Goal: Information Seeking & Learning: Learn about a topic

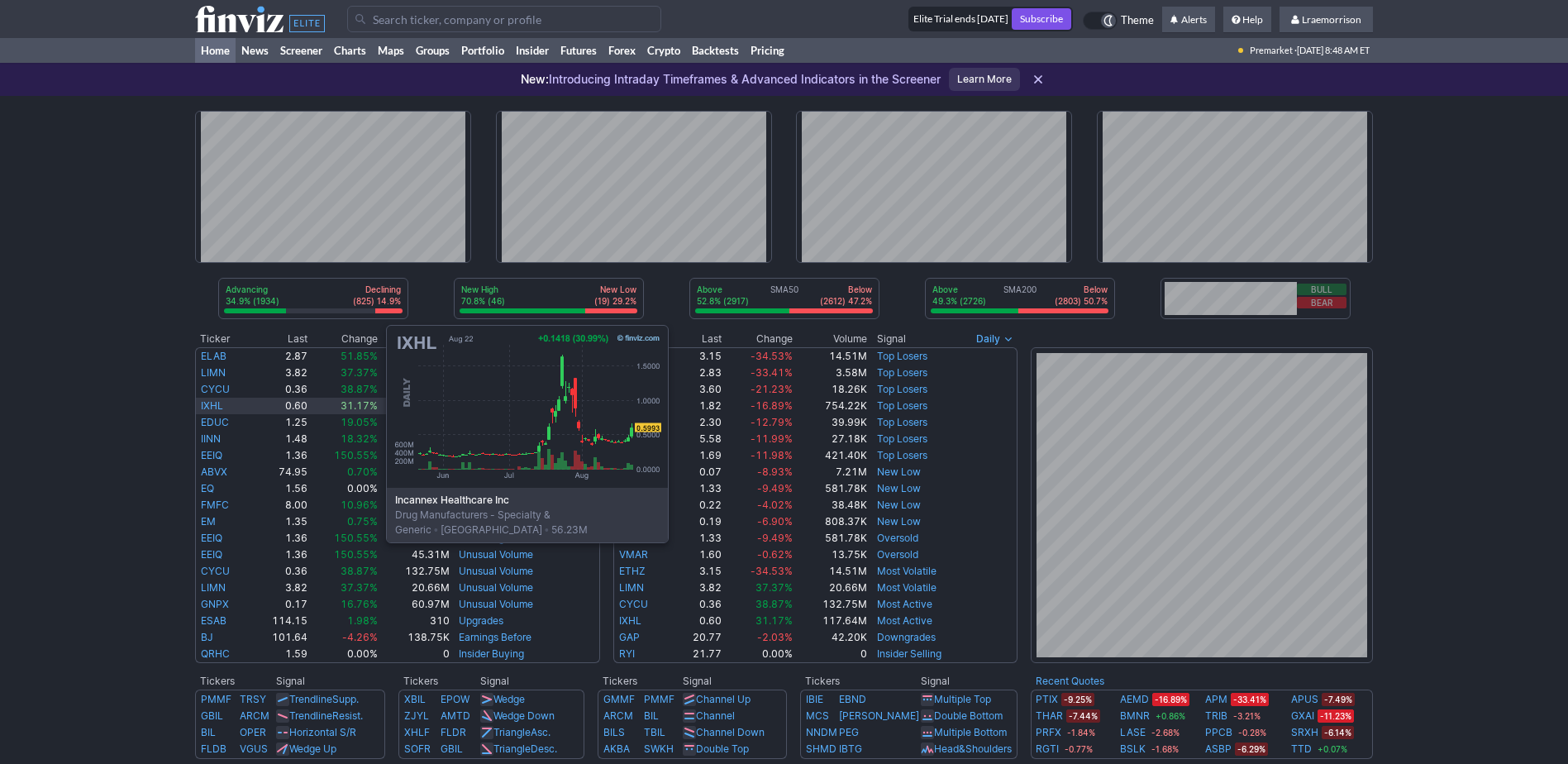
click at [221, 318] on link "IXHL" at bounding box center [212, 405] width 22 height 12
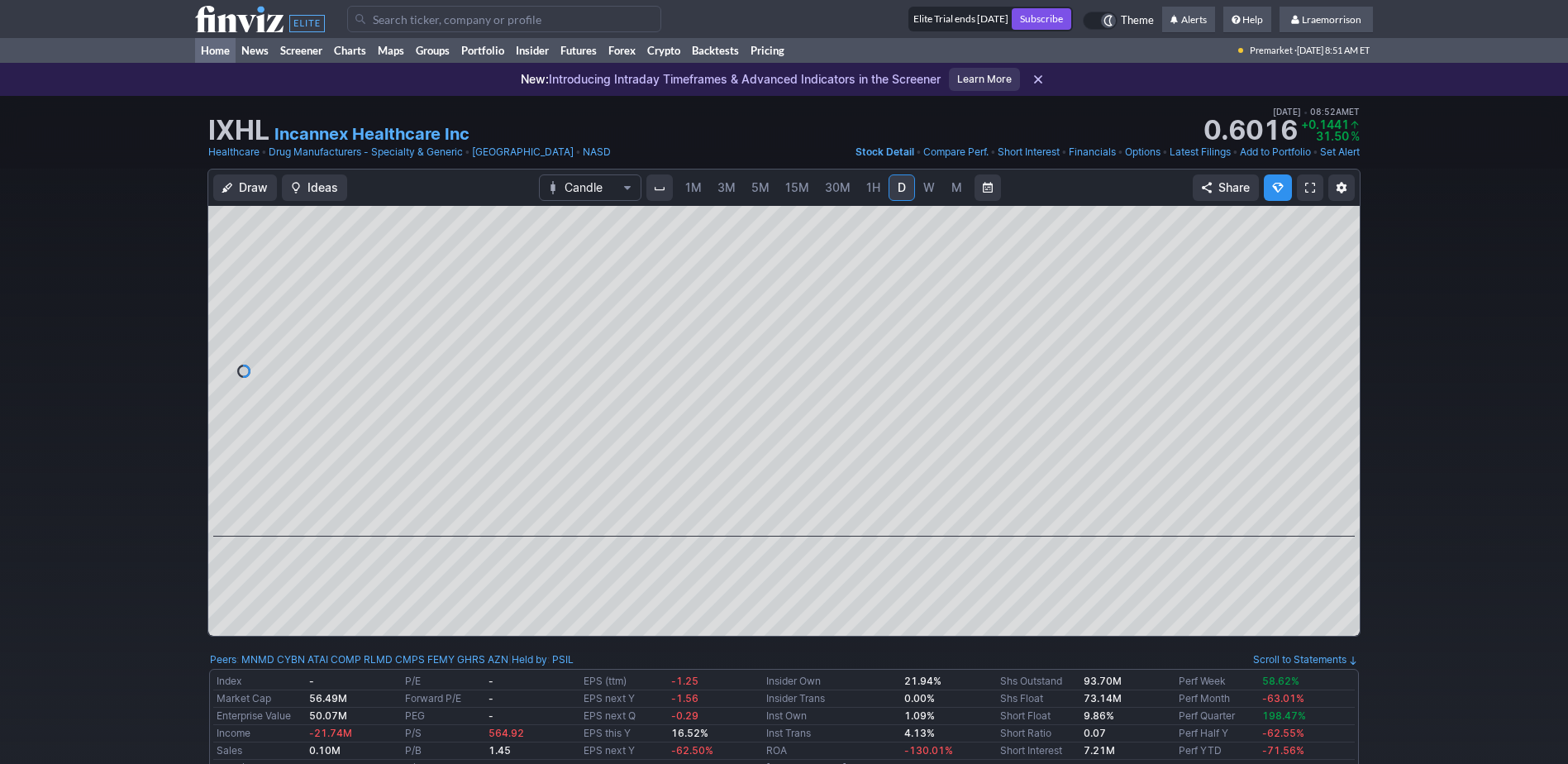
click at [221, 48] on link "Home" at bounding box center [214, 50] width 40 height 25
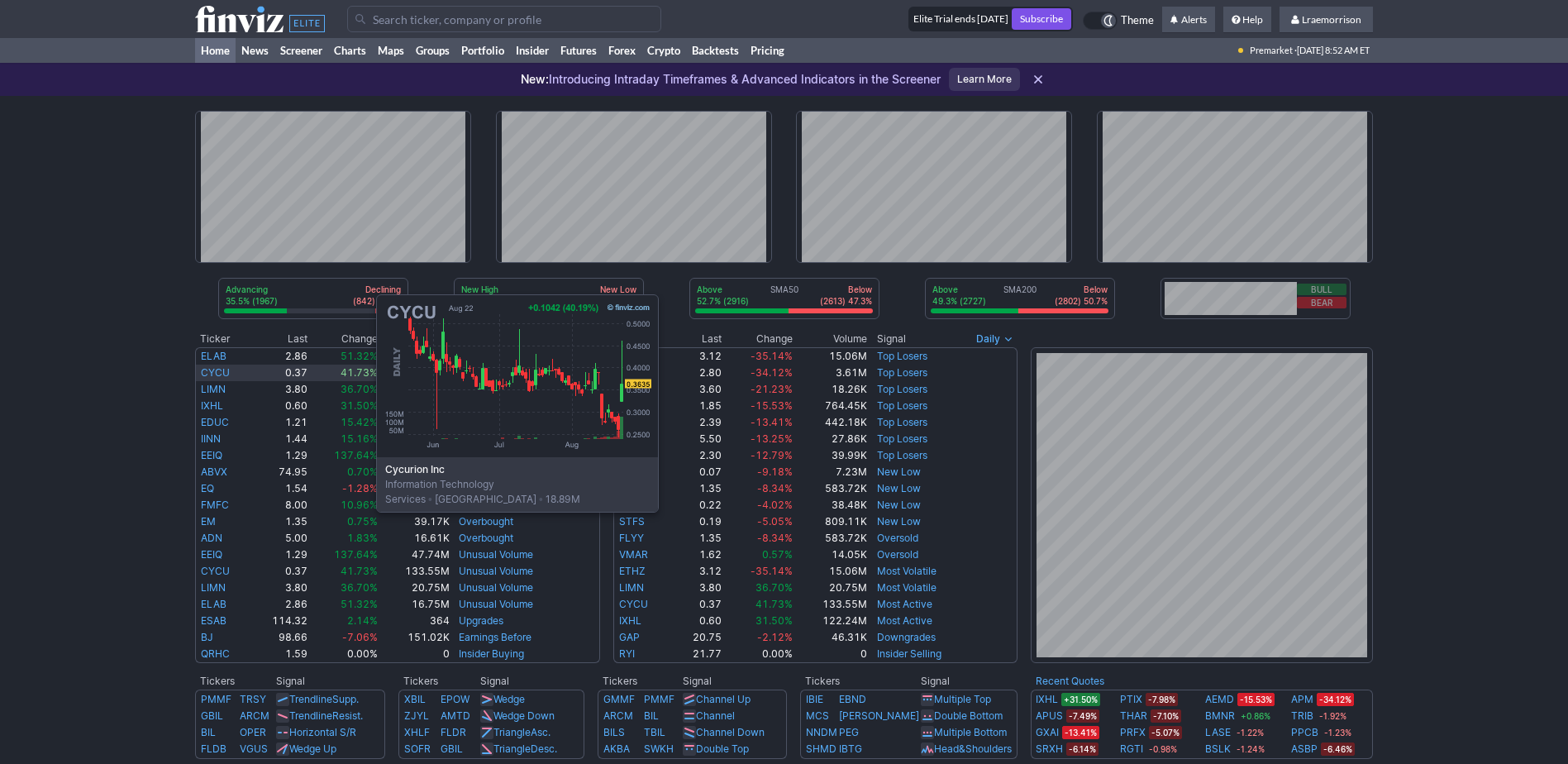
click at [211, 373] on link "CYCU" at bounding box center [215, 372] width 29 height 12
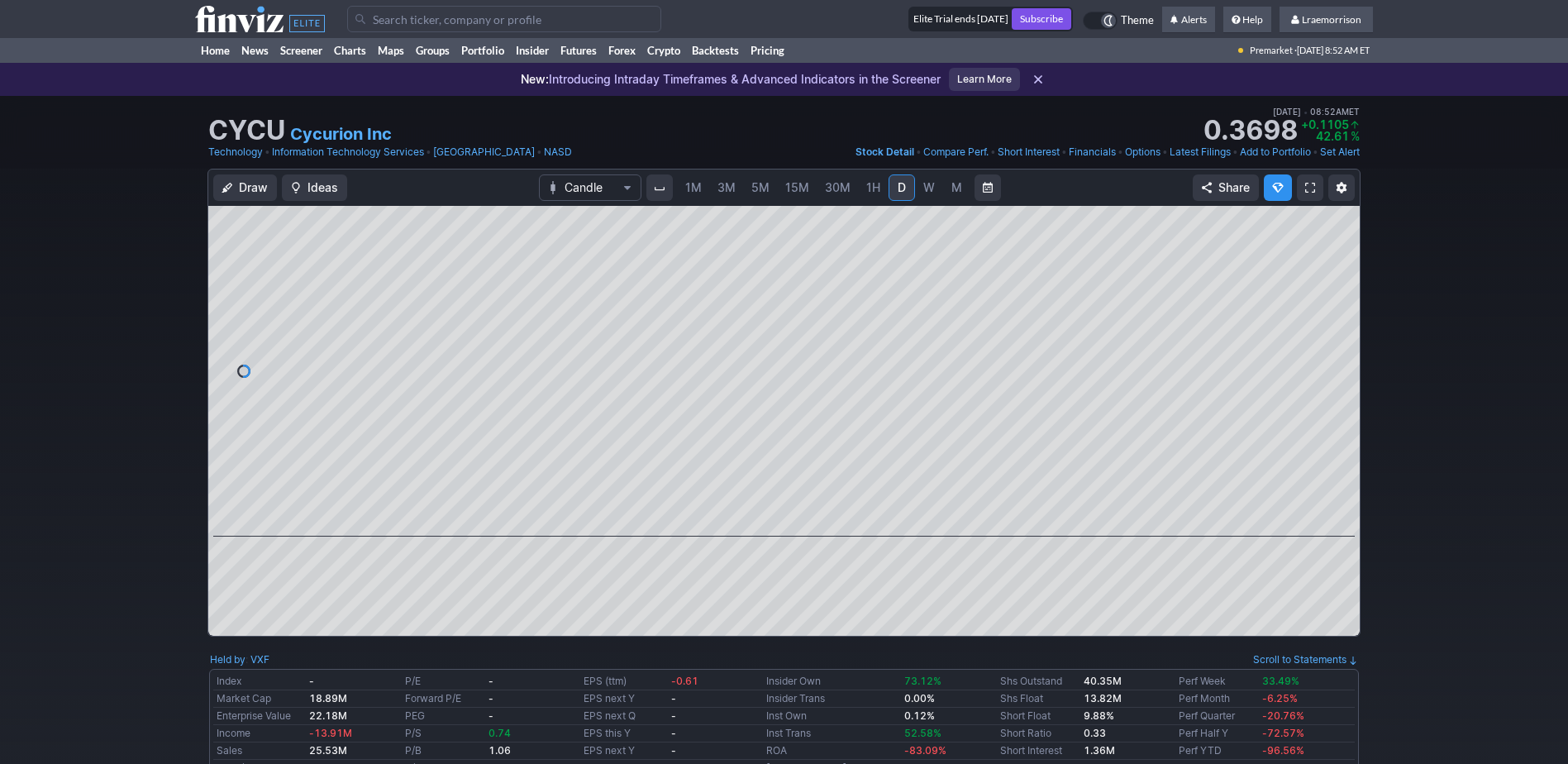
click at [689, 191] on span "1M" at bounding box center [694, 186] width 17 height 14
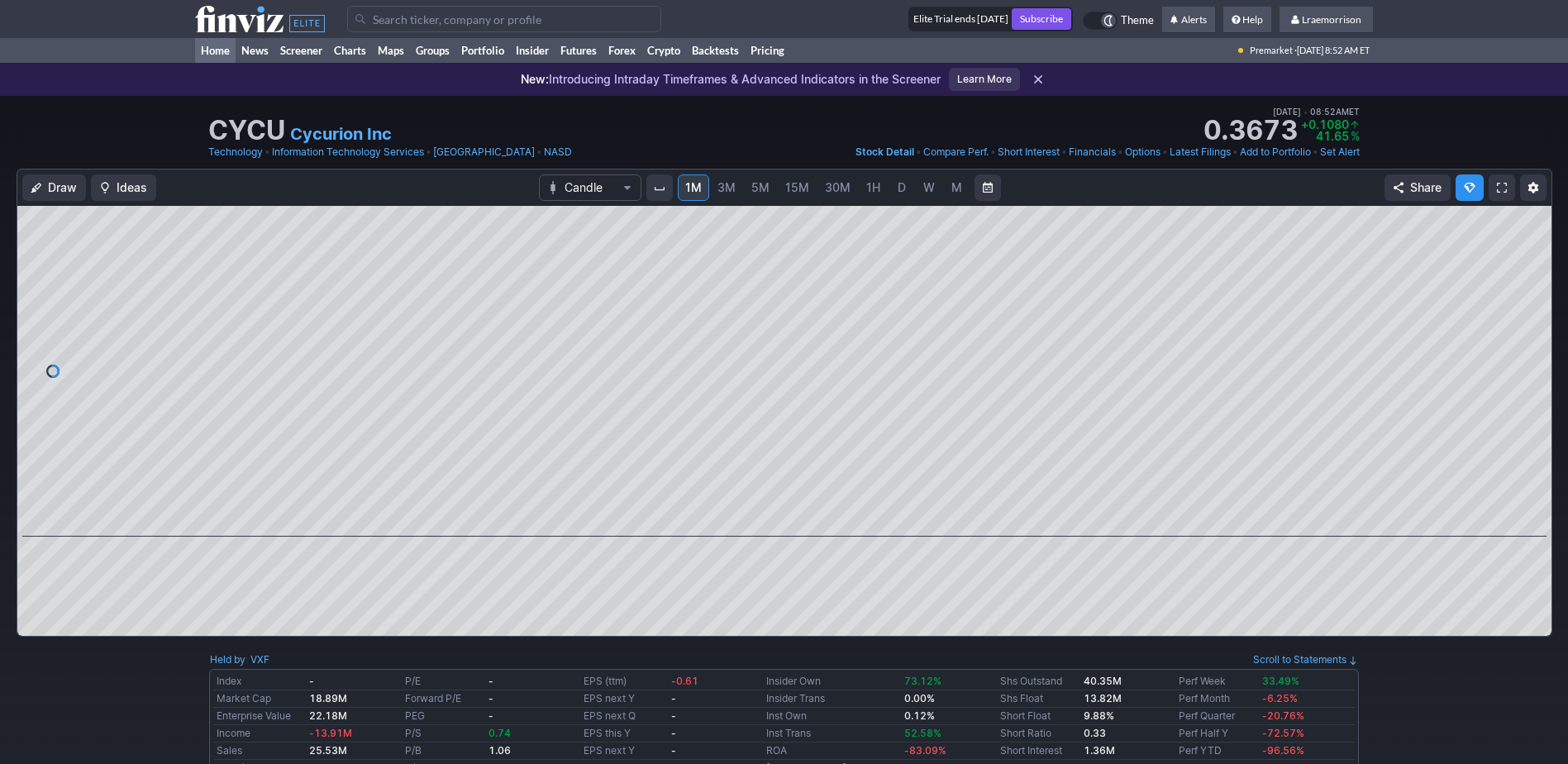
click at [212, 52] on link "Home" at bounding box center [214, 50] width 40 height 25
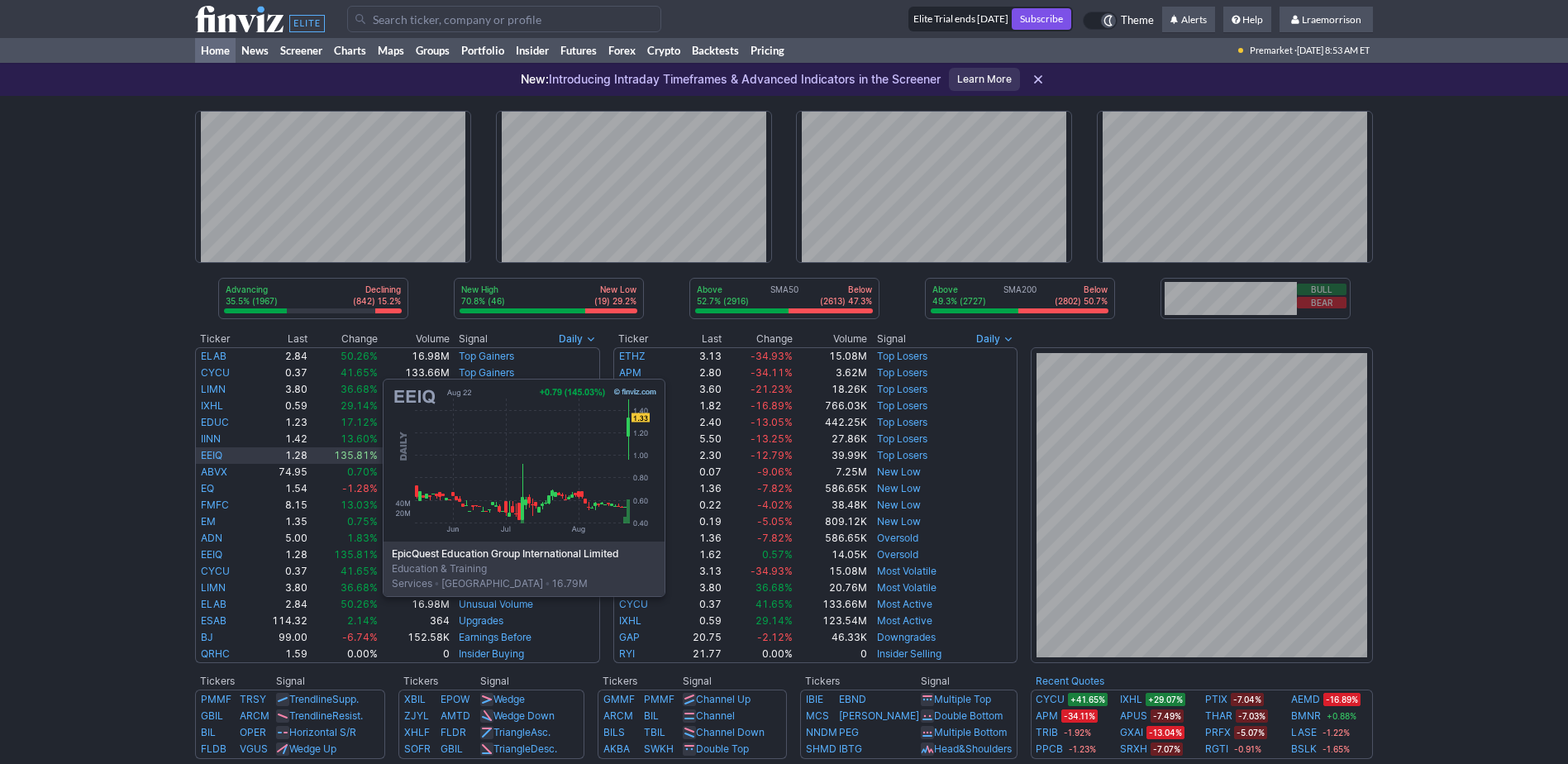
click at [217, 457] on link "EEIQ" at bounding box center [211, 455] width 21 height 12
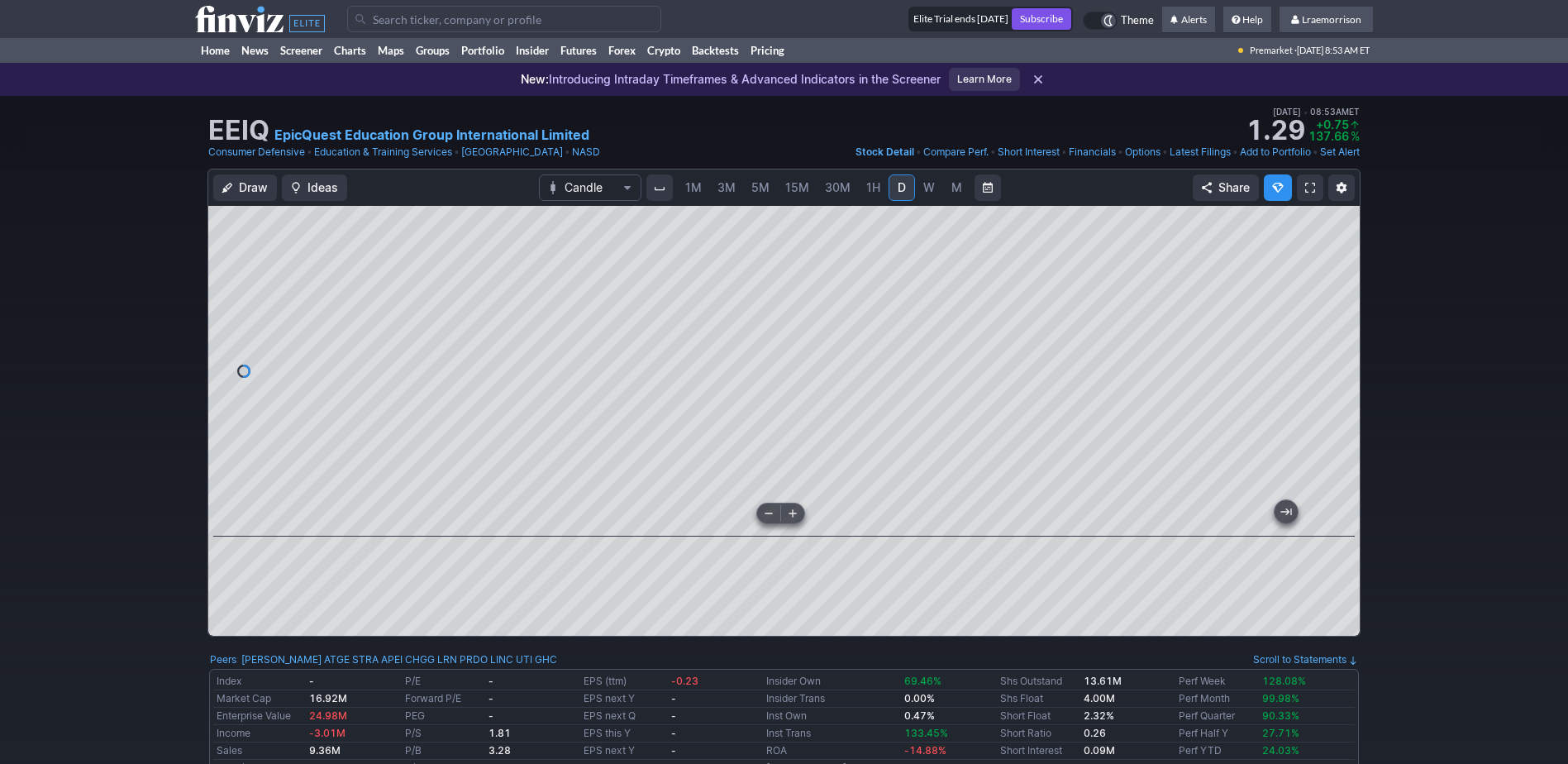
click at [982, 526] on div at bounding box center [784, 371] width 1152 height 331
click at [415, 19] on input "Search" at bounding box center [504, 19] width 314 height 26
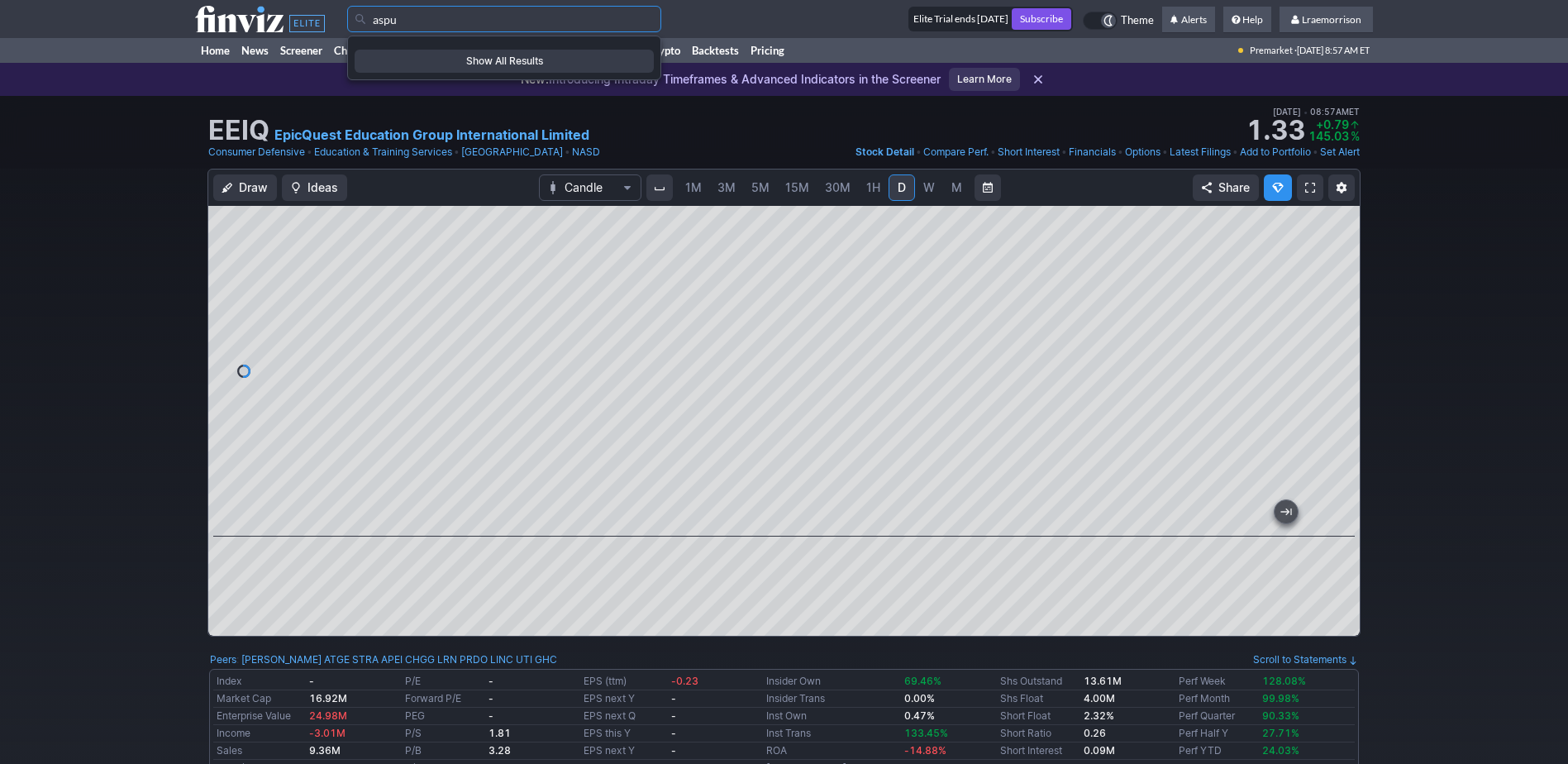
type input "aspu"
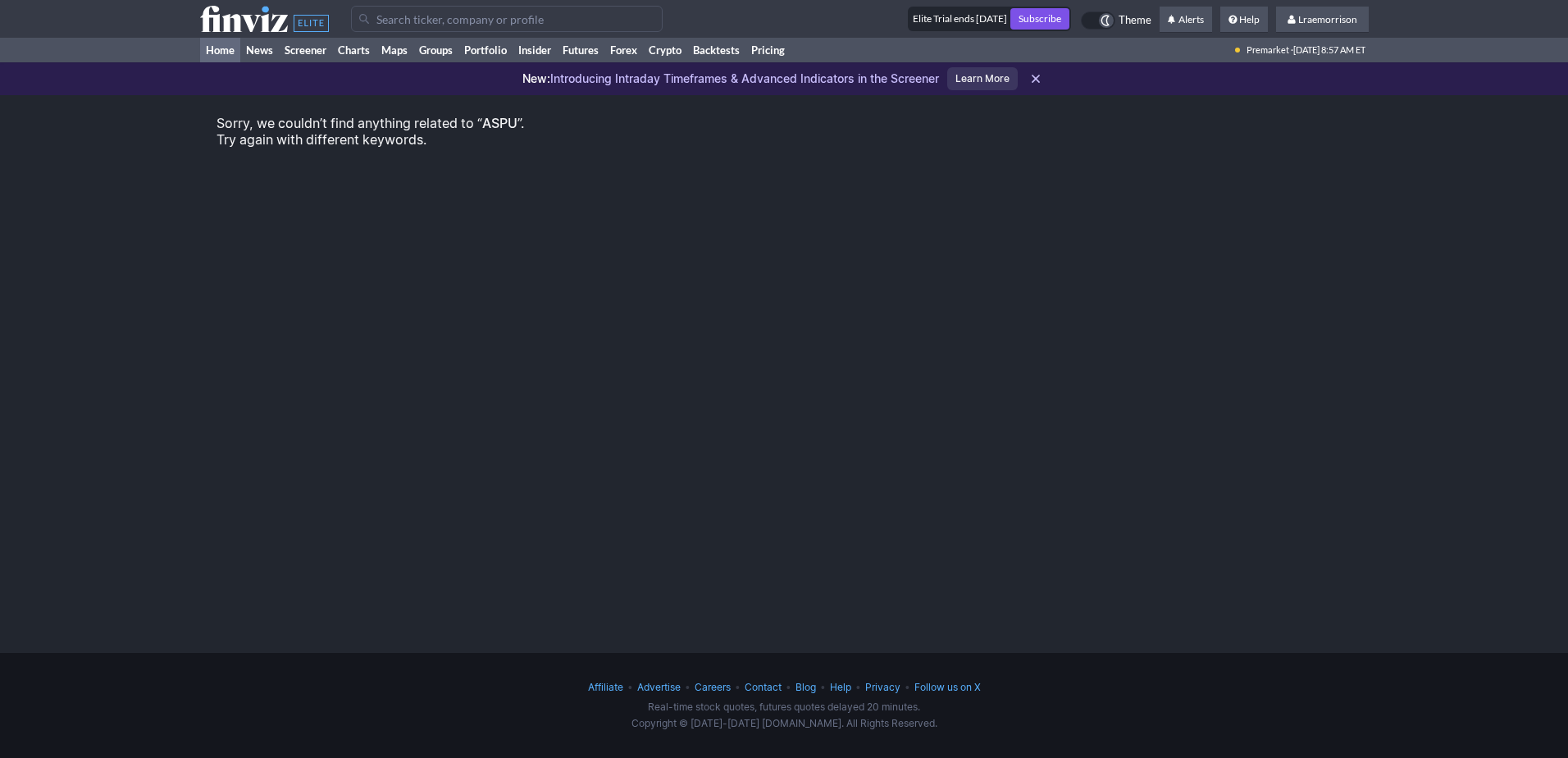
click at [221, 47] on link "Home" at bounding box center [220, 50] width 40 height 25
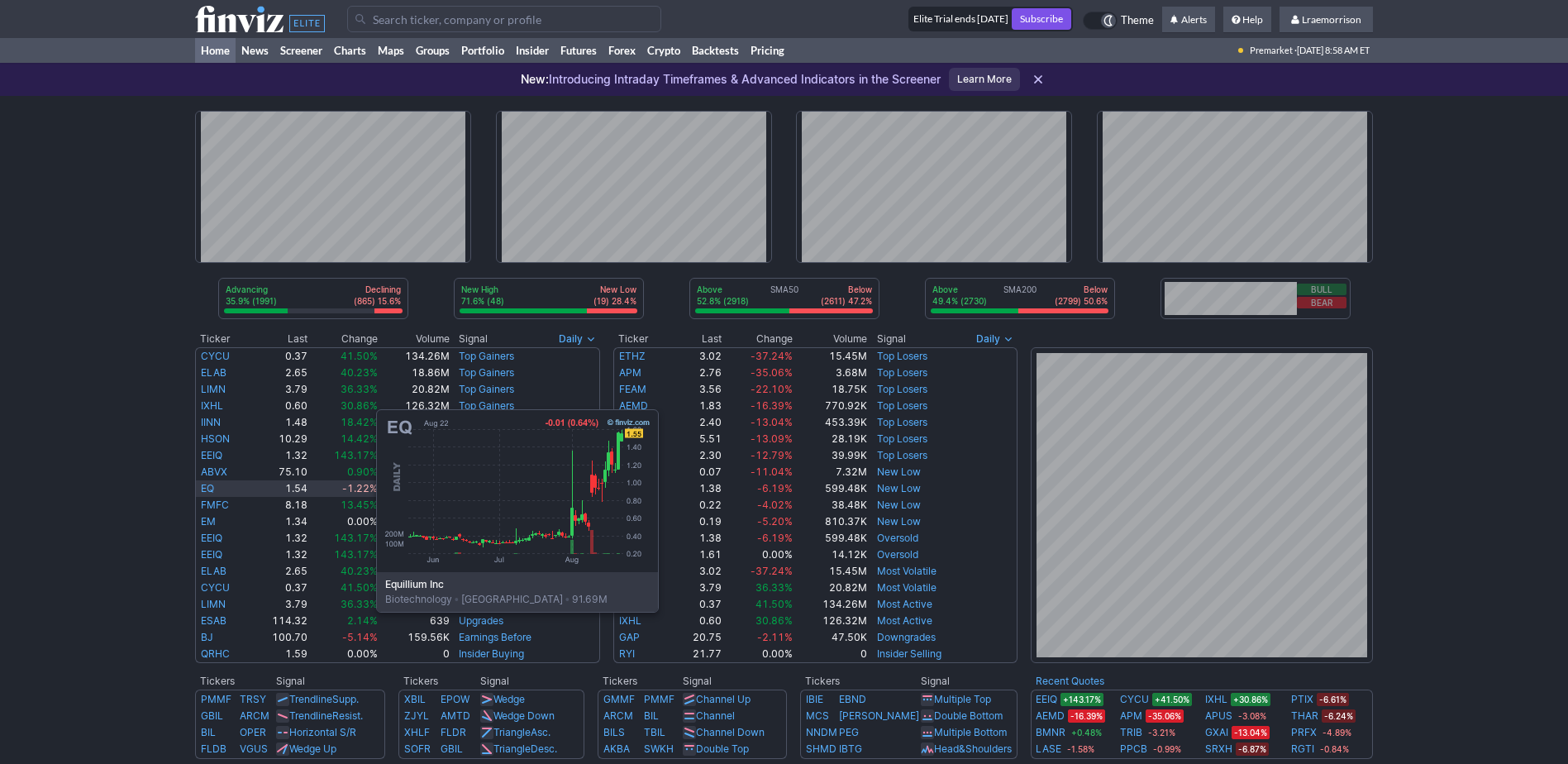
click at [211, 488] on link "EQ" at bounding box center [208, 487] width 13 height 12
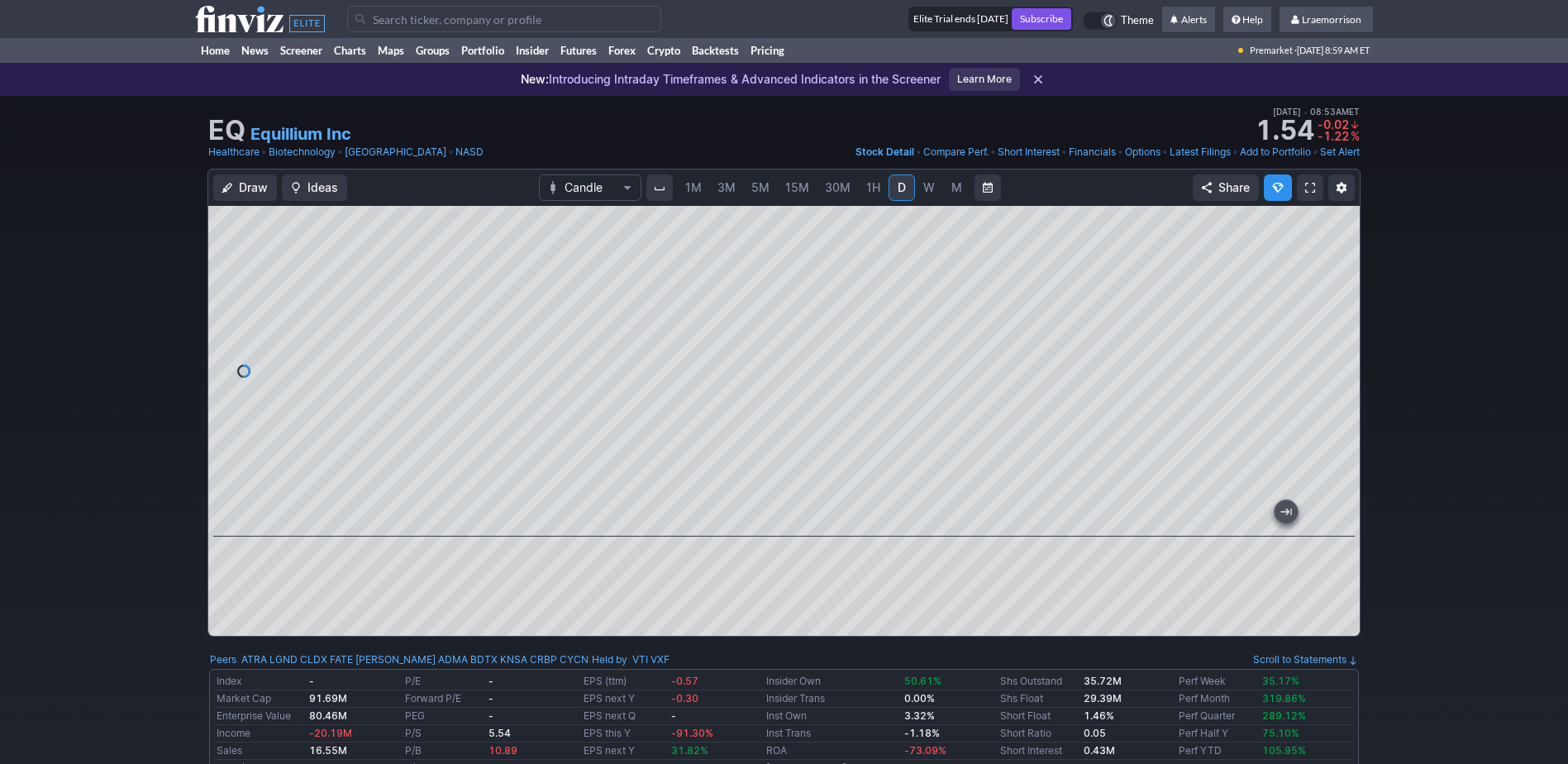
click at [698, 185] on span "1M" at bounding box center [694, 186] width 17 height 14
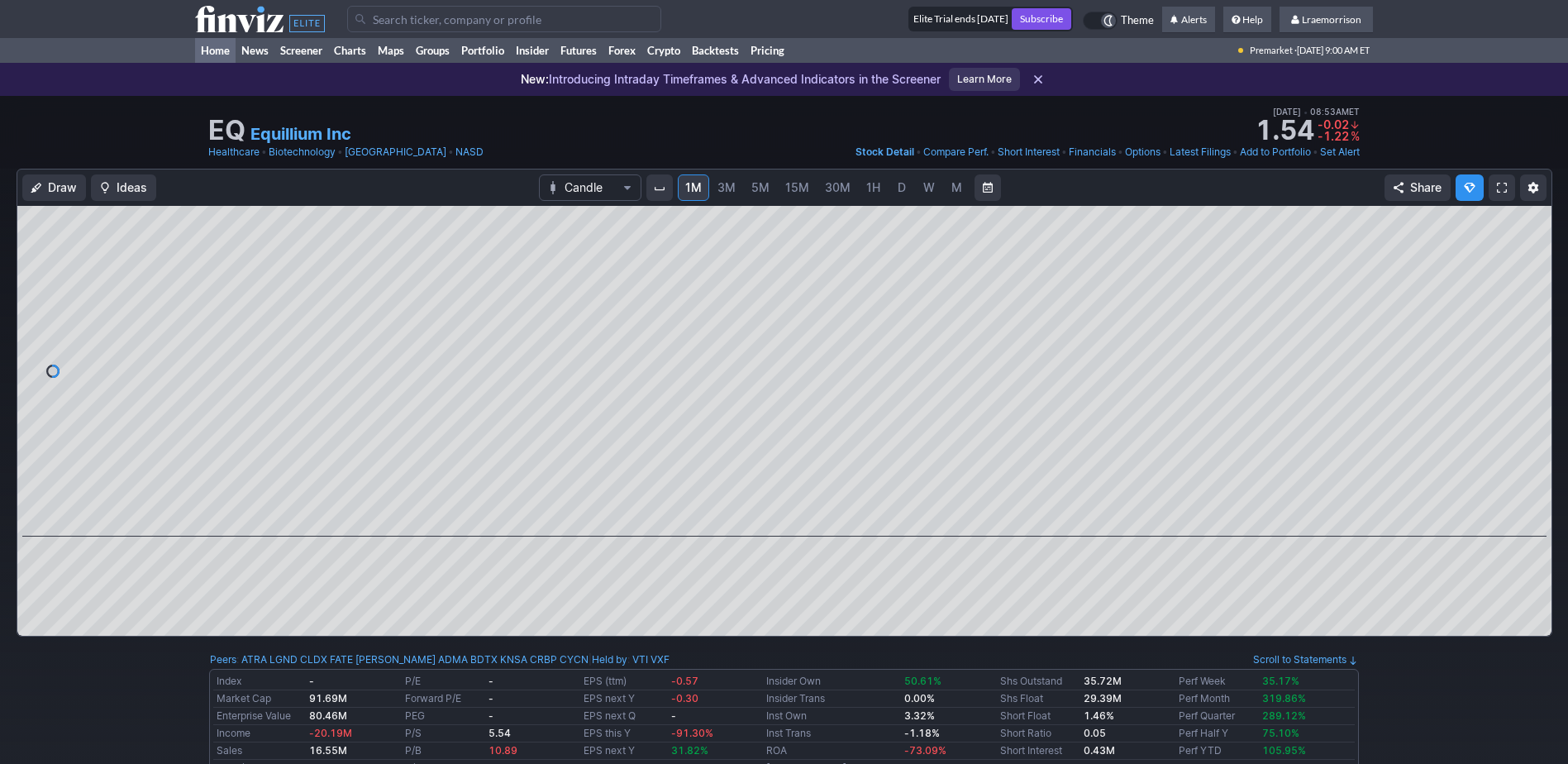
click at [222, 48] on link "Home" at bounding box center [214, 50] width 40 height 25
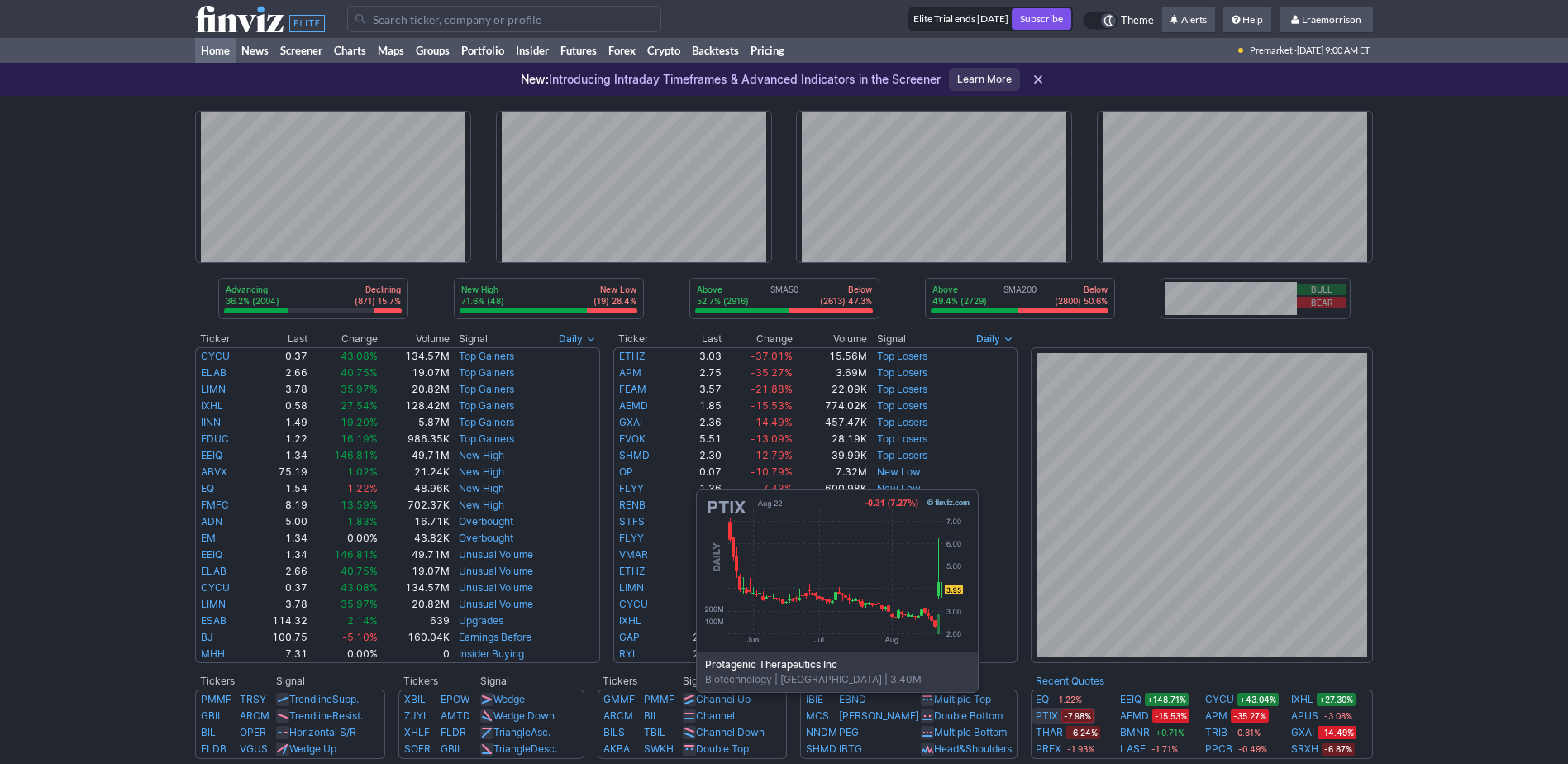
click at [1051, 716] on link "PTIX" at bounding box center [1047, 716] width 22 height 17
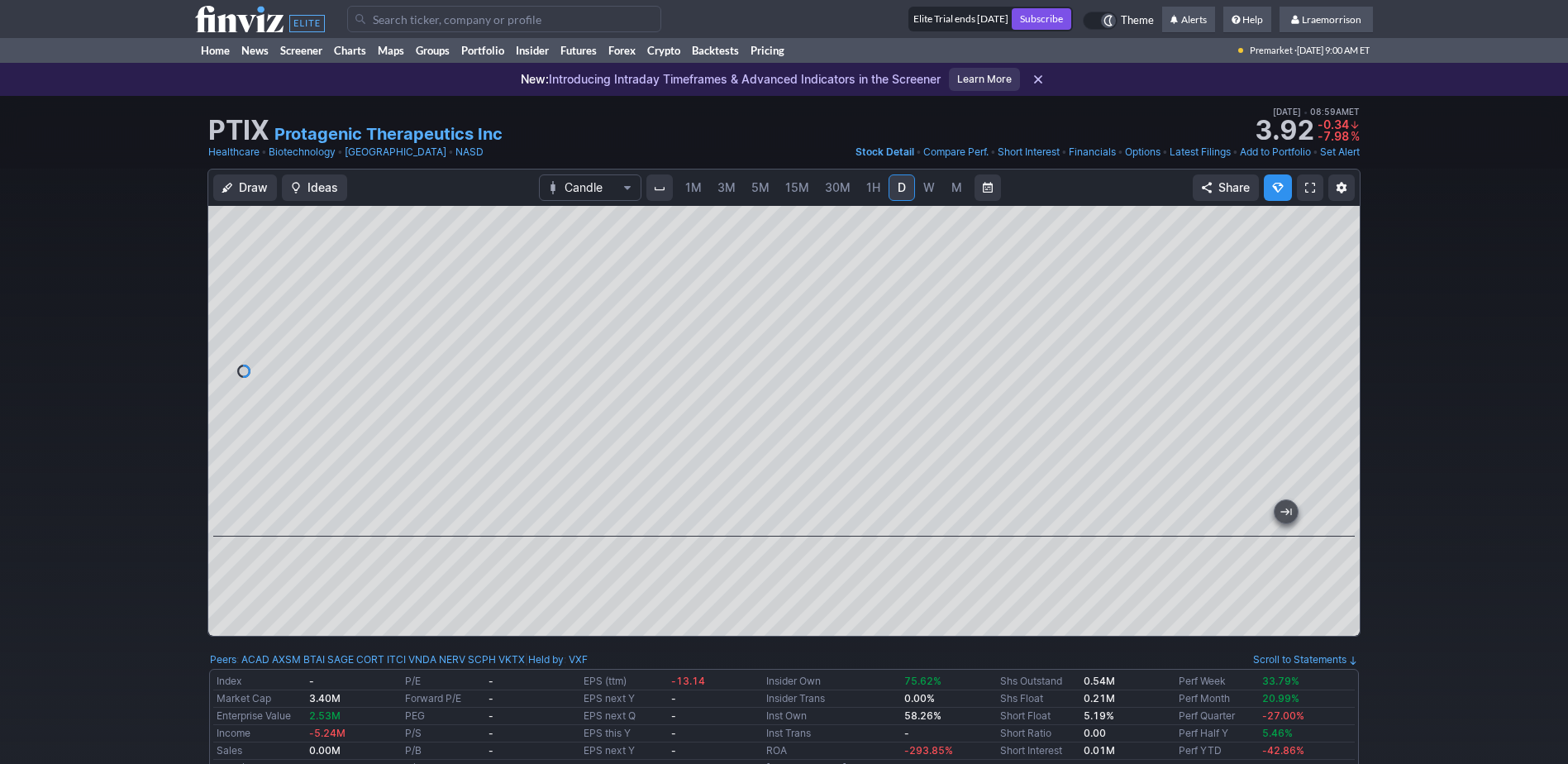
drag, startPoint x: 699, startPoint y: 181, endPoint x: 700, endPoint y: 200, distance: 19.0
click at [698, 184] on span "1M" at bounding box center [694, 186] width 17 height 14
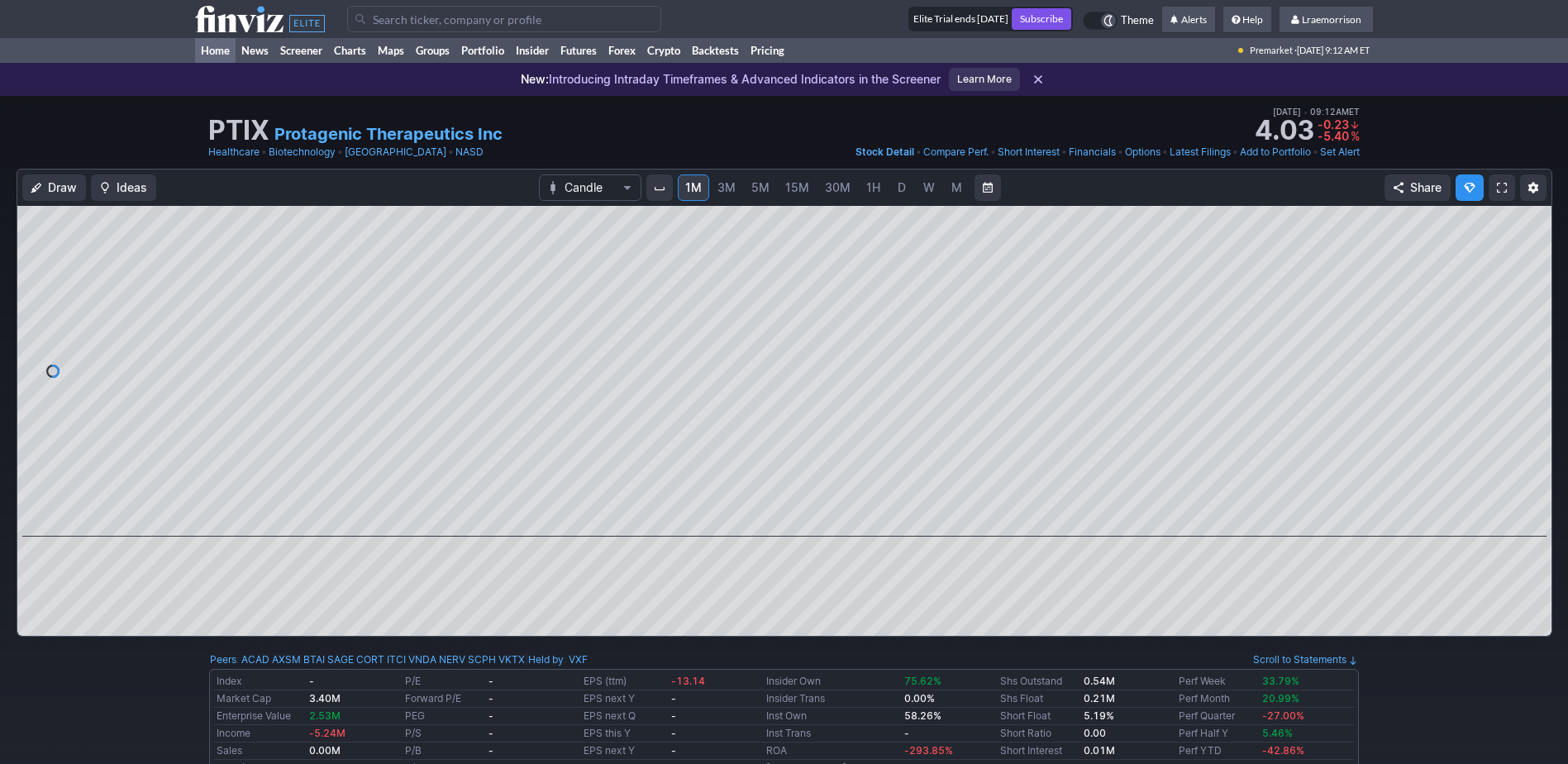
click at [212, 45] on link "Home" at bounding box center [214, 50] width 40 height 25
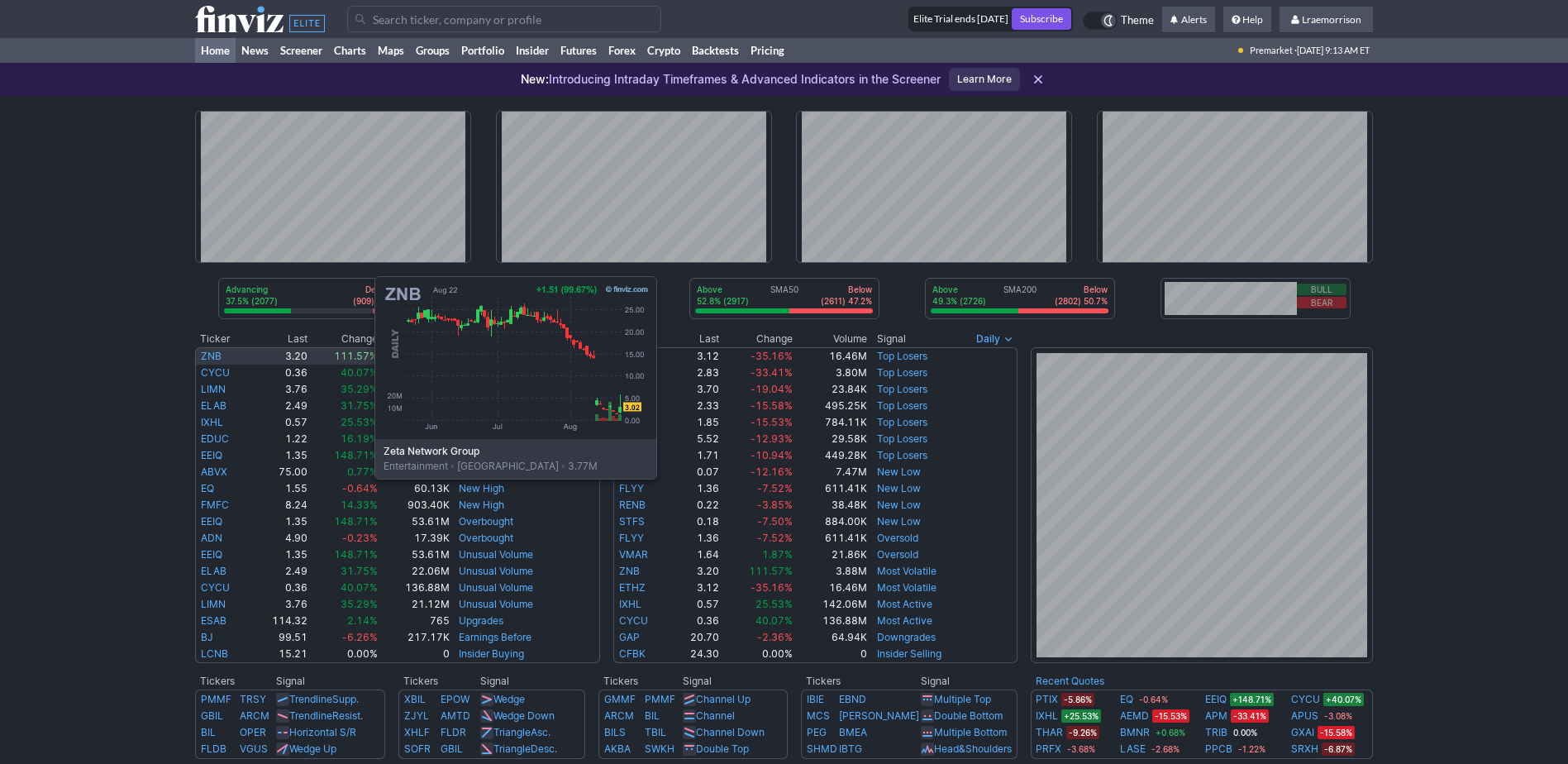
click at [210, 355] on link "ZNB" at bounding box center [211, 355] width 20 height 12
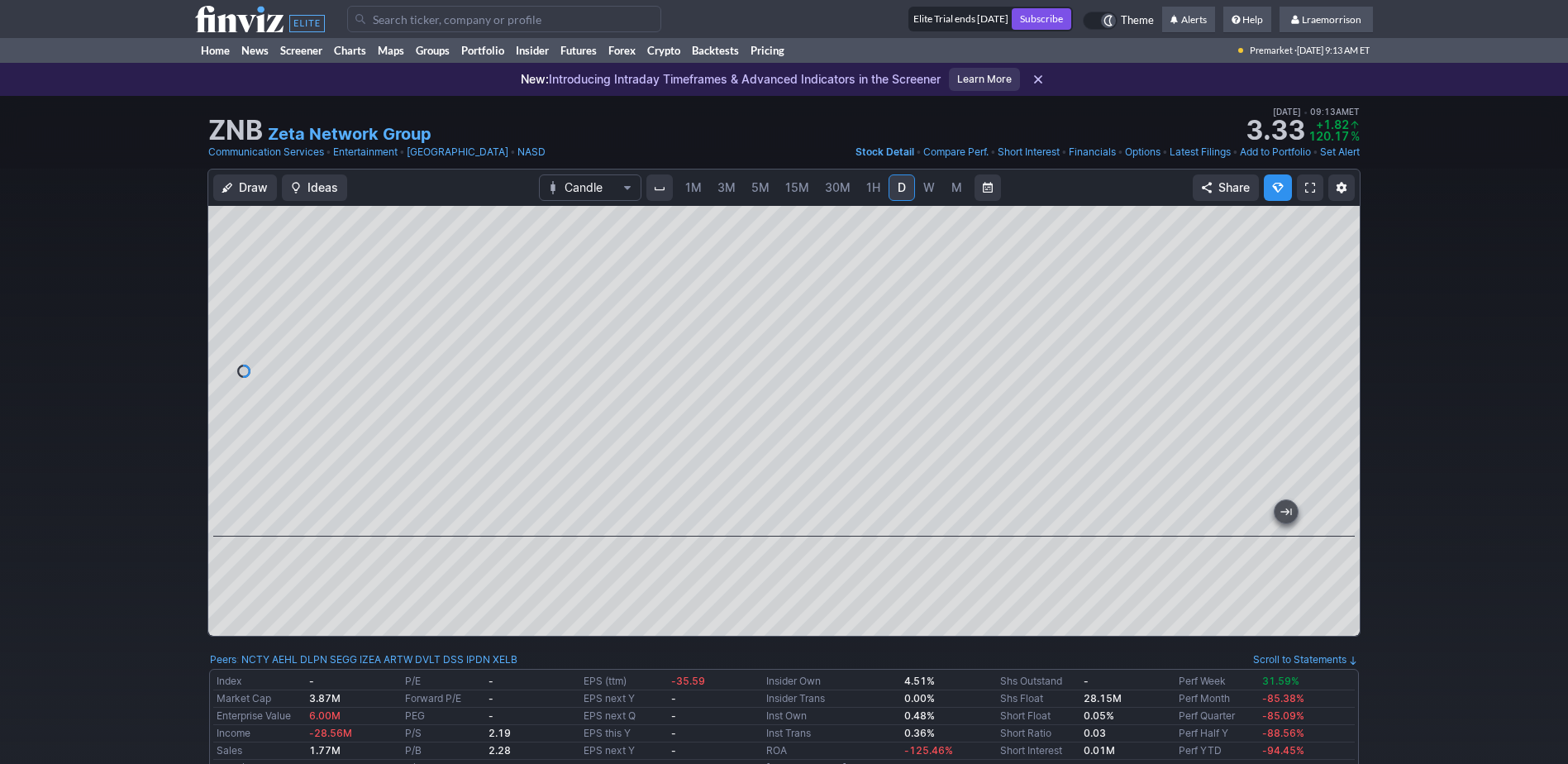
click at [693, 189] on span "1M" at bounding box center [694, 186] width 17 height 14
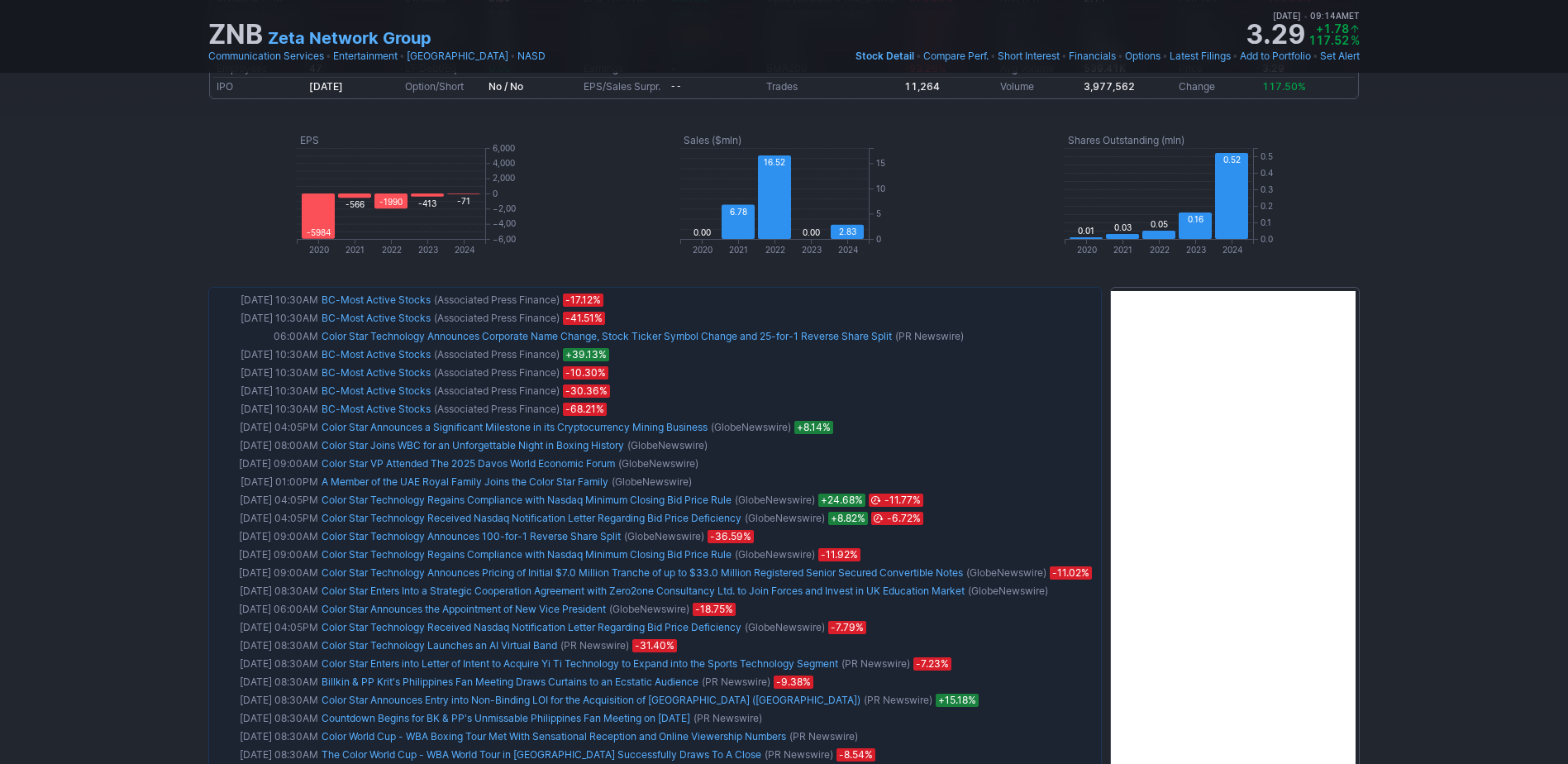
scroll to position [662, 0]
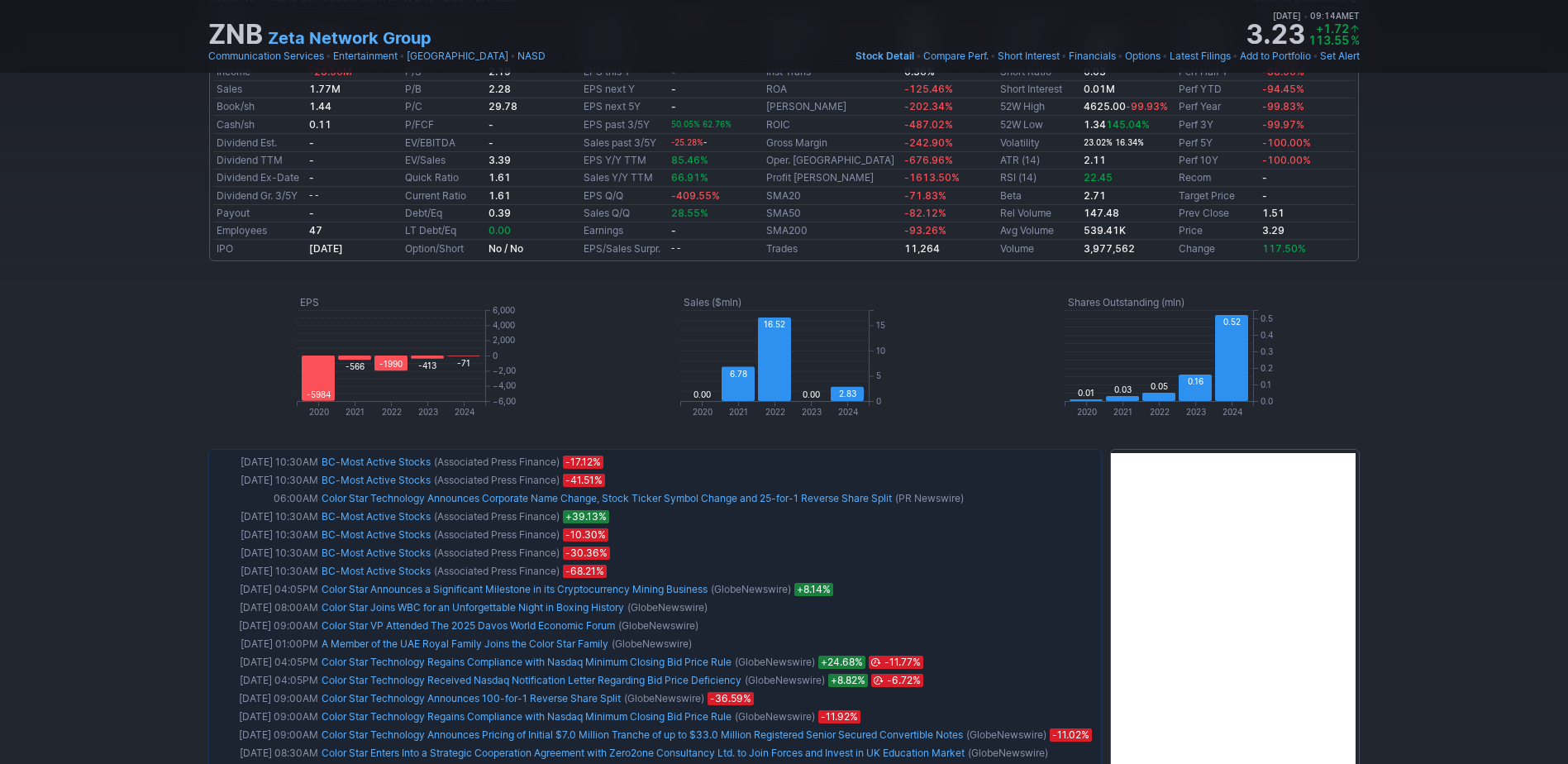
click at [969, 408] on td "2020 2021 2022 2023 2024 0 5 10 15 Sales ($mln) 0.00 6.78 16.52 0.00 2.83" at bounding box center [784, 355] width 384 height 171
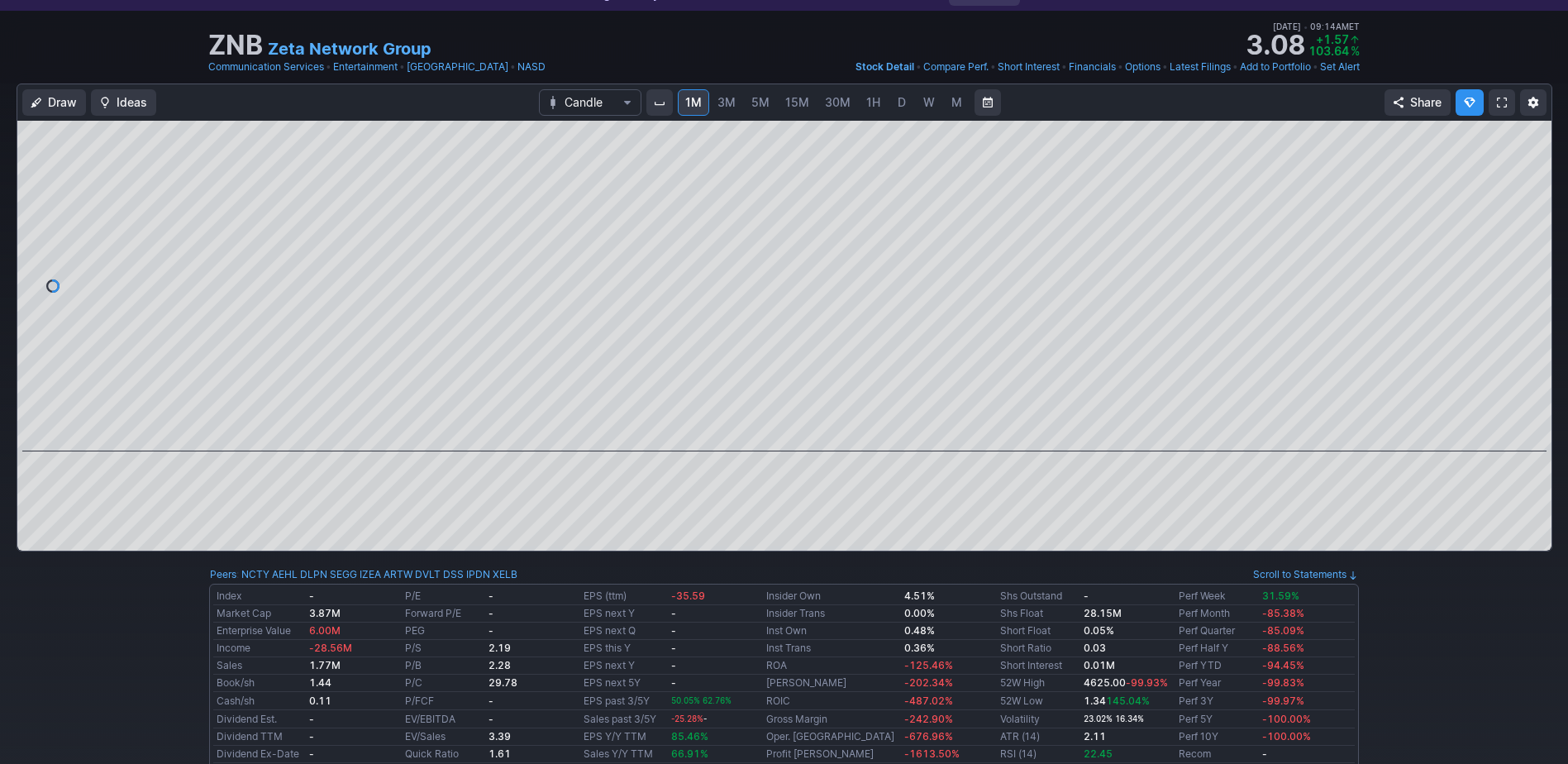
scroll to position [0, 0]
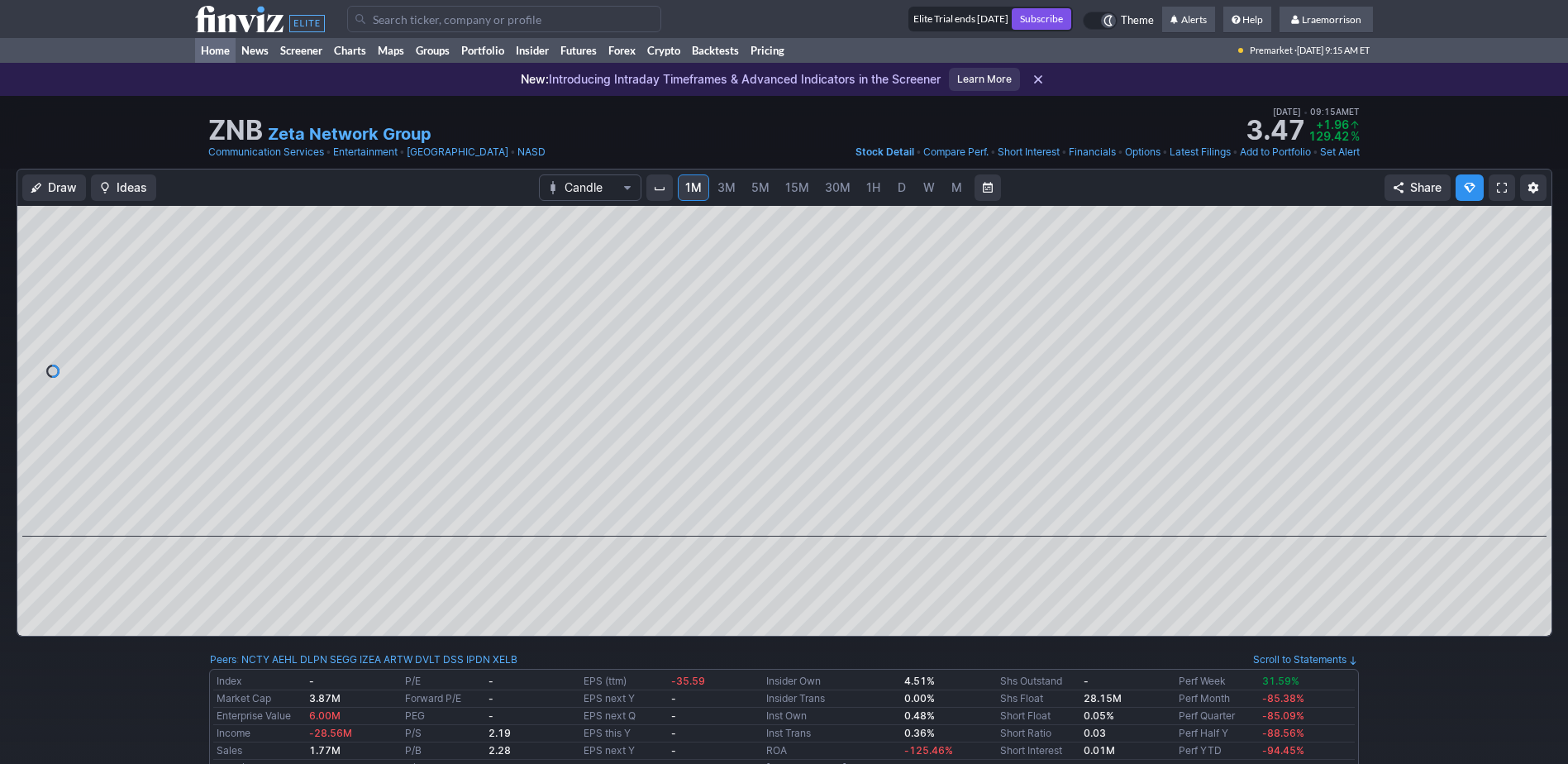
click at [224, 49] on link "Home" at bounding box center [214, 50] width 40 height 25
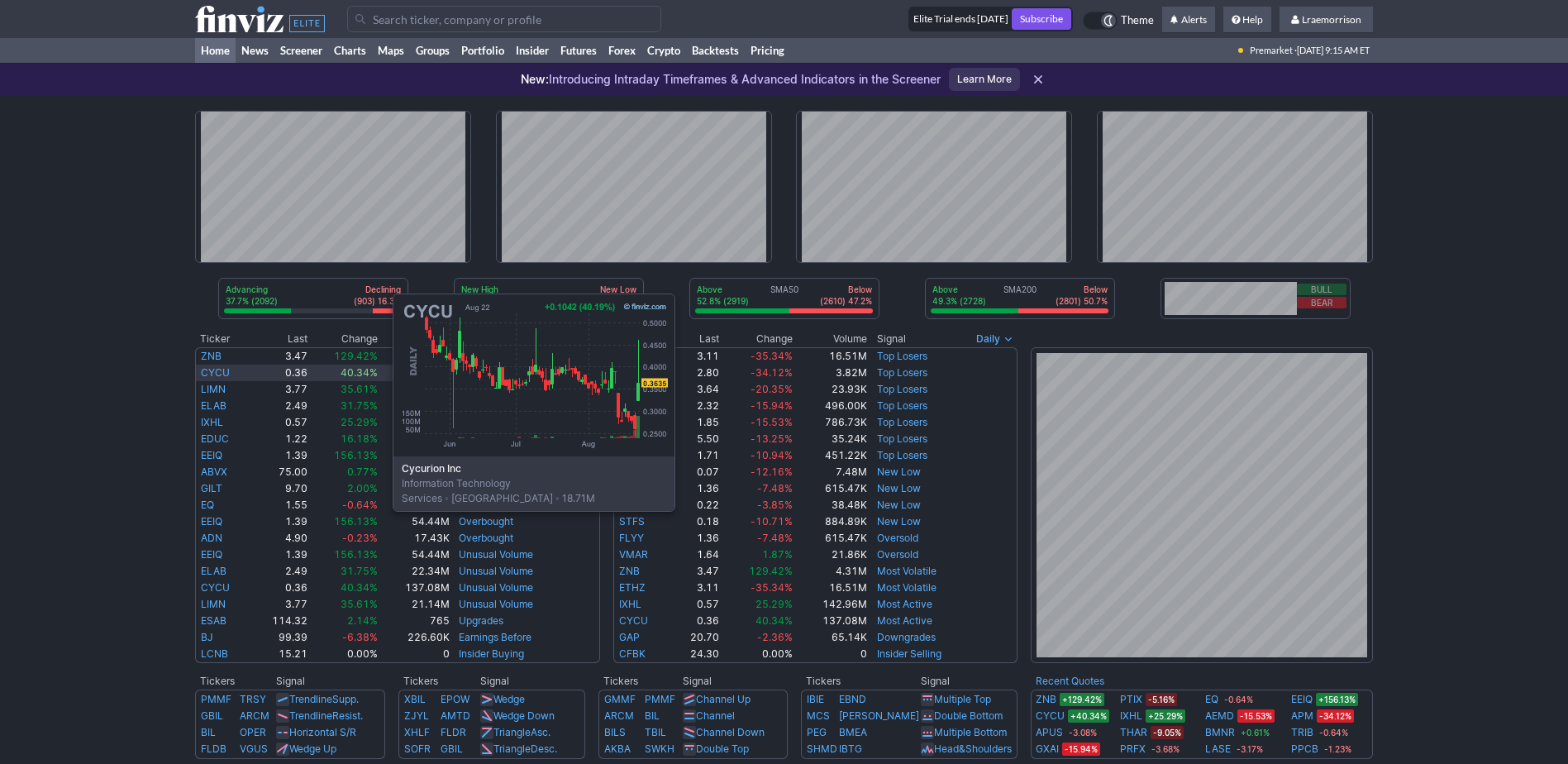
click at [227, 372] on link "CYCU" at bounding box center [215, 372] width 29 height 12
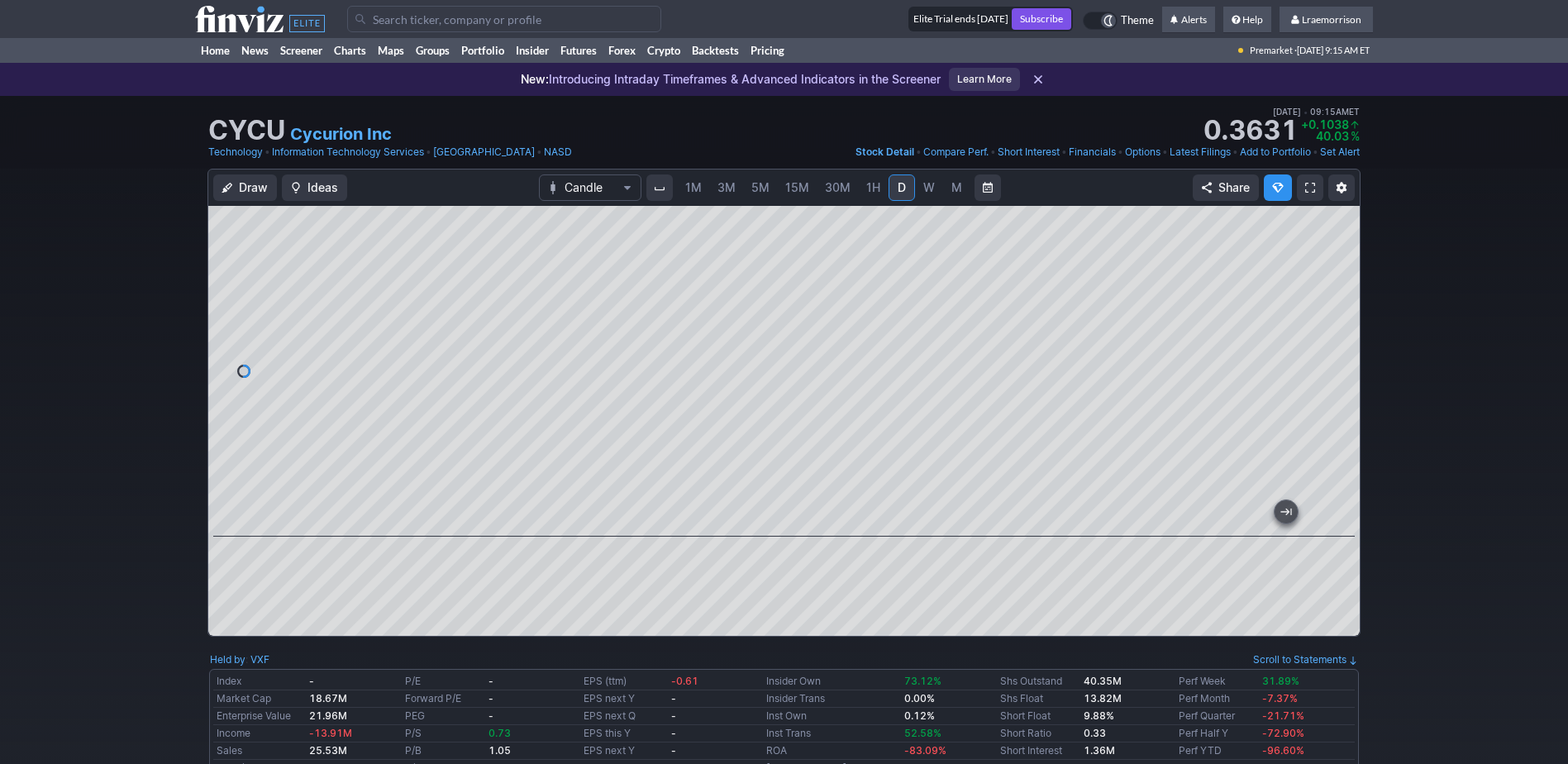
click at [679, 586] on div at bounding box center [784, 420] width 1152 height 430
click at [697, 180] on span "1M" at bounding box center [694, 186] width 17 height 14
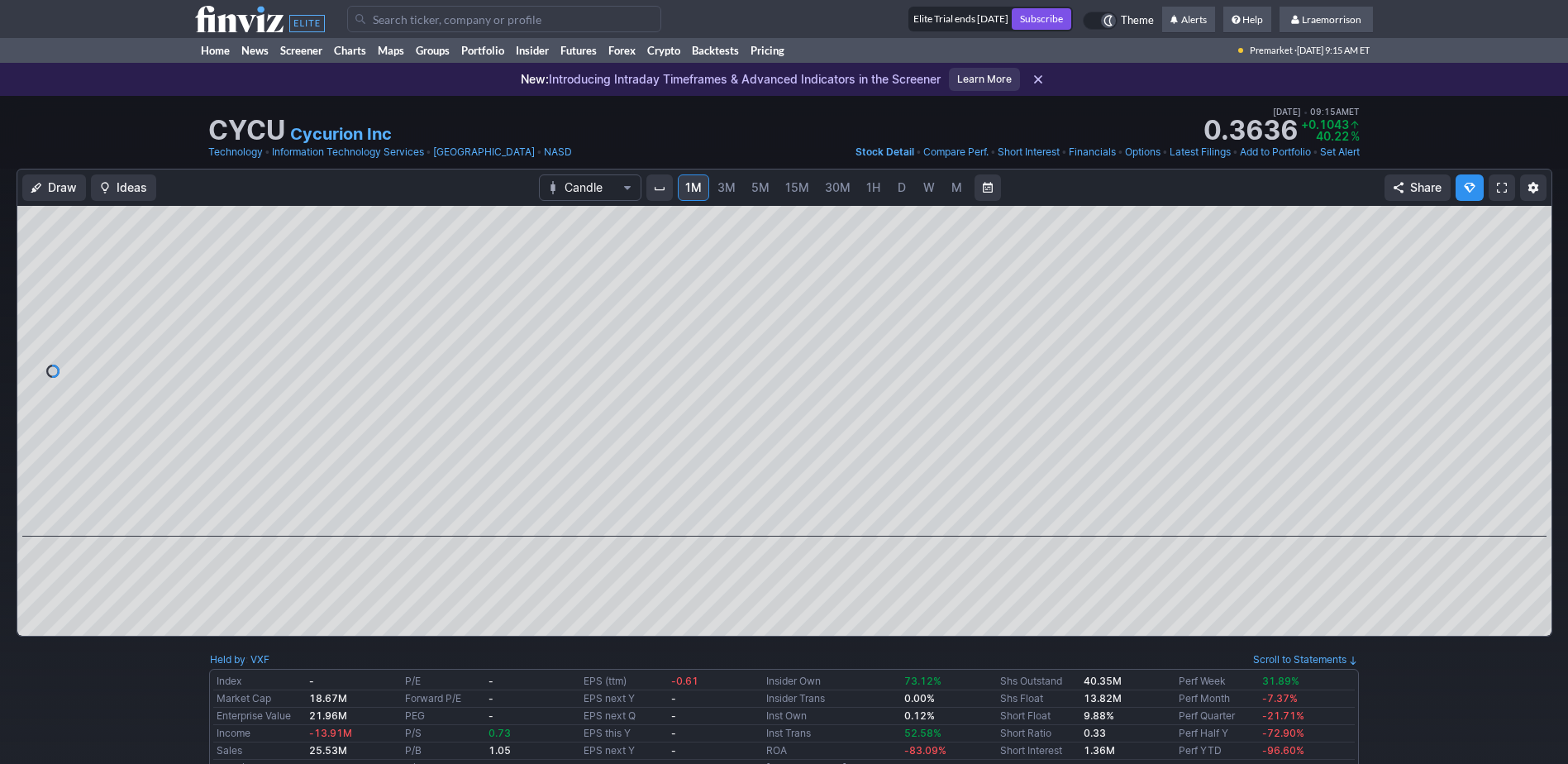
click at [409, 19] on input "Search" at bounding box center [504, 19] width 314 height 26
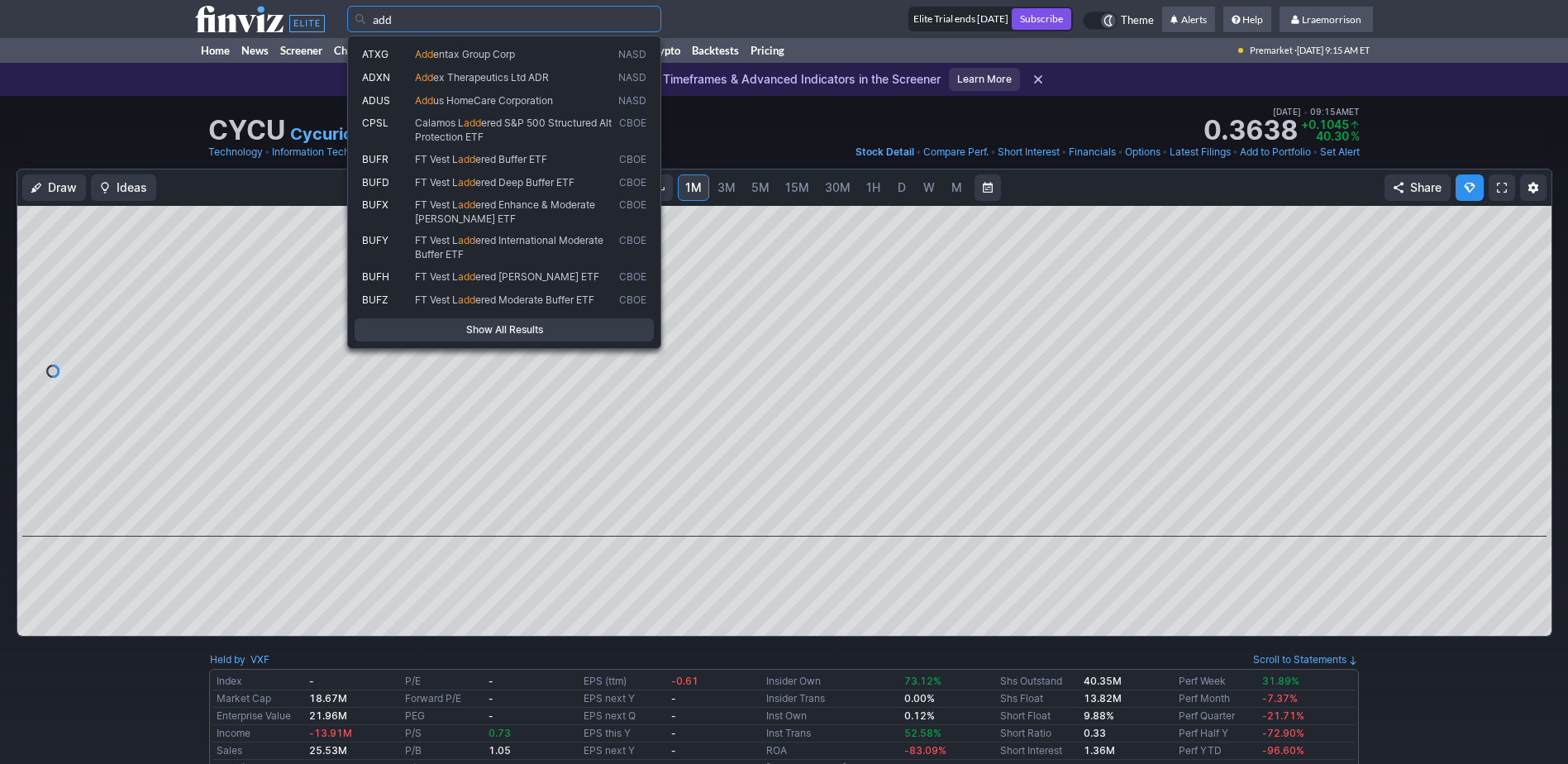
type input "add"
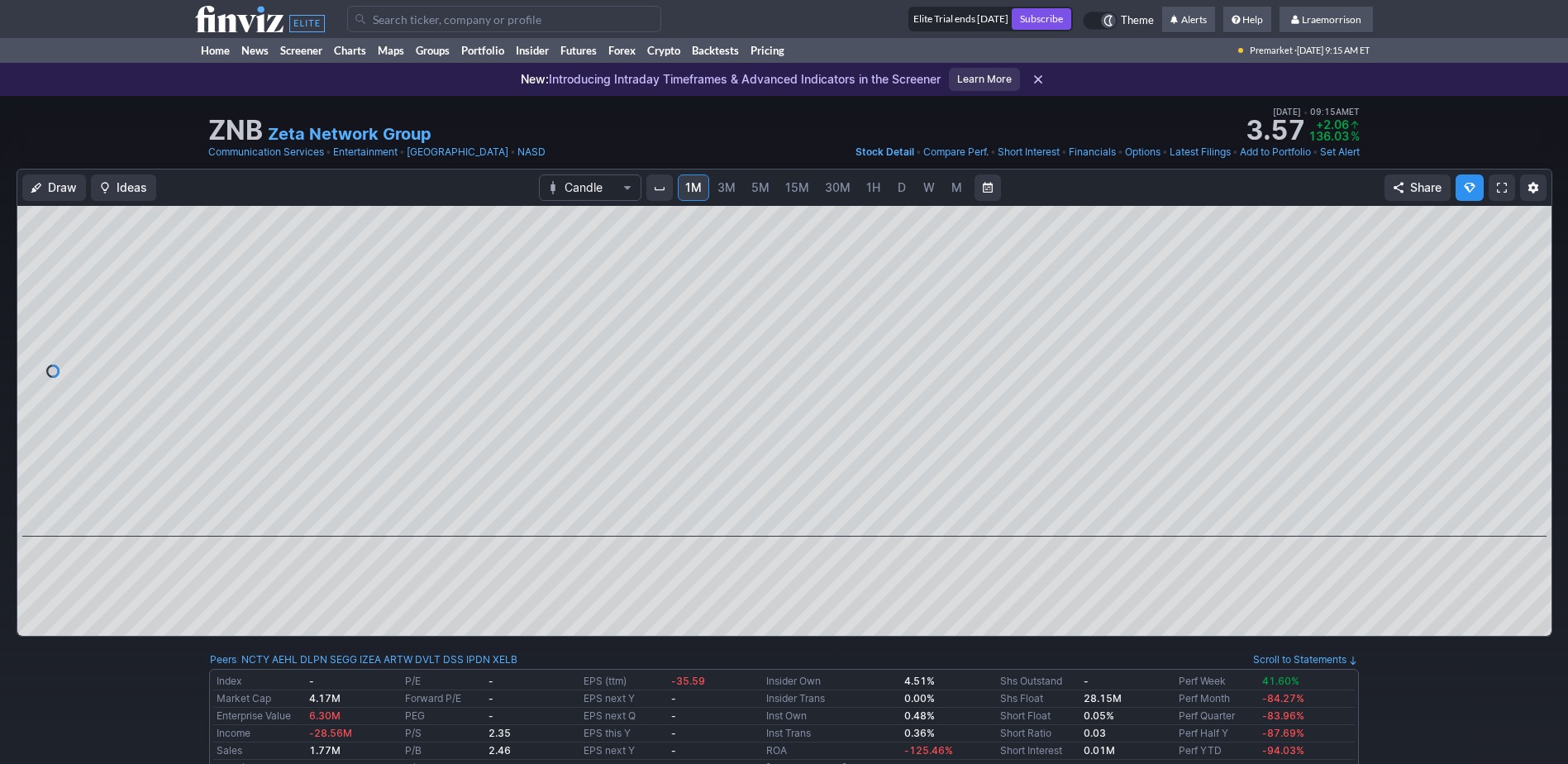
click at [409, 19] on input "Search" at bounding box center [504, 19] width 314 height 26
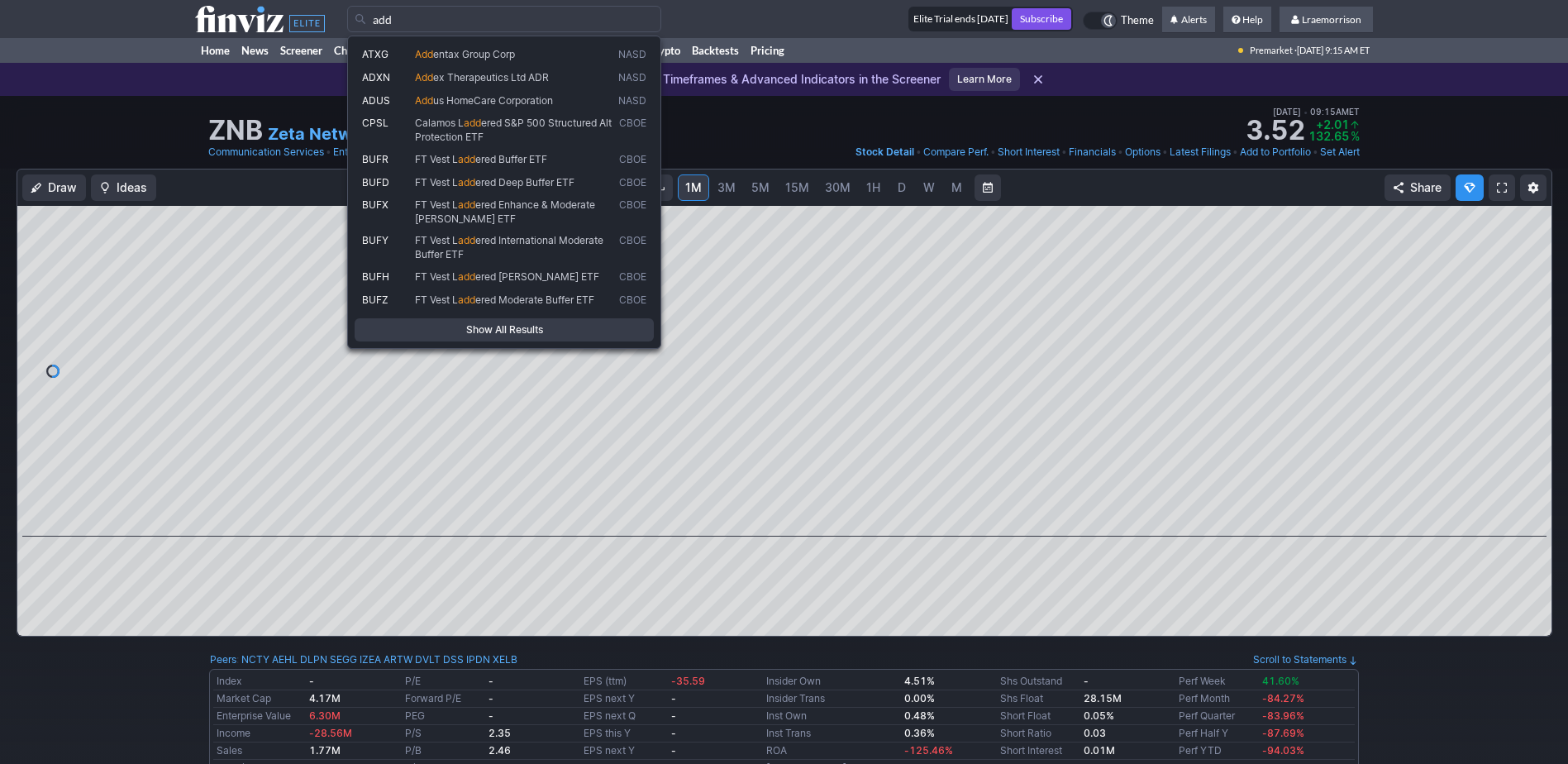
type input "add"
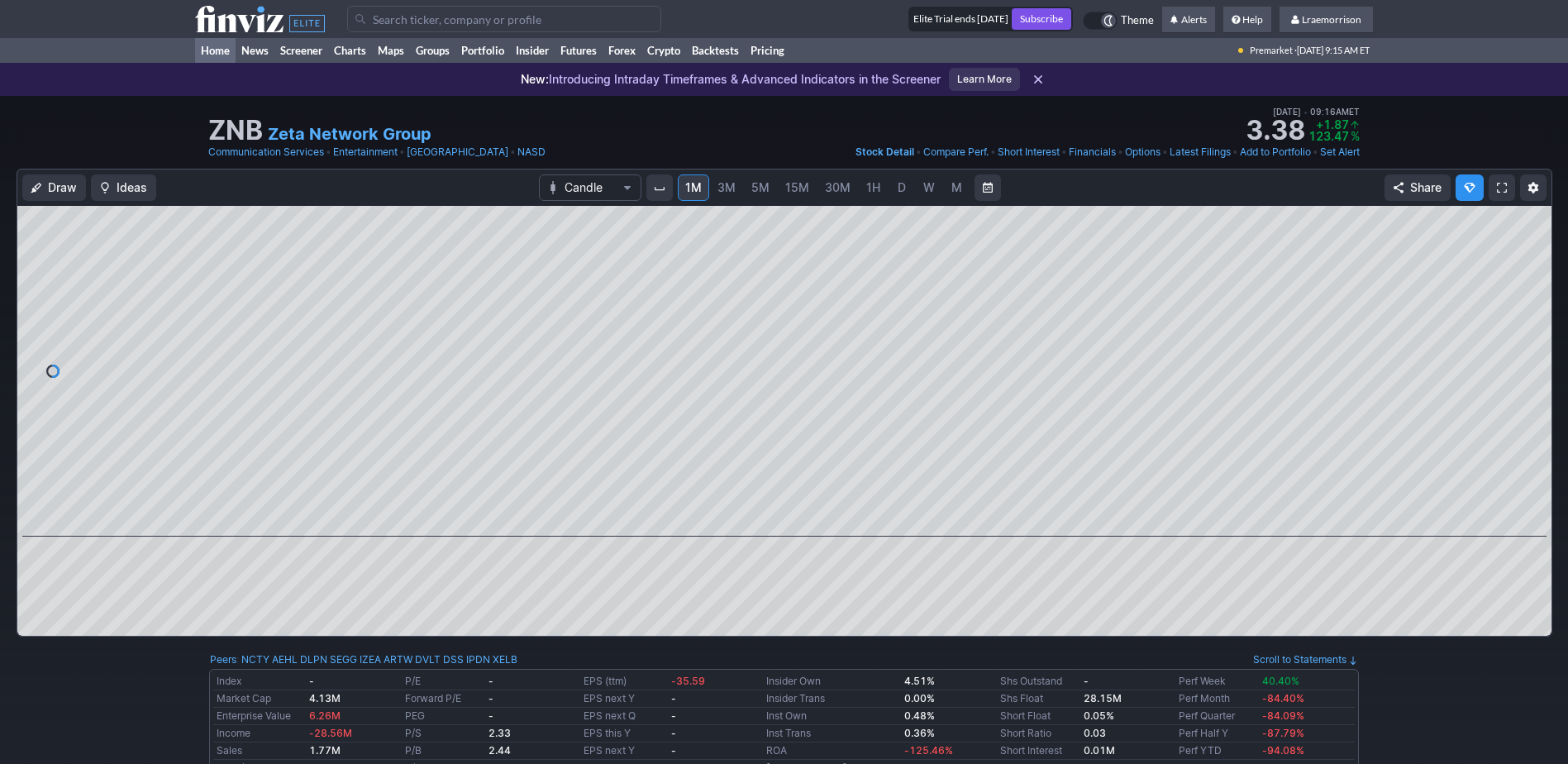
click at [221, 49] on link "Home" at bounding box center [214, 50] width 40 height 25
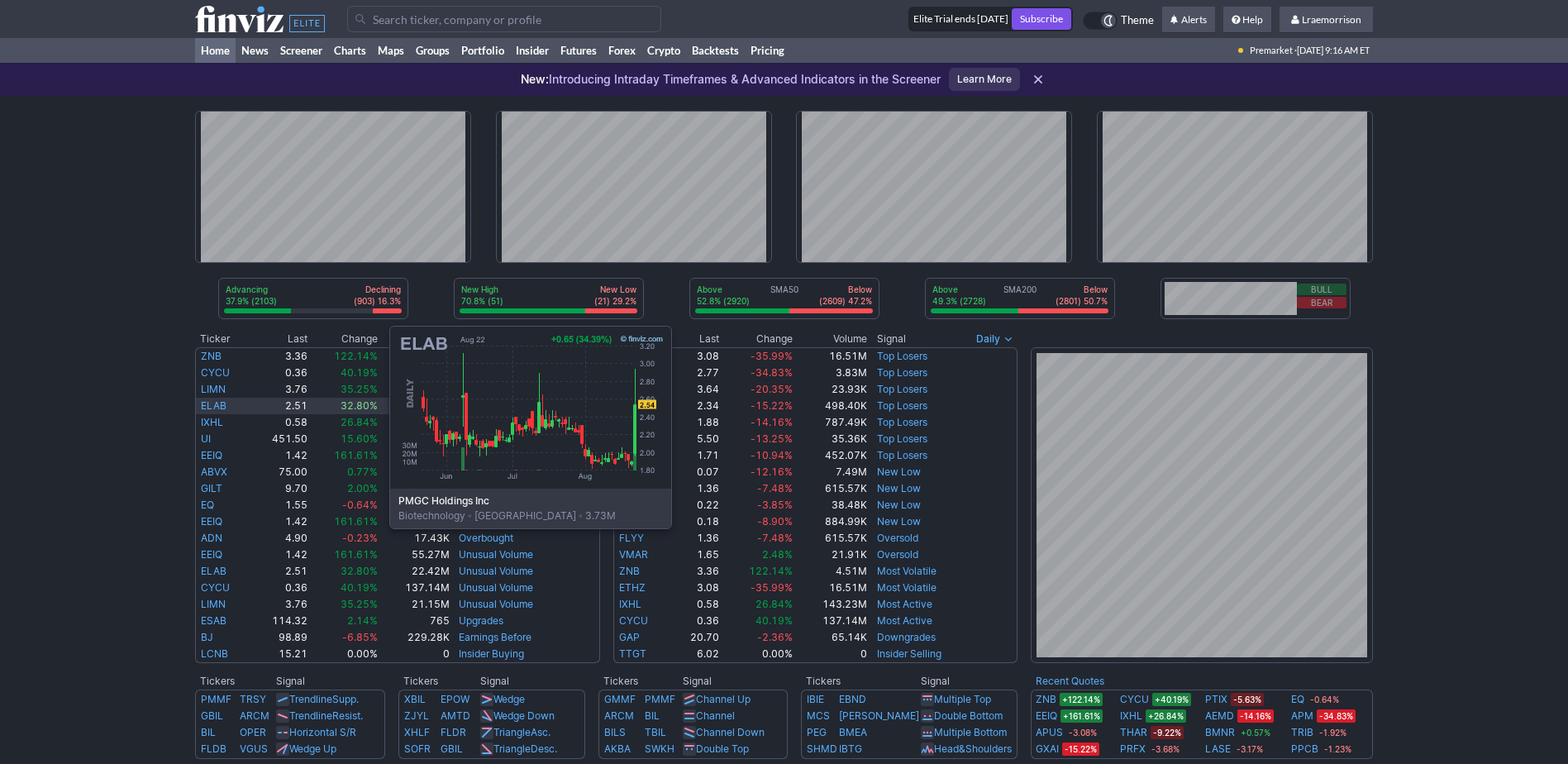
click at [224, 404] on link "ELAB" at bounding box center [214, 405] width 26 height 12
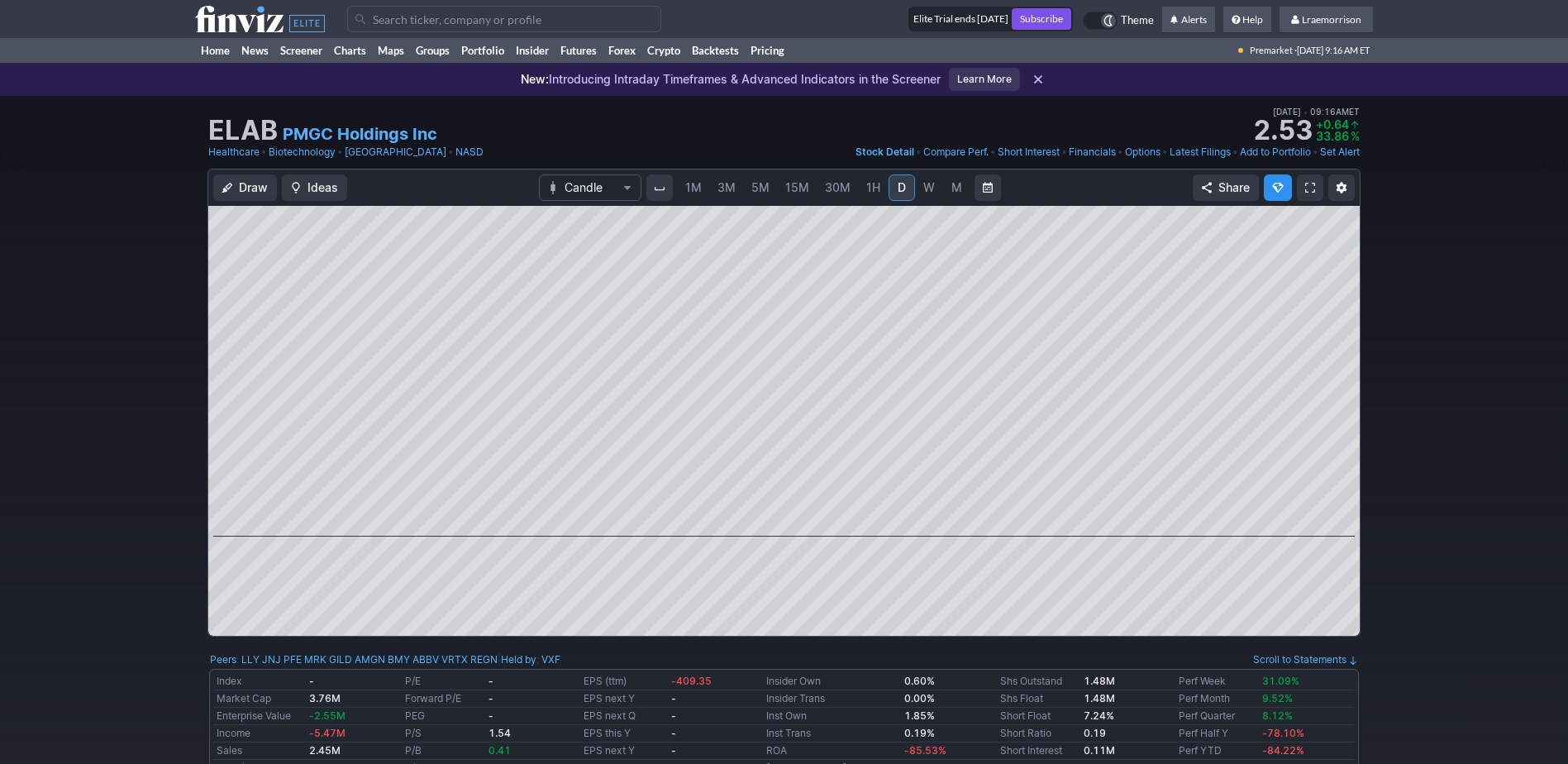
click at [694, 194] on span "1M" at bounding box center [694, 186] width 17 height 14
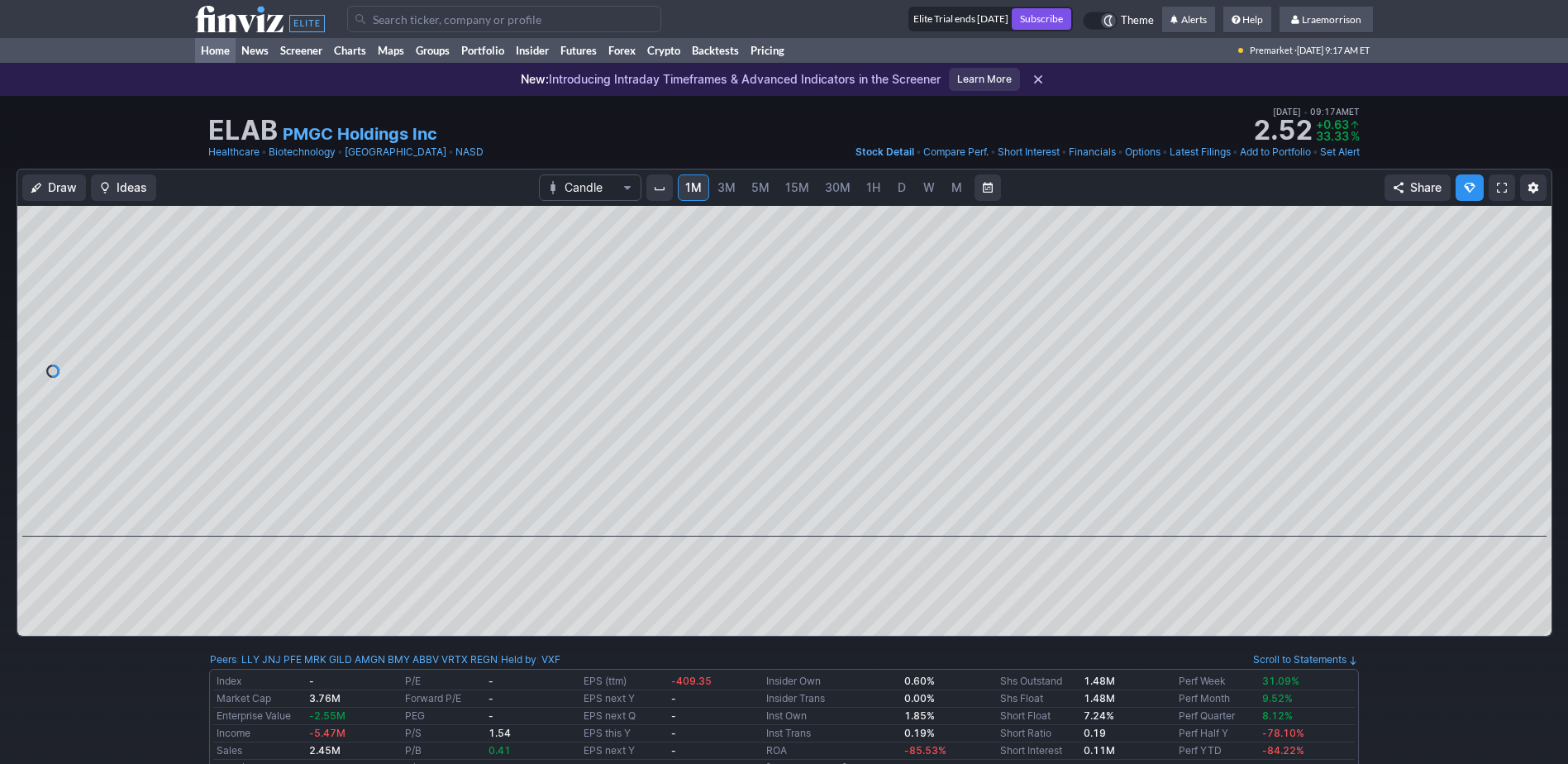
click at [220, 49] on link "Home" at bounding box center [214, 50] width 40 height 25
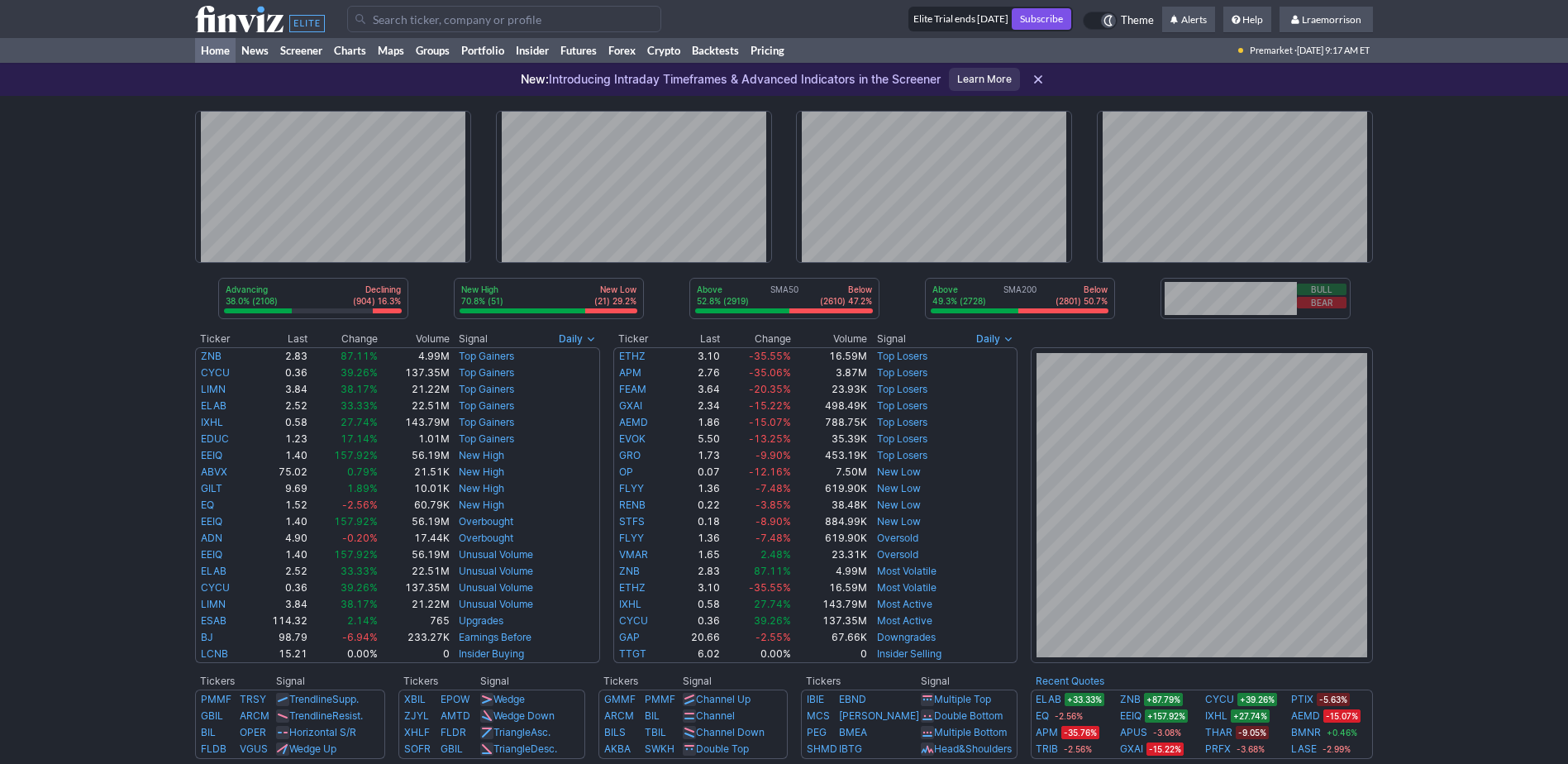
click at [210, 50] on link "Home" at bounding box center [214, 50] width 40 height 25
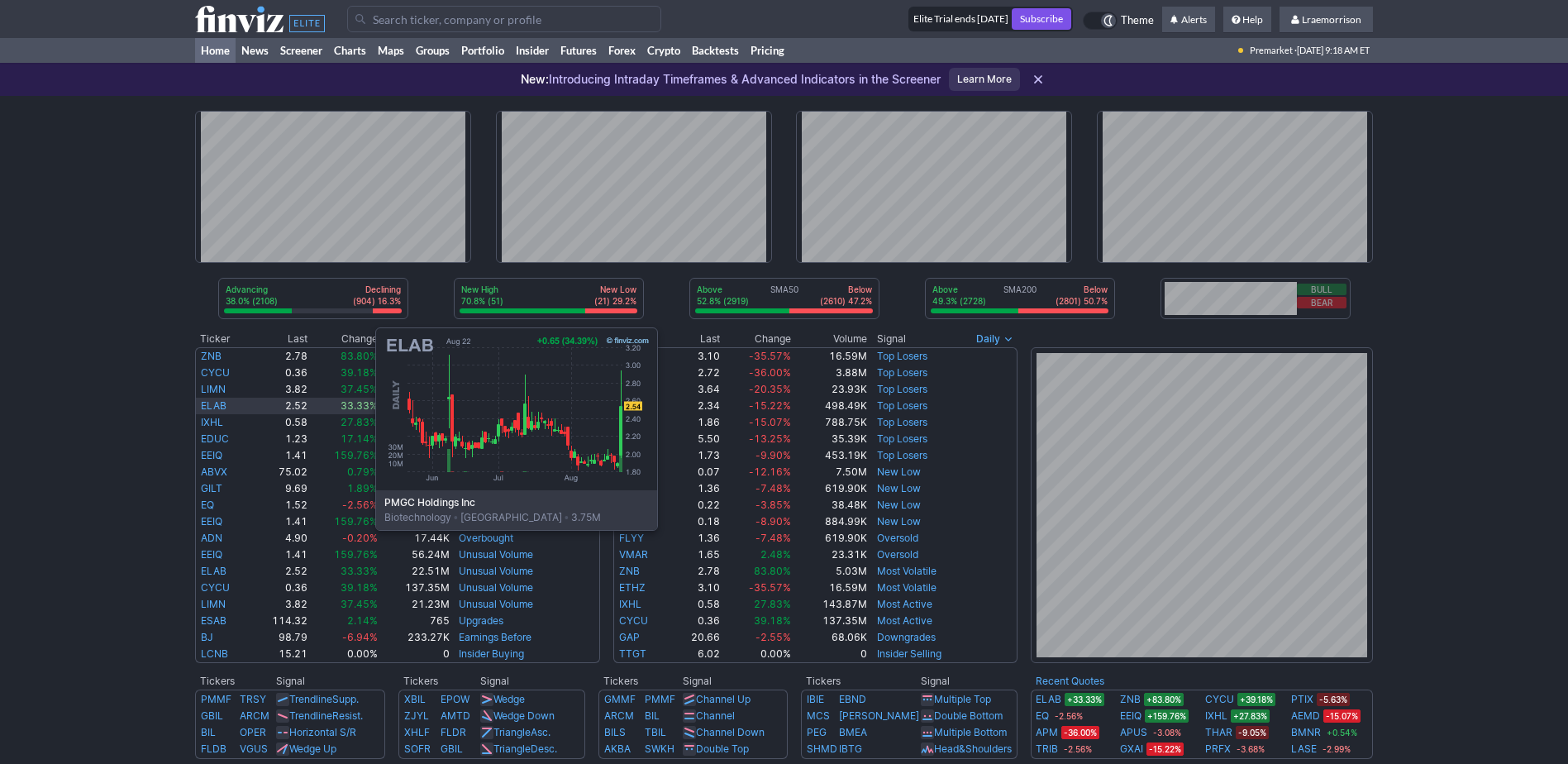
click at [210, 406] on link "ELAB" at bounding box center [214, 405] width 26 height 12
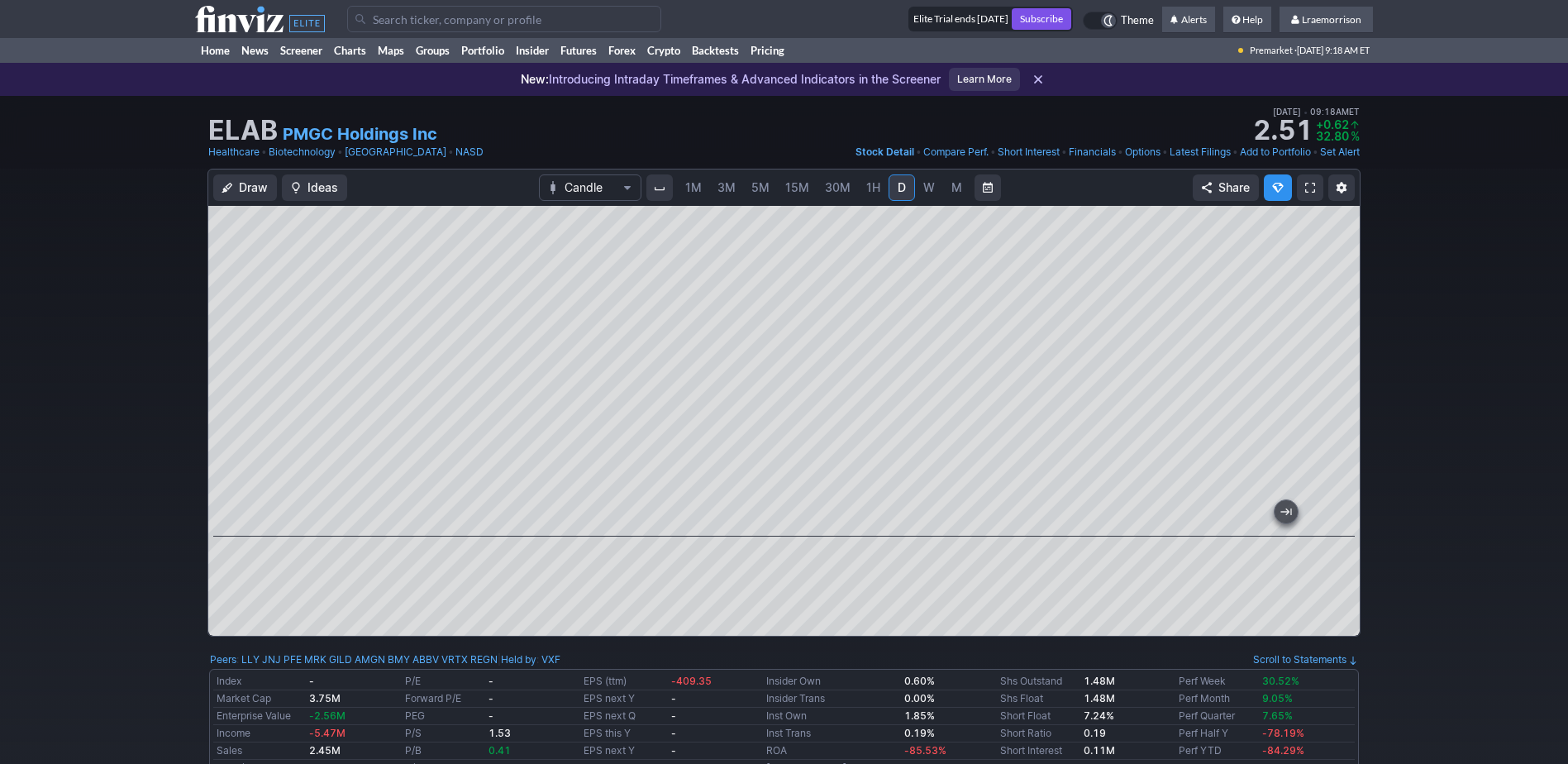
click at [692, 184] on span "1M" at bounding box center [694, 186] width 17 height 14
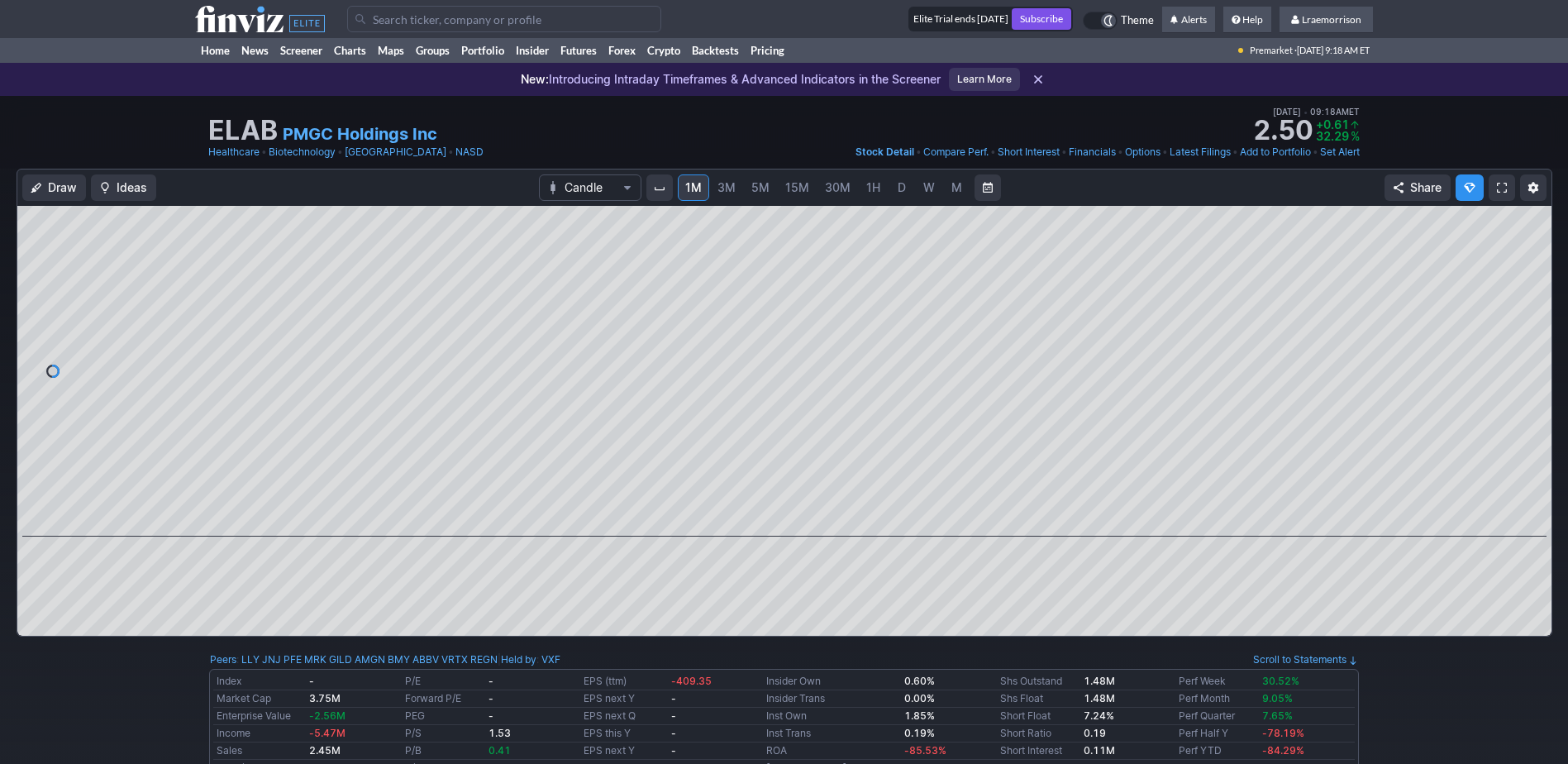
click at [927, 190] on span "W" at bounding box center [929, 186] width 11 height 14
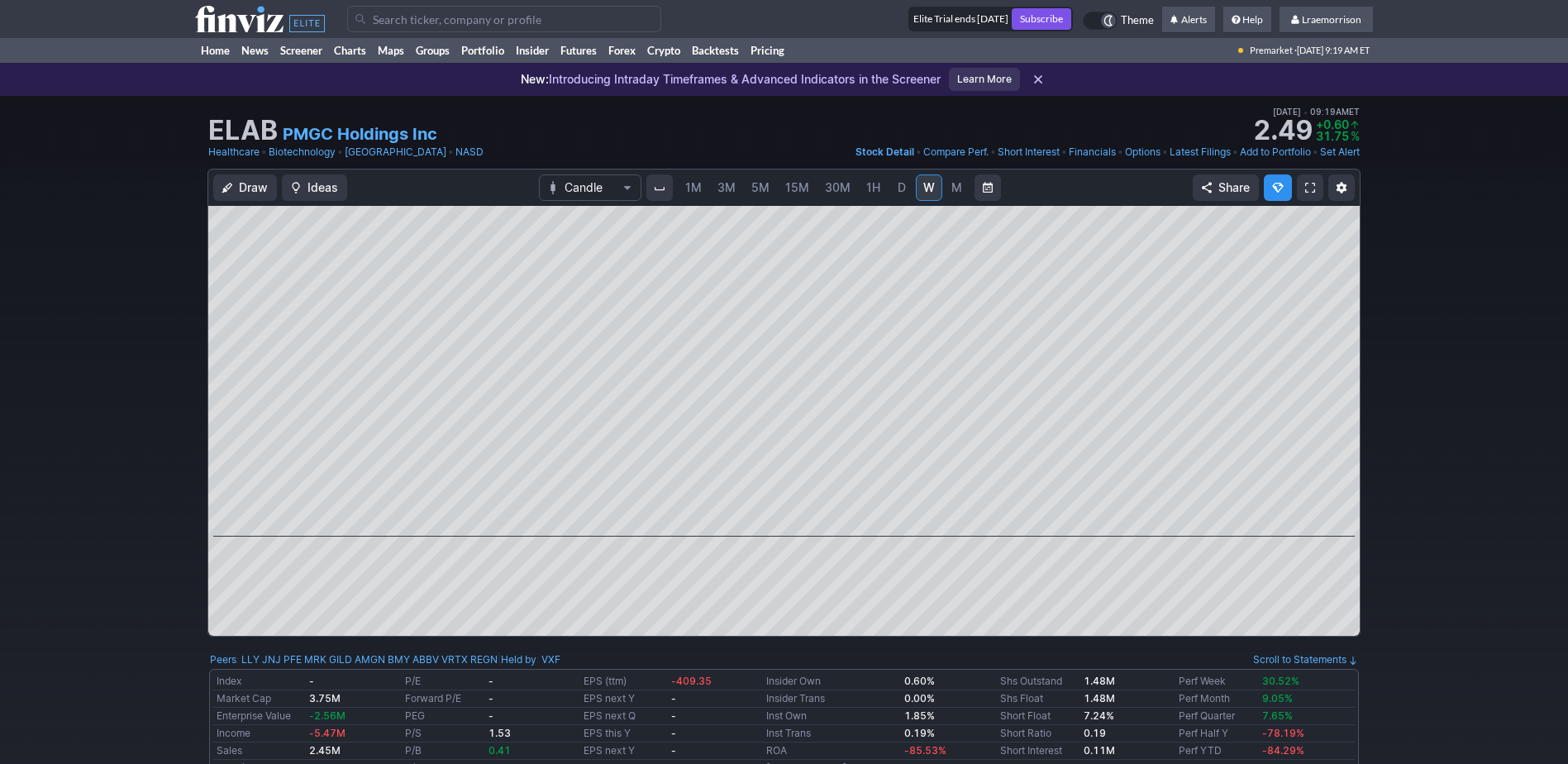
click at [402, 18] on input "Search" at bounding box center [504, 19] width 314 height 26
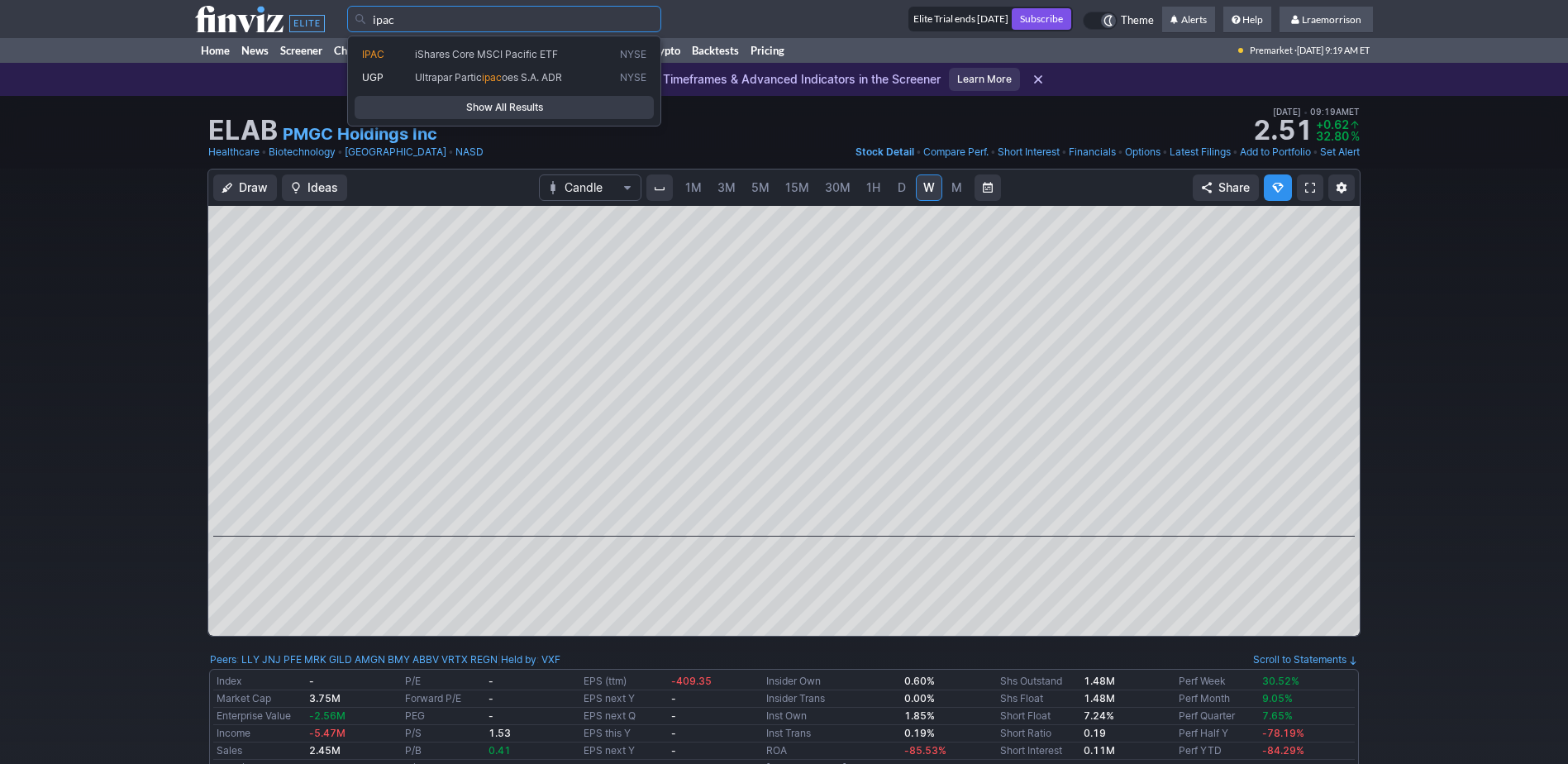
type input "ipac"
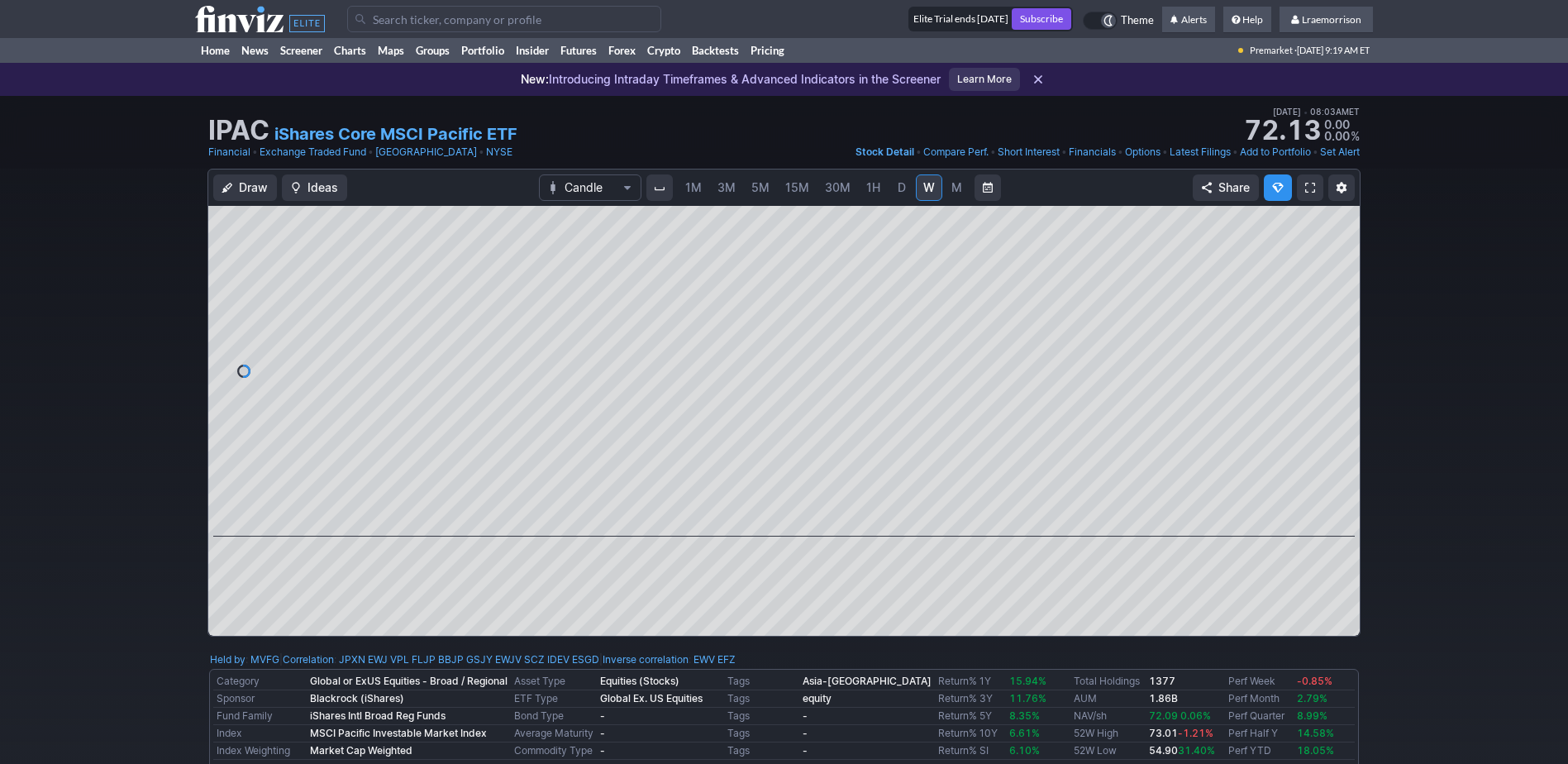
click at [692, 186] on span "1M" at bounding box center [694, 186] width 17 height 14
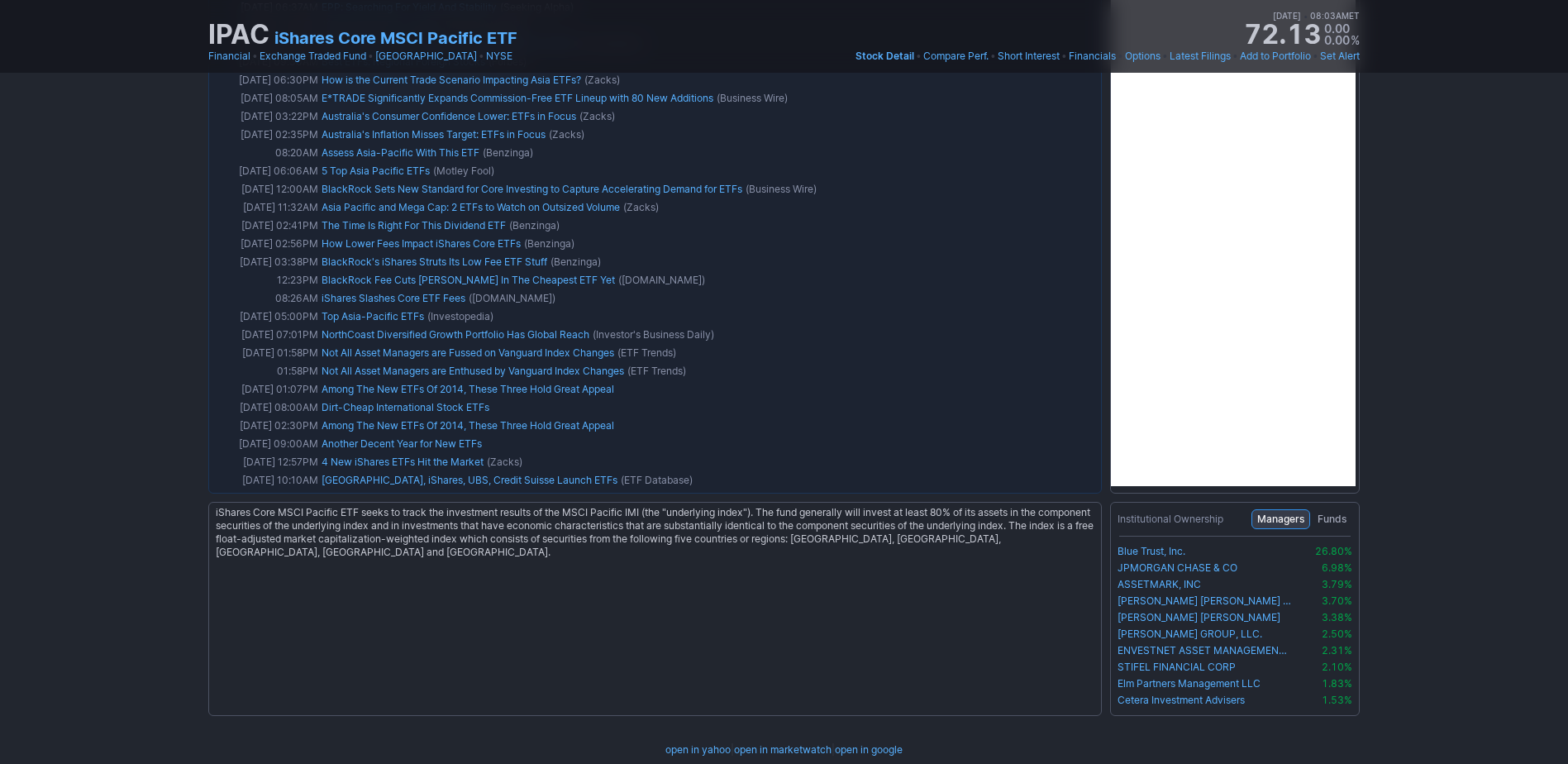
scroll to position [1534, 0]
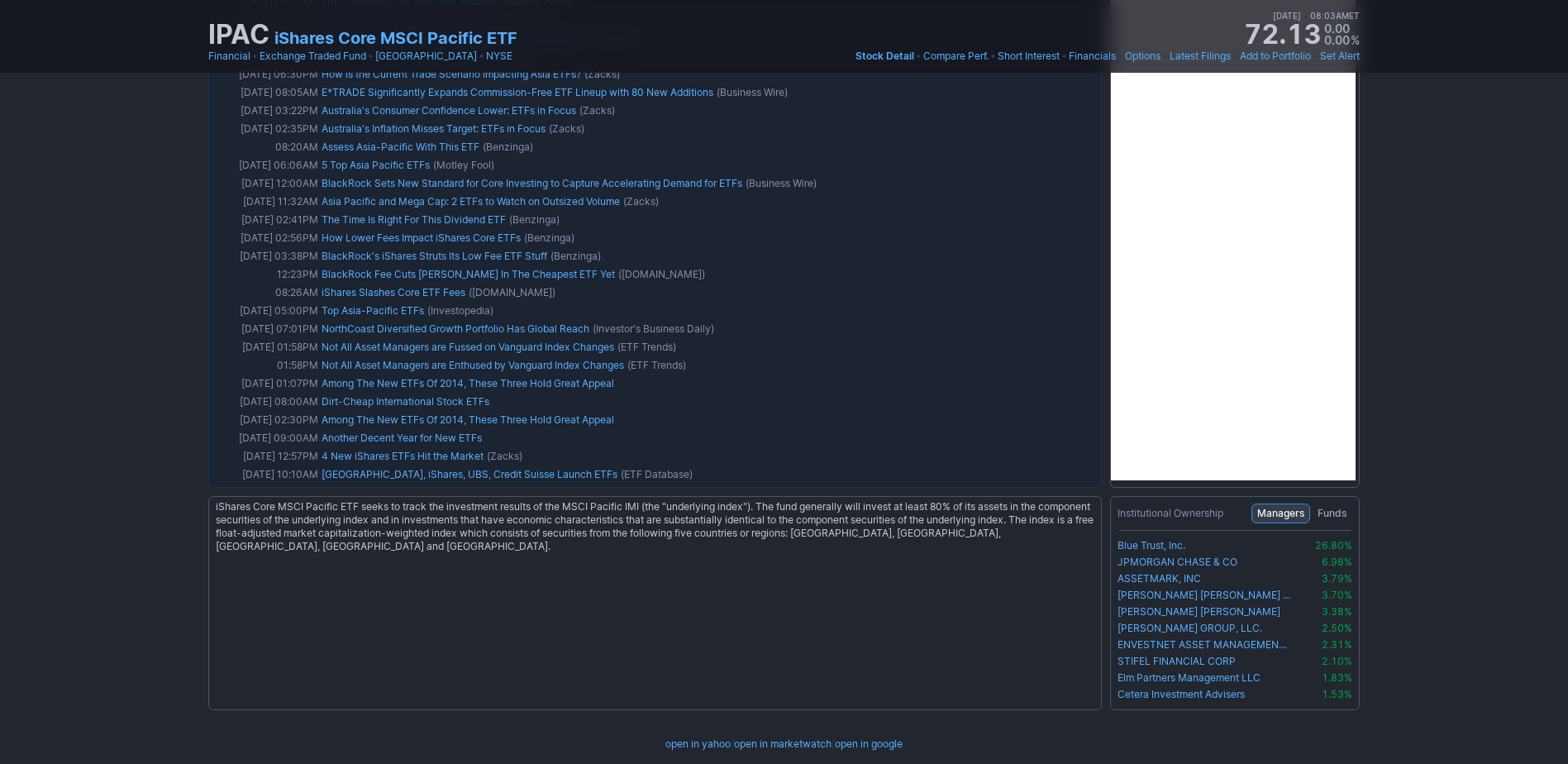
click at [1340, 515] on span "Funds" at bounding box center [1332, 513] width 29 height 17
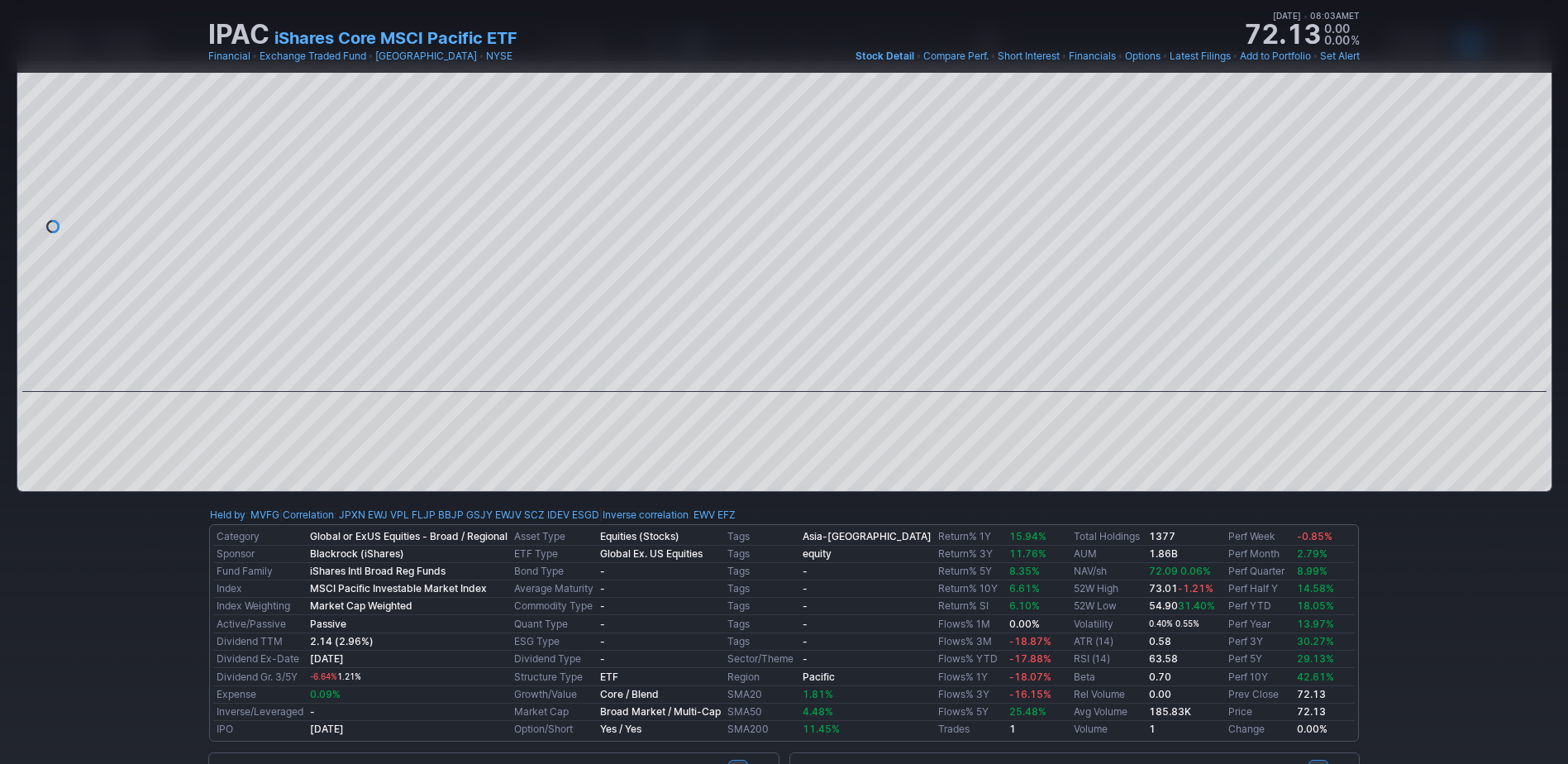
scroll to position [0, 0]
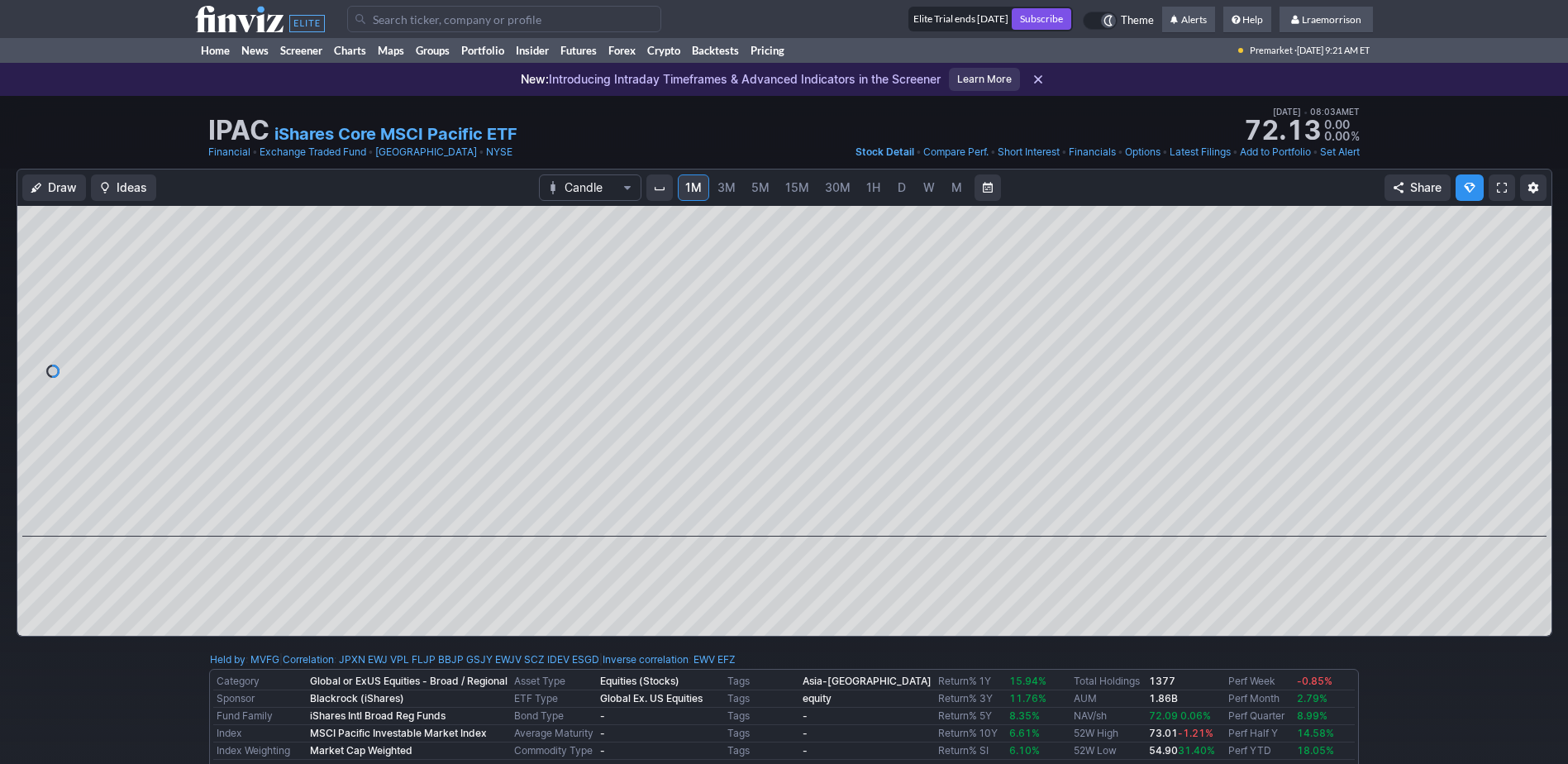
click at [407, 21] on input "Search" at bounding box center [504, 19] width 314 height 26
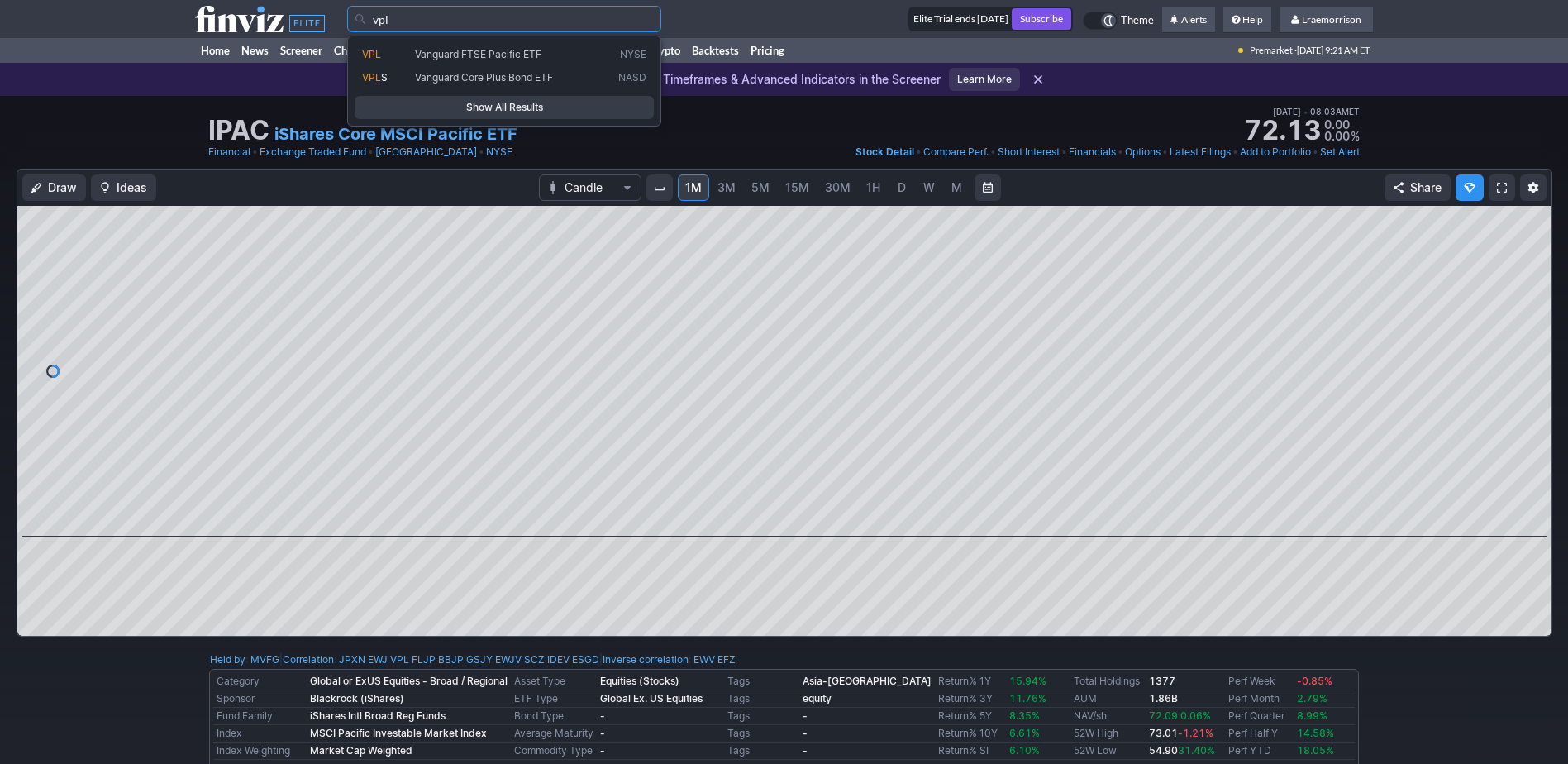
type input "vpl"
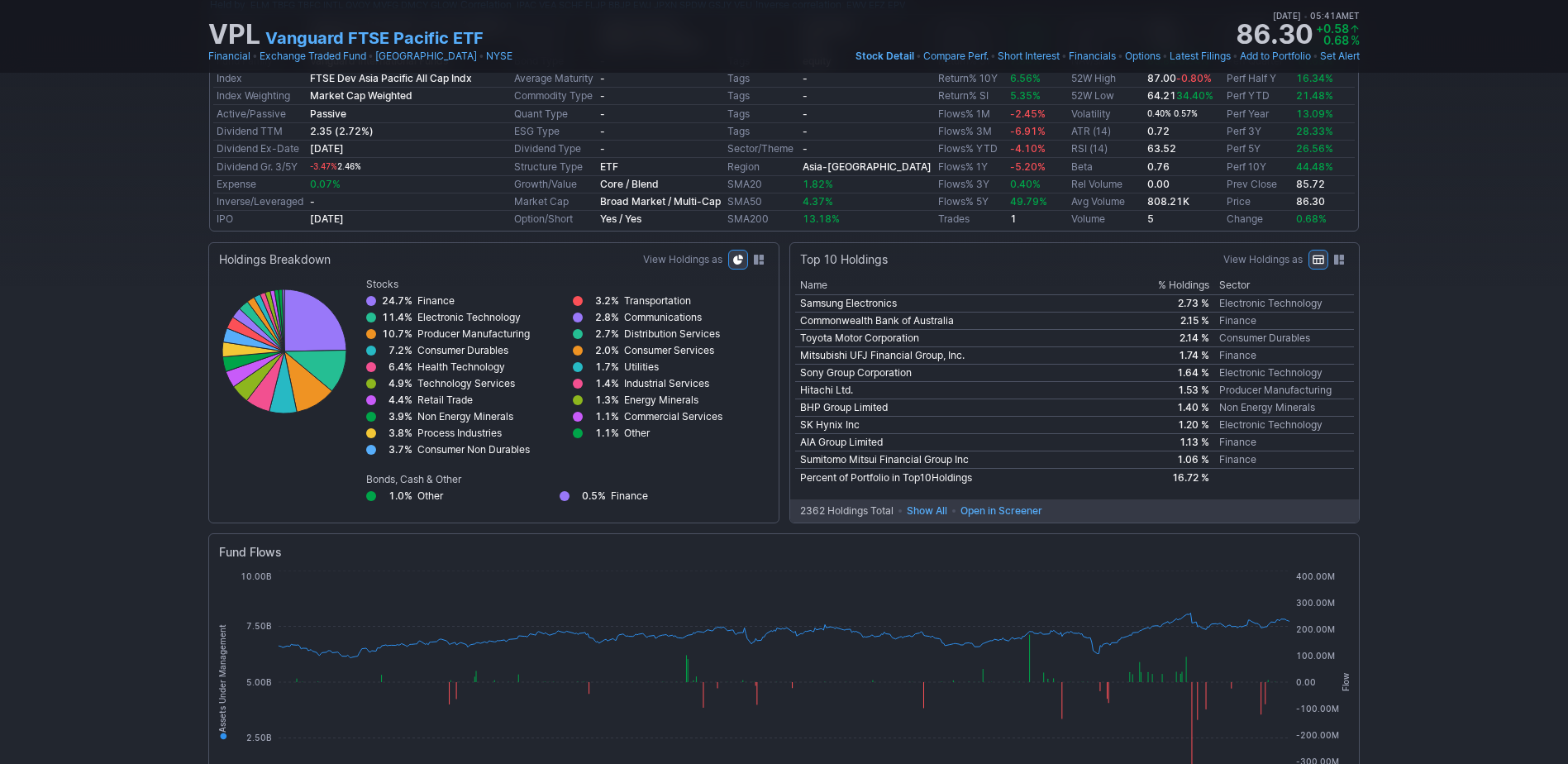
scroll to position [579, 0]
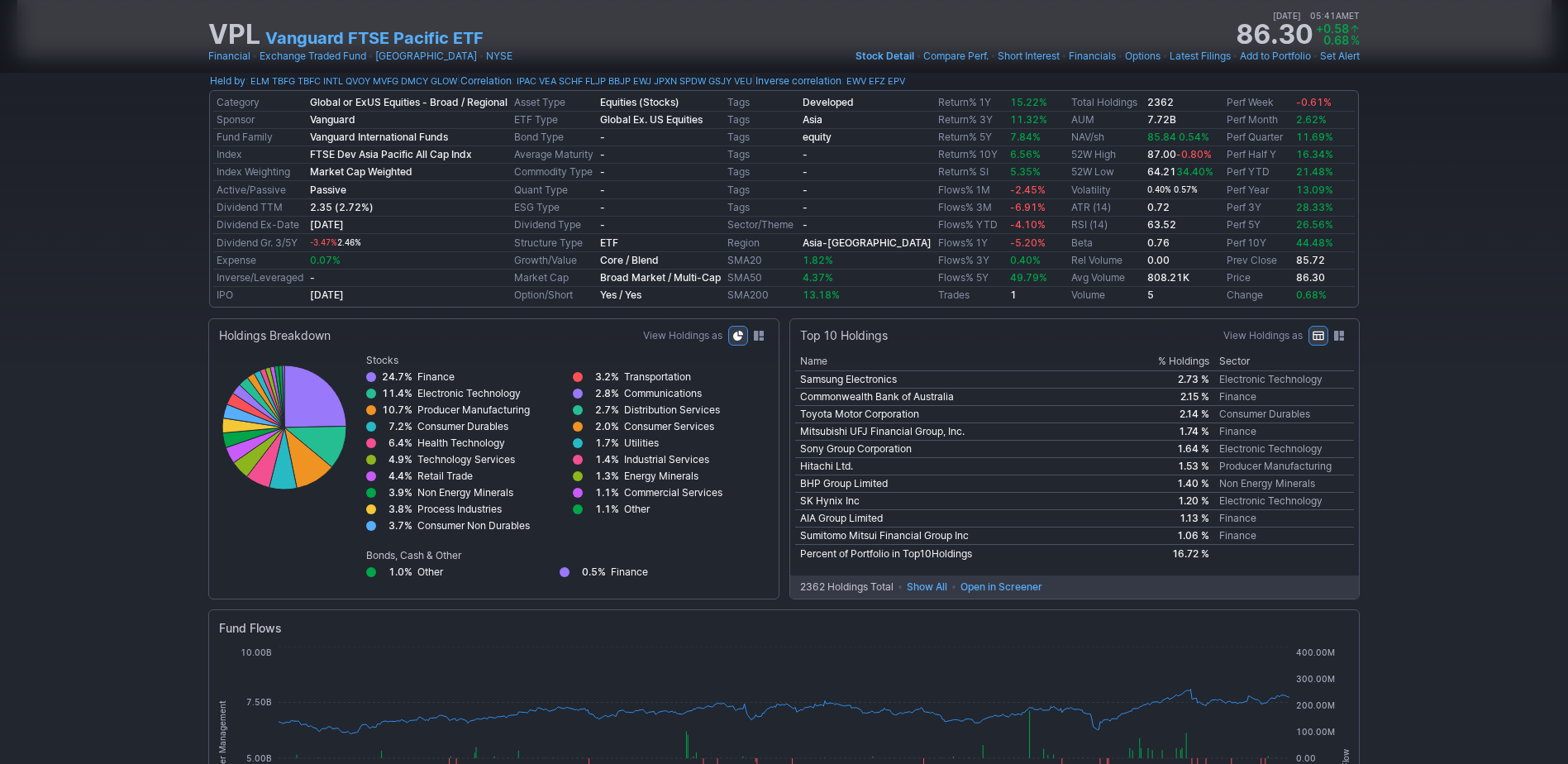
click at [1009, 586] on span "Open in Screener" at bounding box center [1002, 587] width 82 height 17
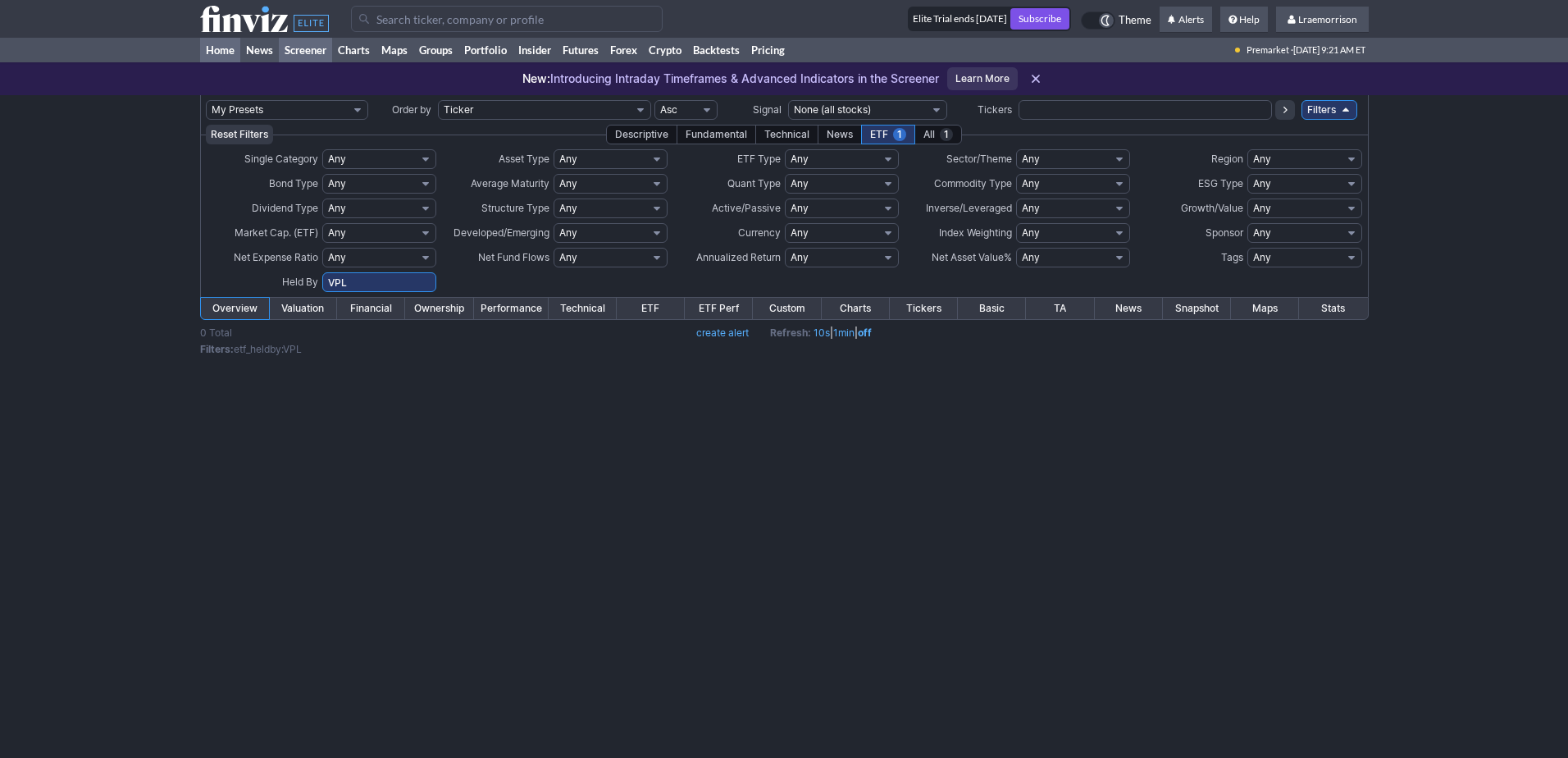
click at [217, 47] on link "Home" at bounding box center [220, 50] width 40 height 25
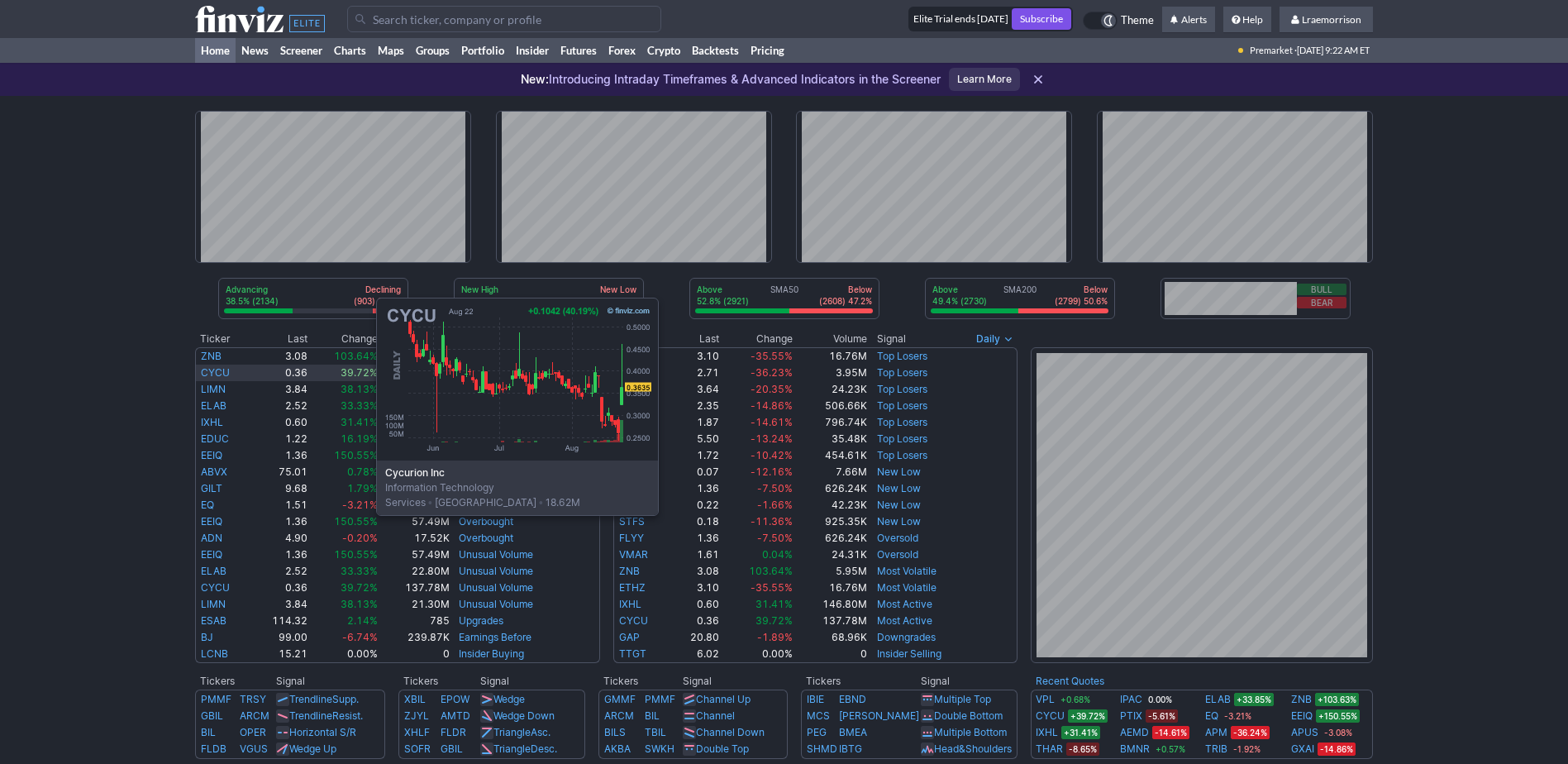
click at [211, 376] on link "CYCU" at bounding box center [215, 372] width 29 height 12
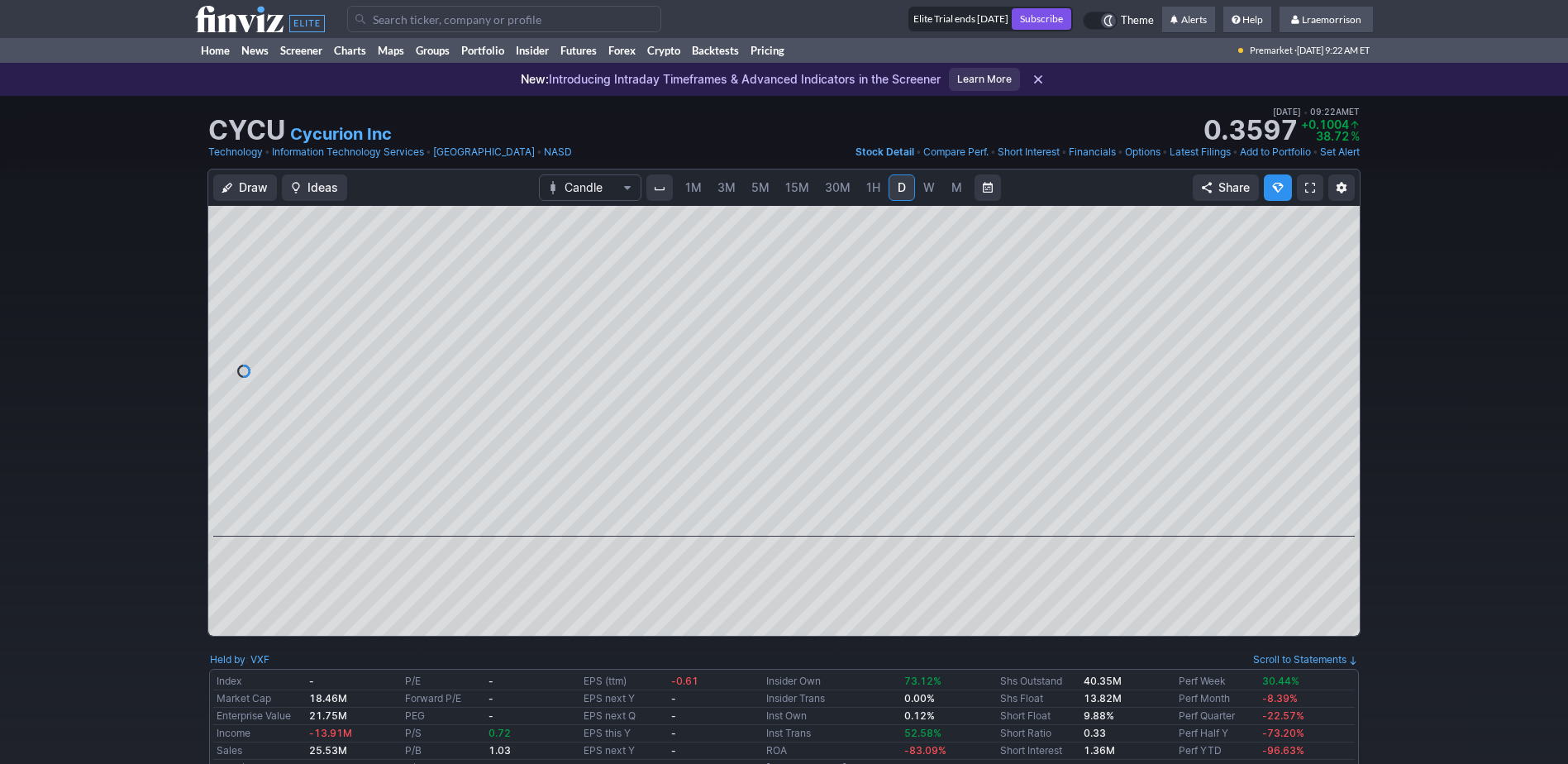
click at [701, 184] on span "1M" at bounding box center [694, 186] width 17 height 14
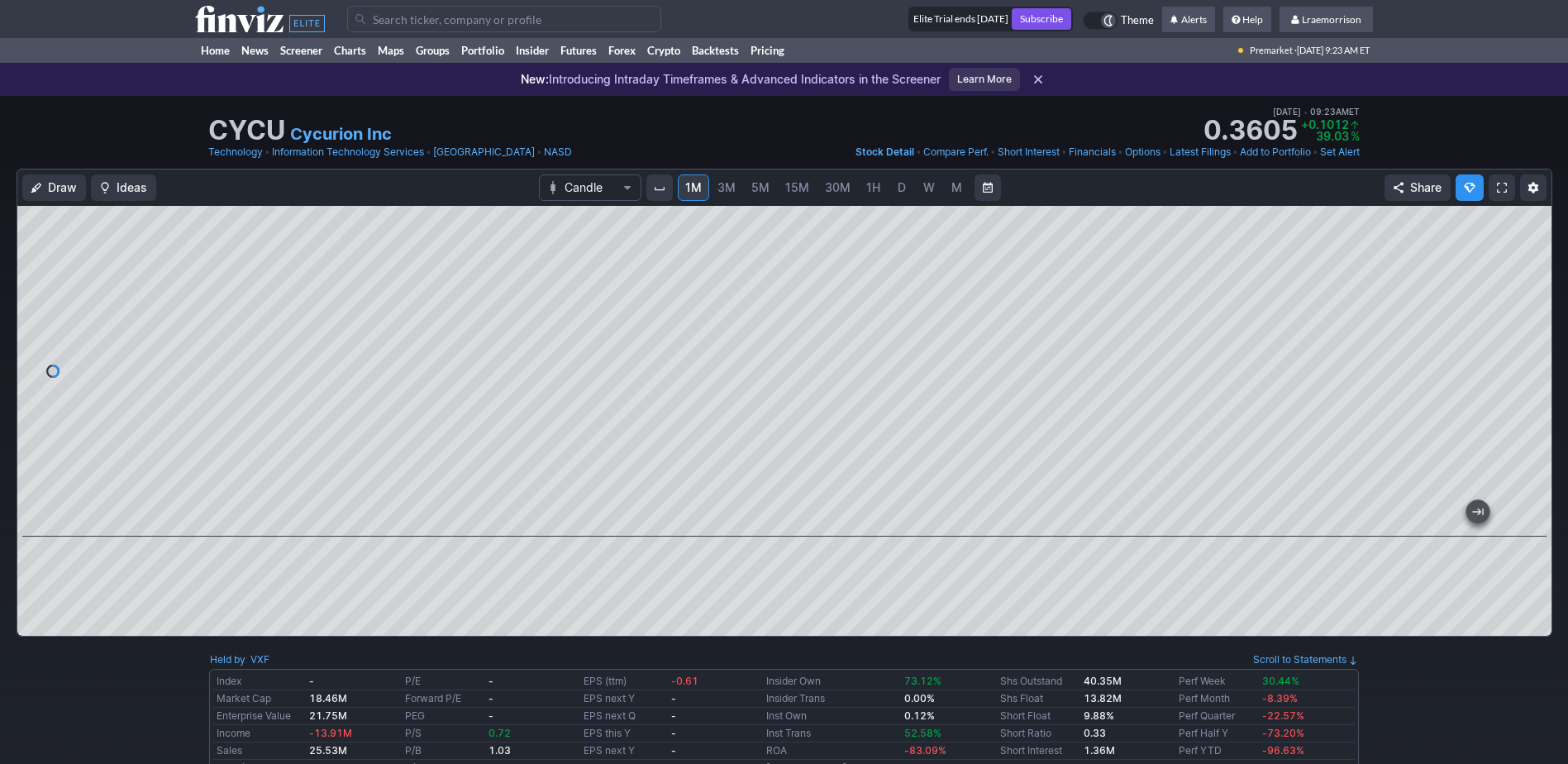
click at [411, 20] on input "Search" at bounding box center [504, 19] width 314 height 26
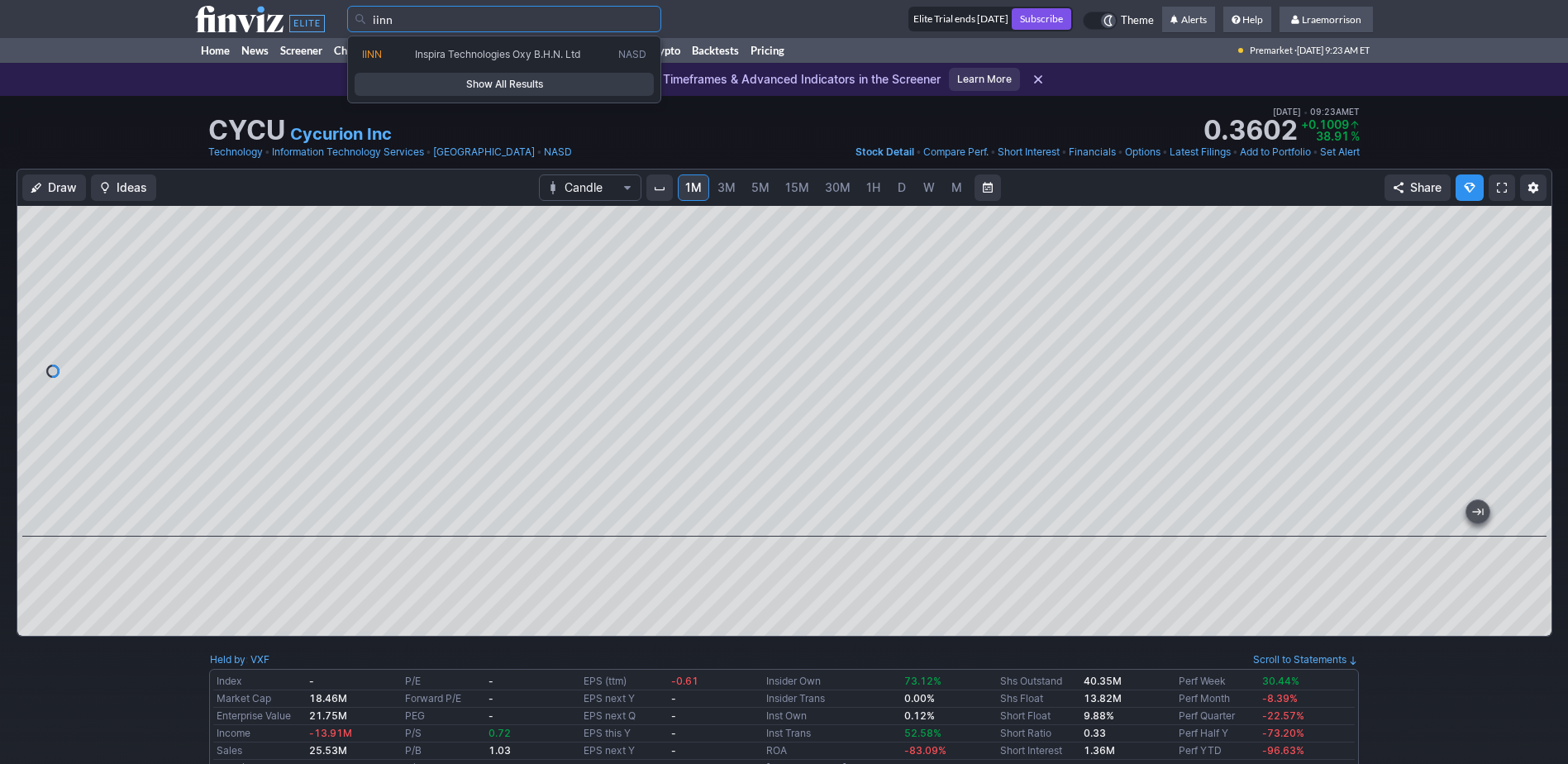
type input "iinn"
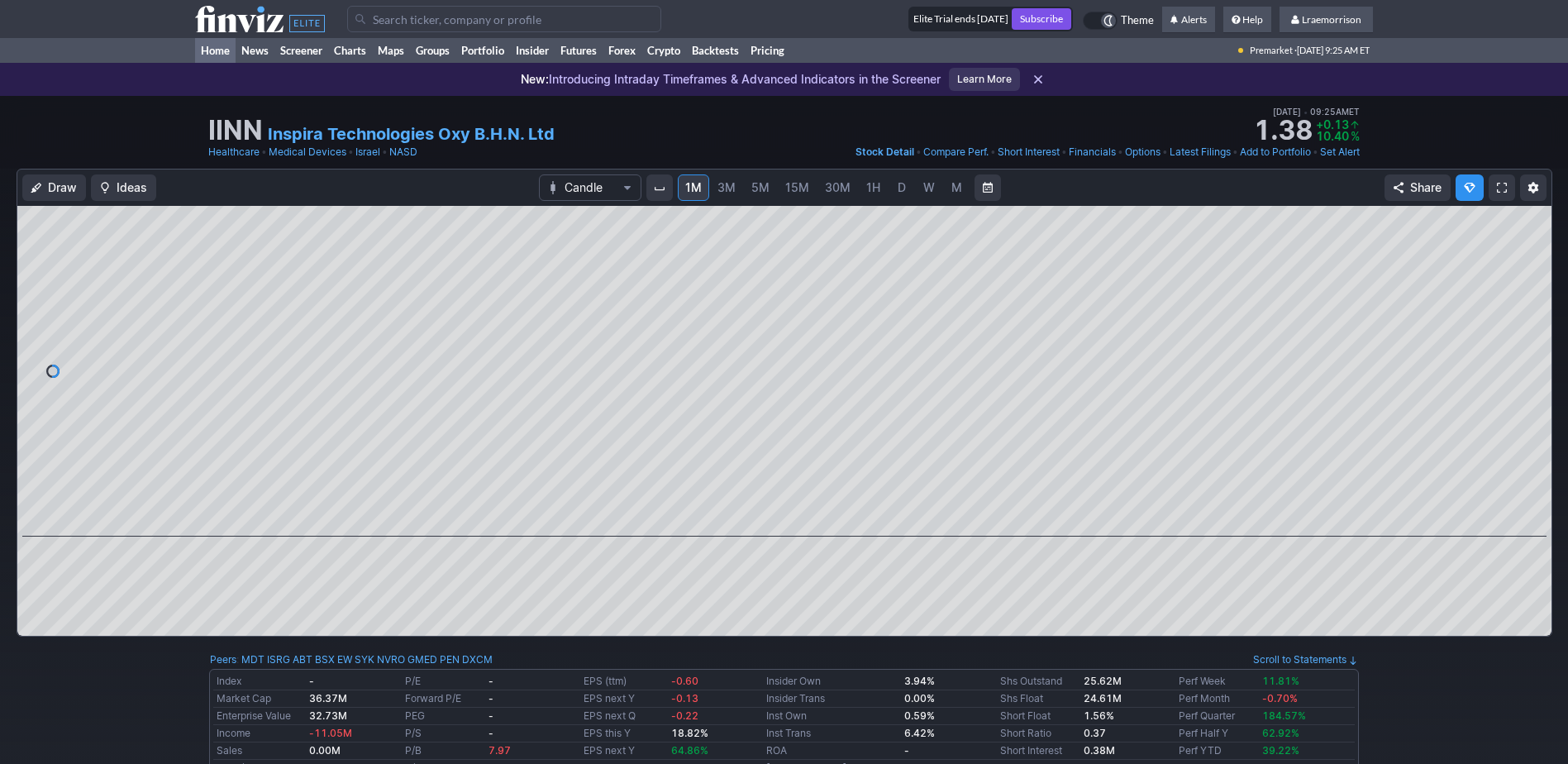
click at [212, 55] on link "Home" at bounding box center [214, 50] width 40 height 25
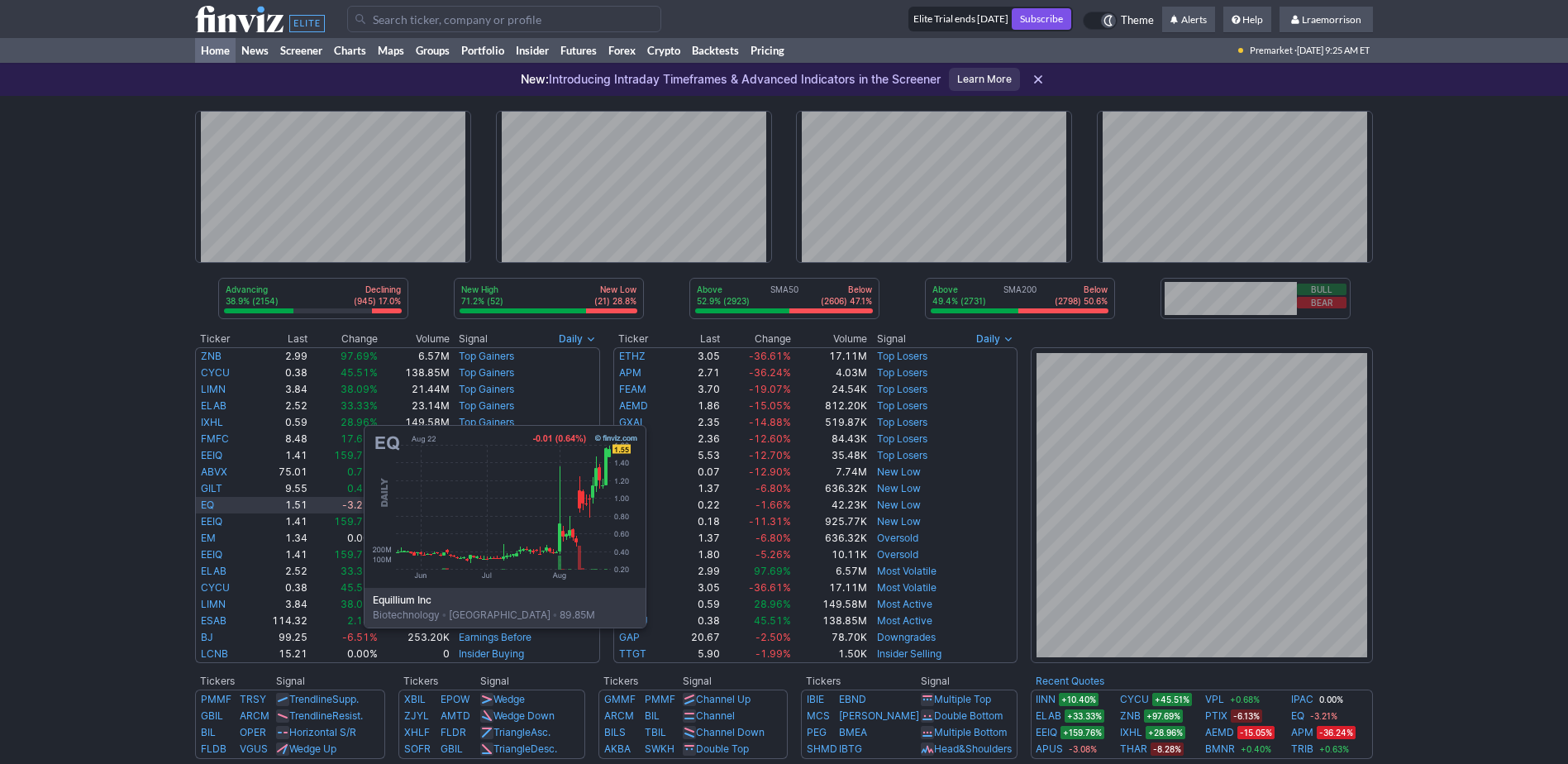
click at [198, 503] on td "EQ" at bounding box center [222, 505] width 55 height 17
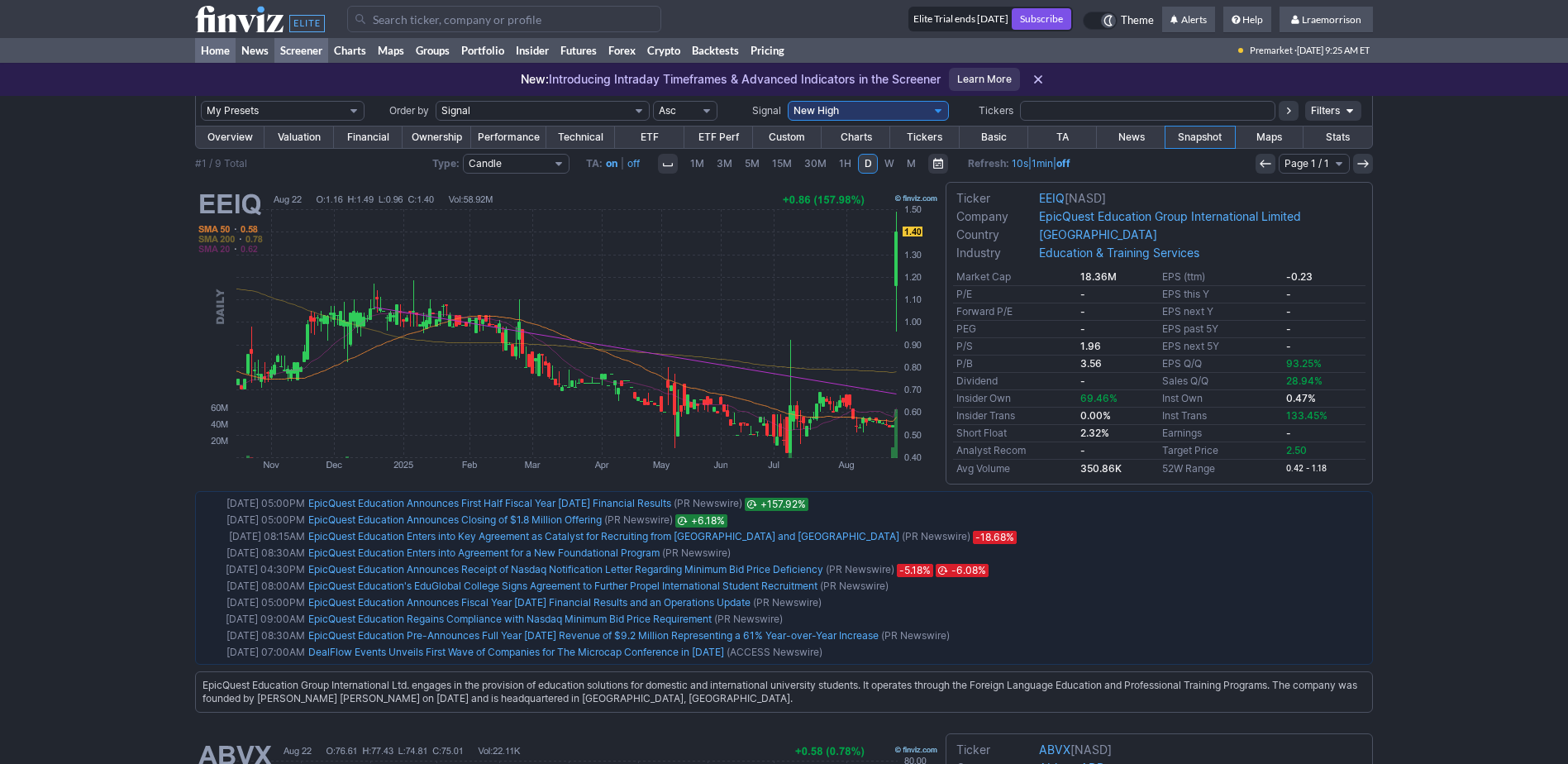
click at [223, 59] on link "Home" at bounding box center [214, 50] width 40 height 25
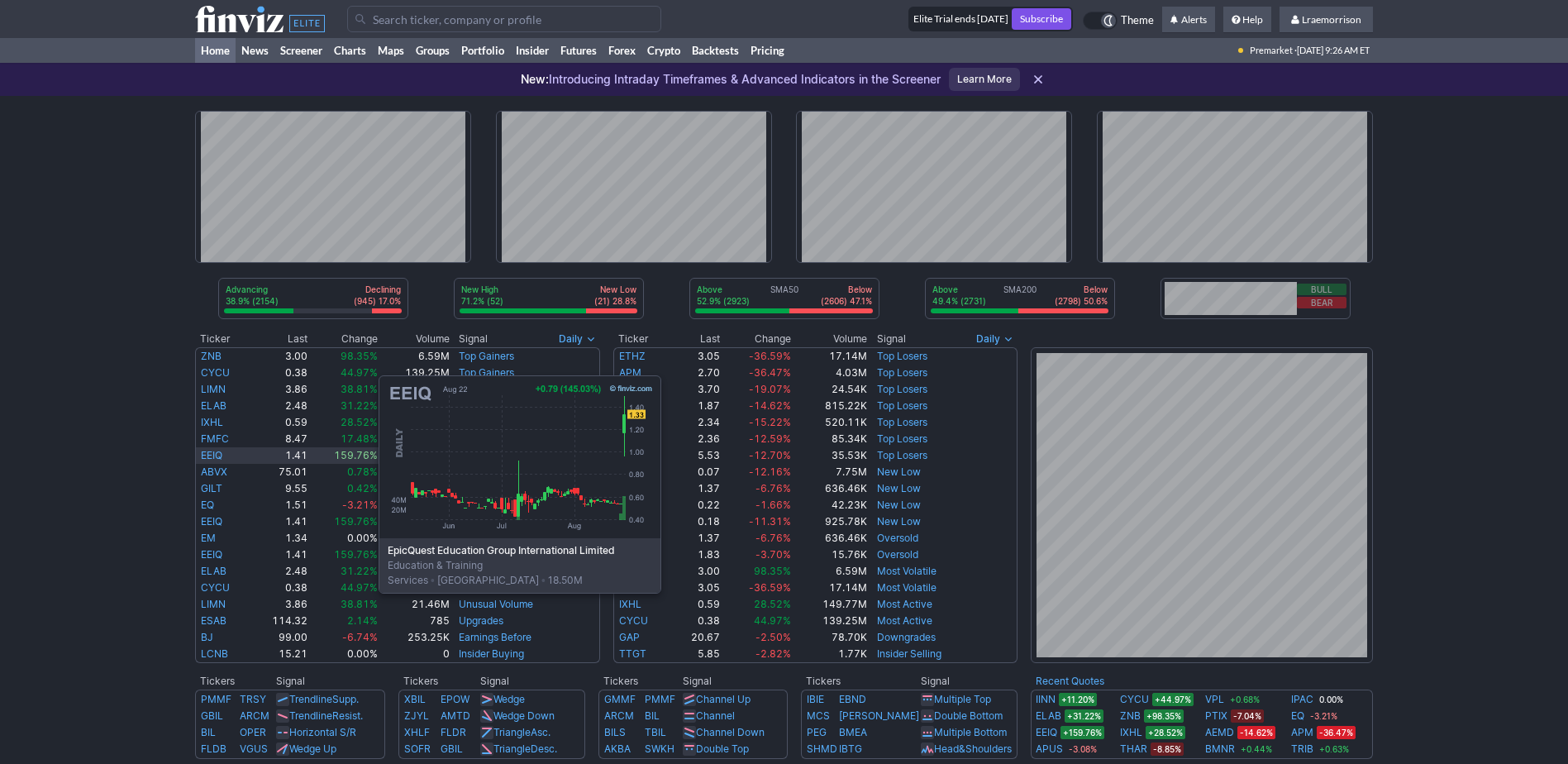
click at [213, 454] on link "EEIQ" at bounding box center [211, 455] width 21 height 12
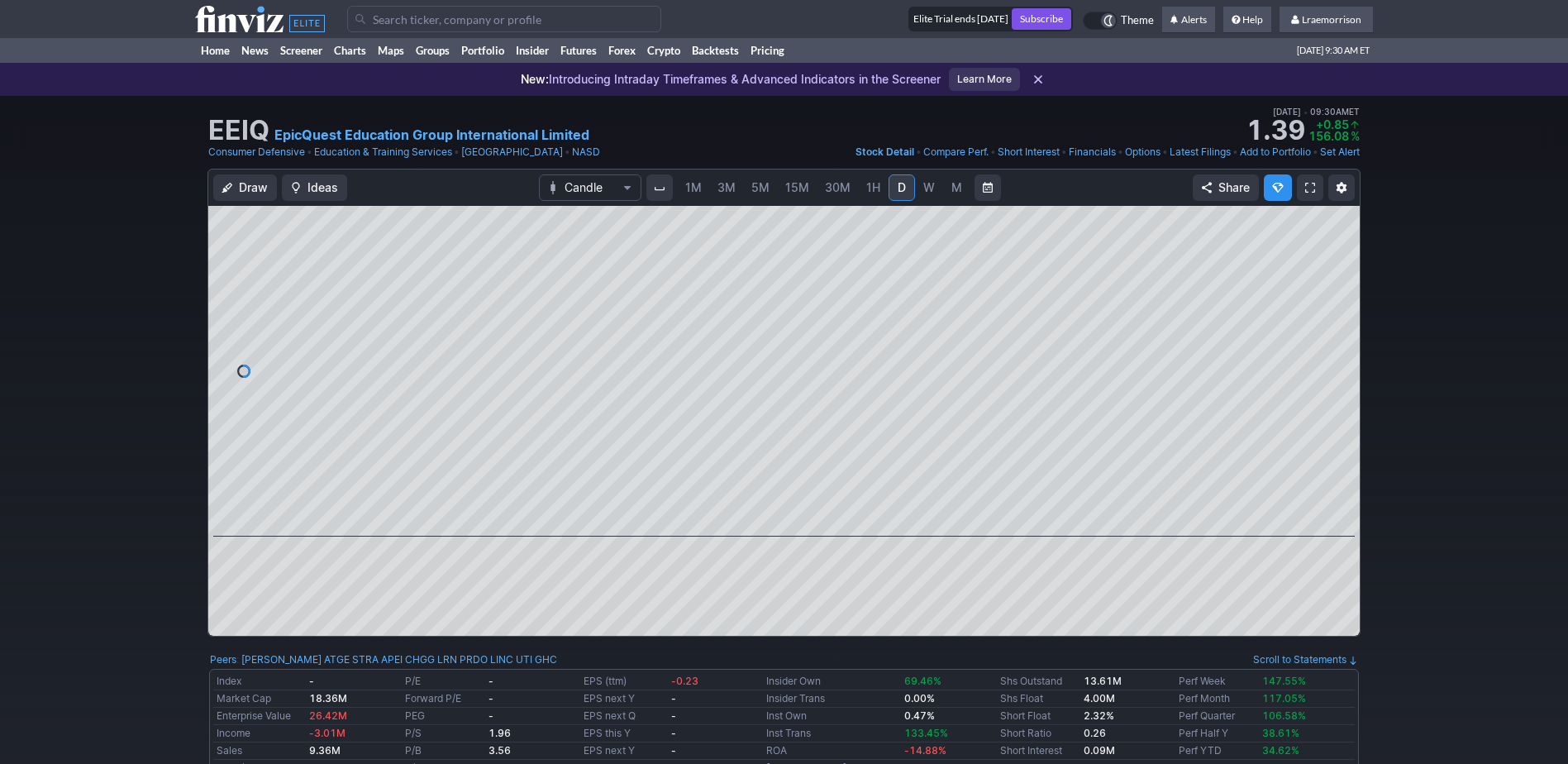
click at [696, 194] on span "1M" at bounding box center [694, 186] width 17 height 14
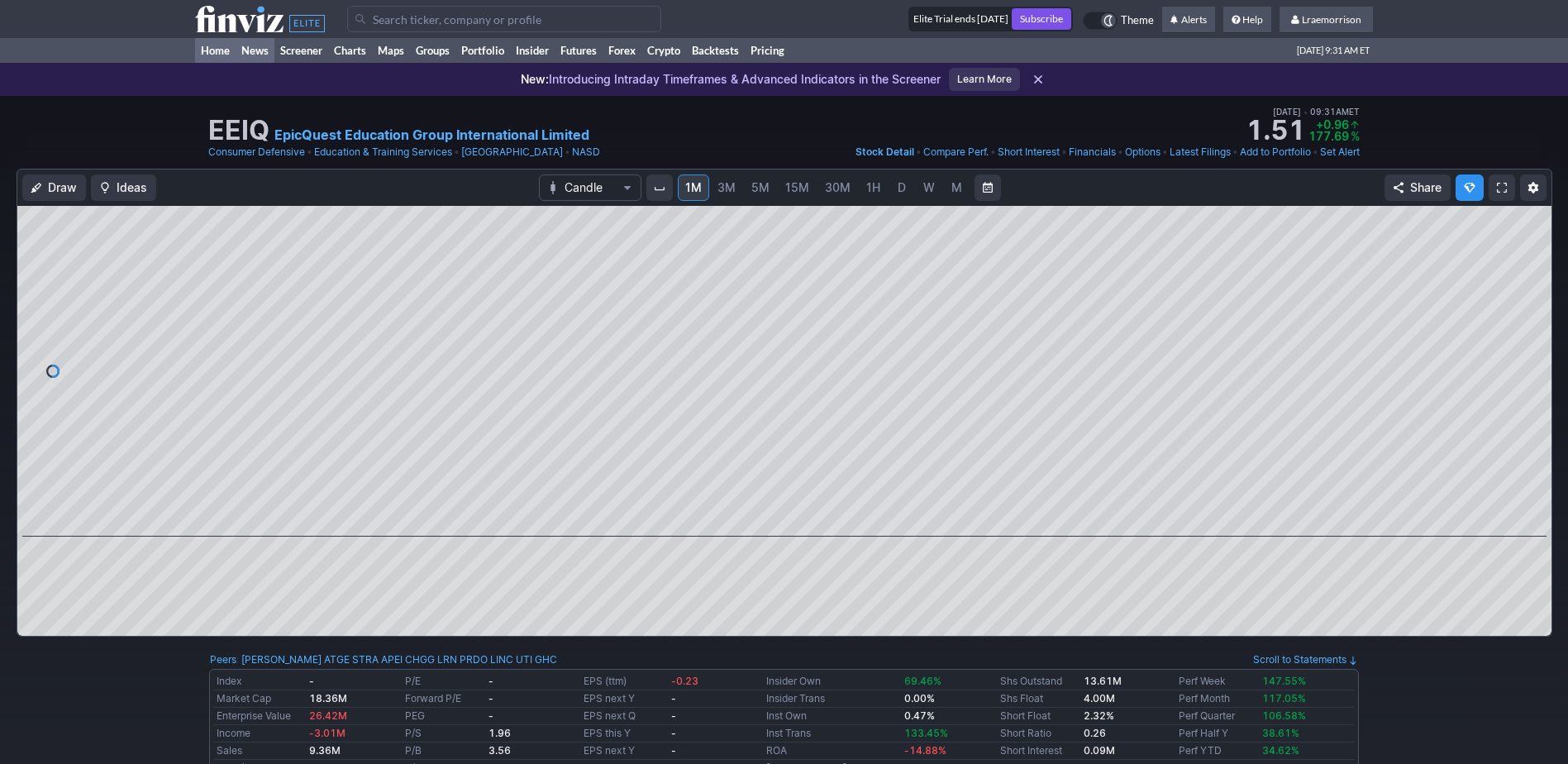
drag, startPoint x: 230, startPoint y: 54, endPoint x: 238, endPoint y: 62, distance: 11.3
click at [230, 54] on link "Home" at bounding box center [214, 50] width 40 height 25
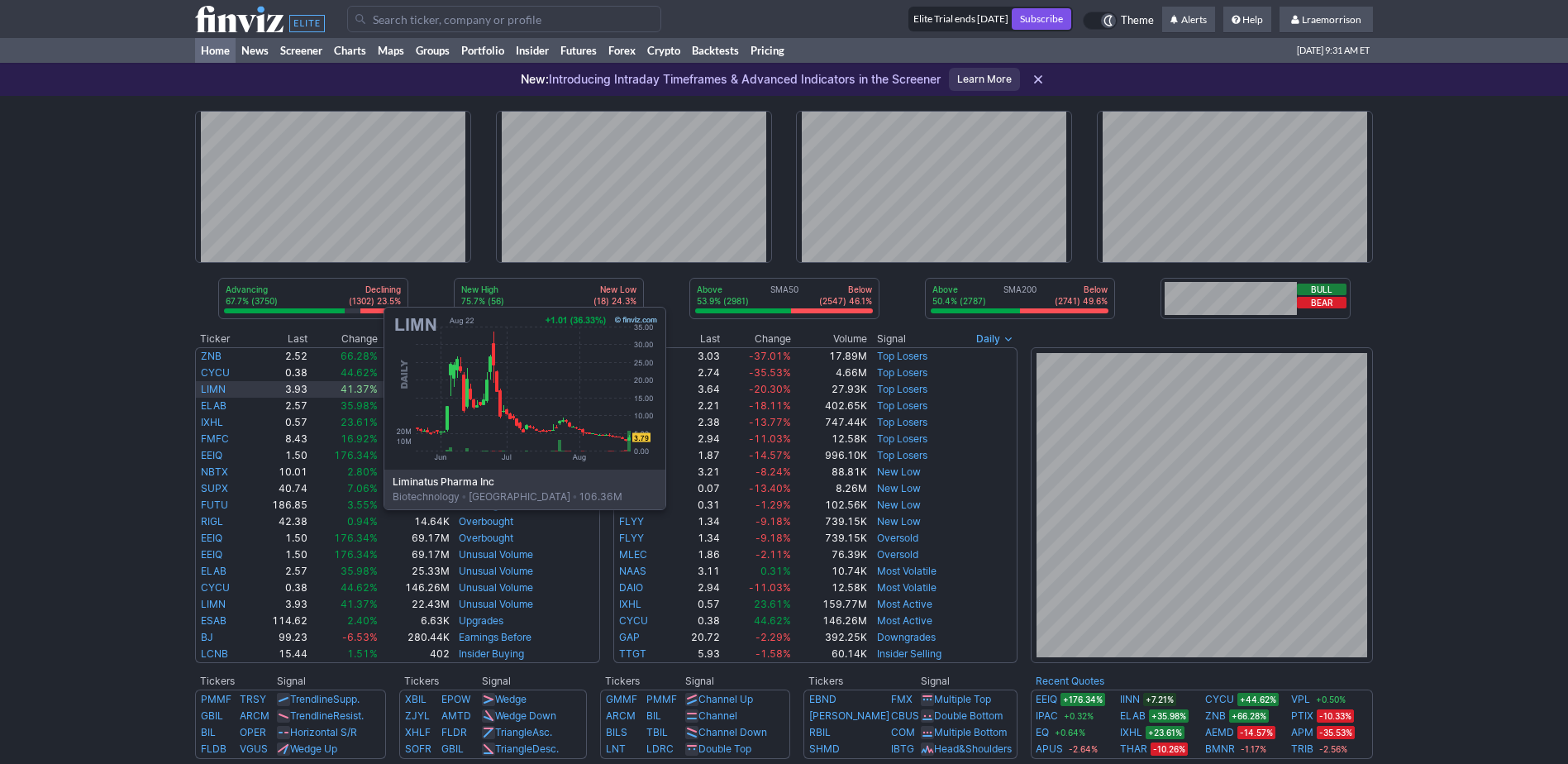
click at [218, 386] on link "LIMN" at bounding box center [213, 389] width 25 height 12
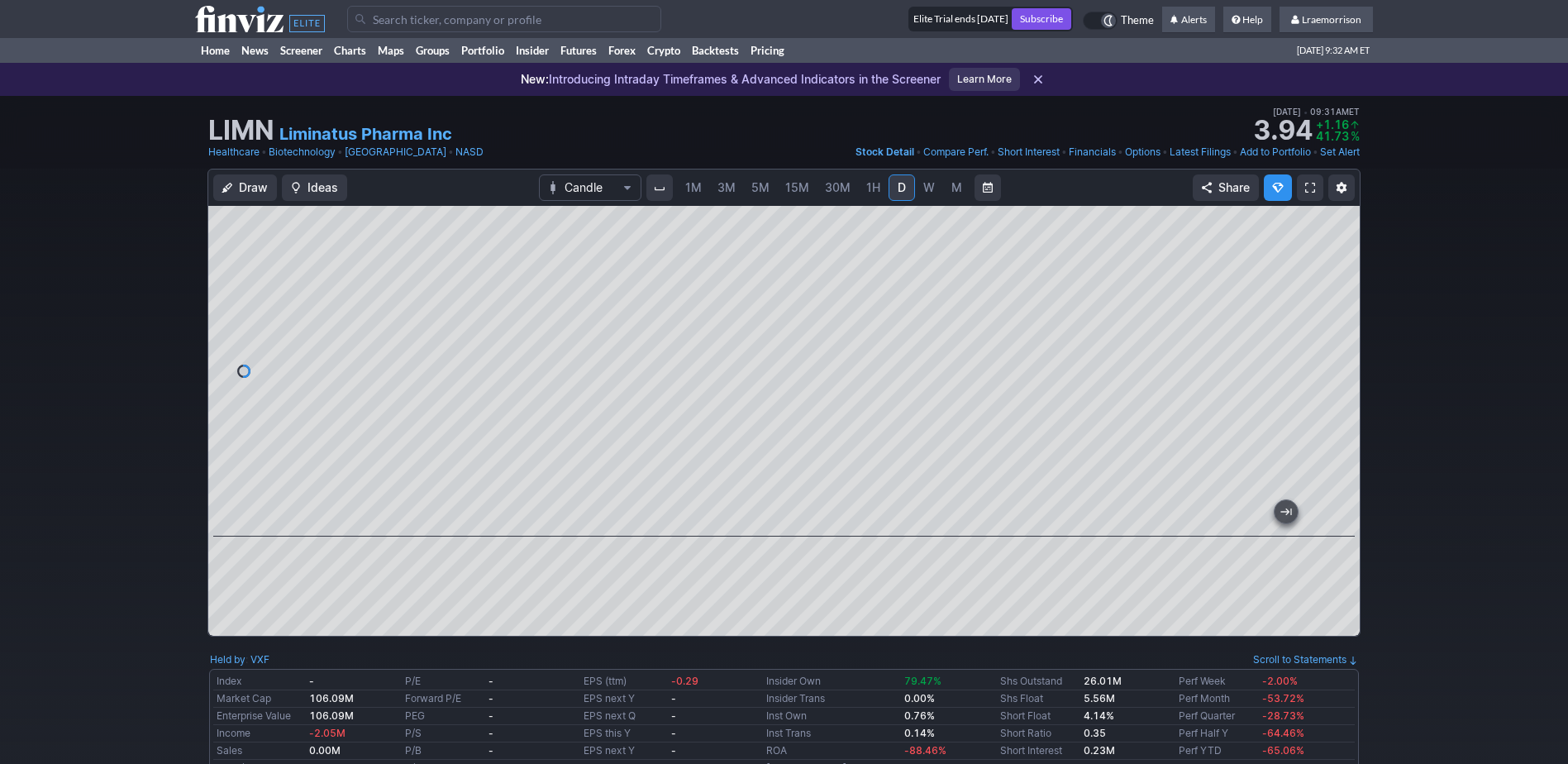
click at [690, 181] on span "1M" at bounding box center [694, 186] width 17 height 14
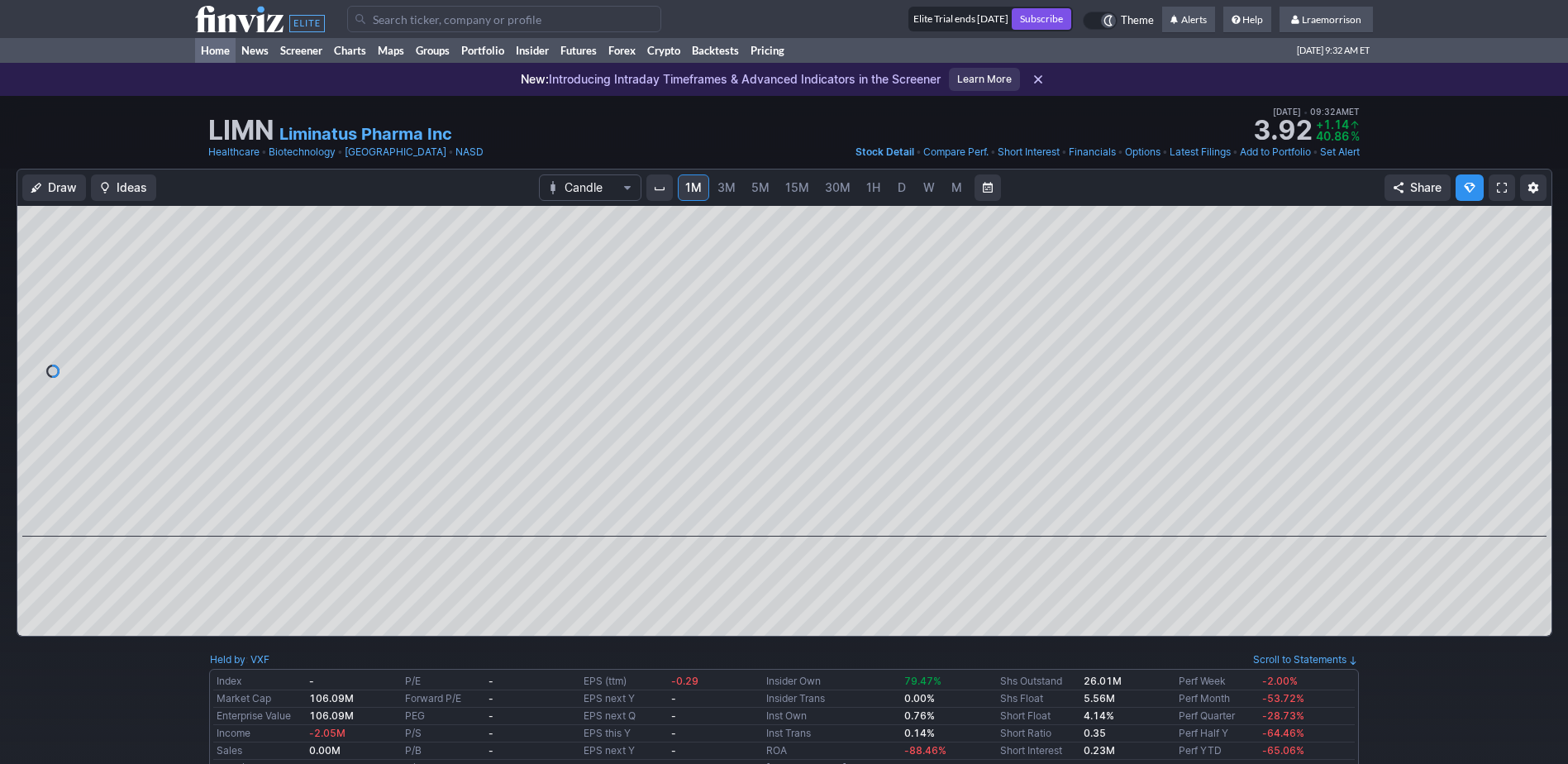
click at [216, 51] on link "Home" at bounding box center [214, 50] width 40 height 25
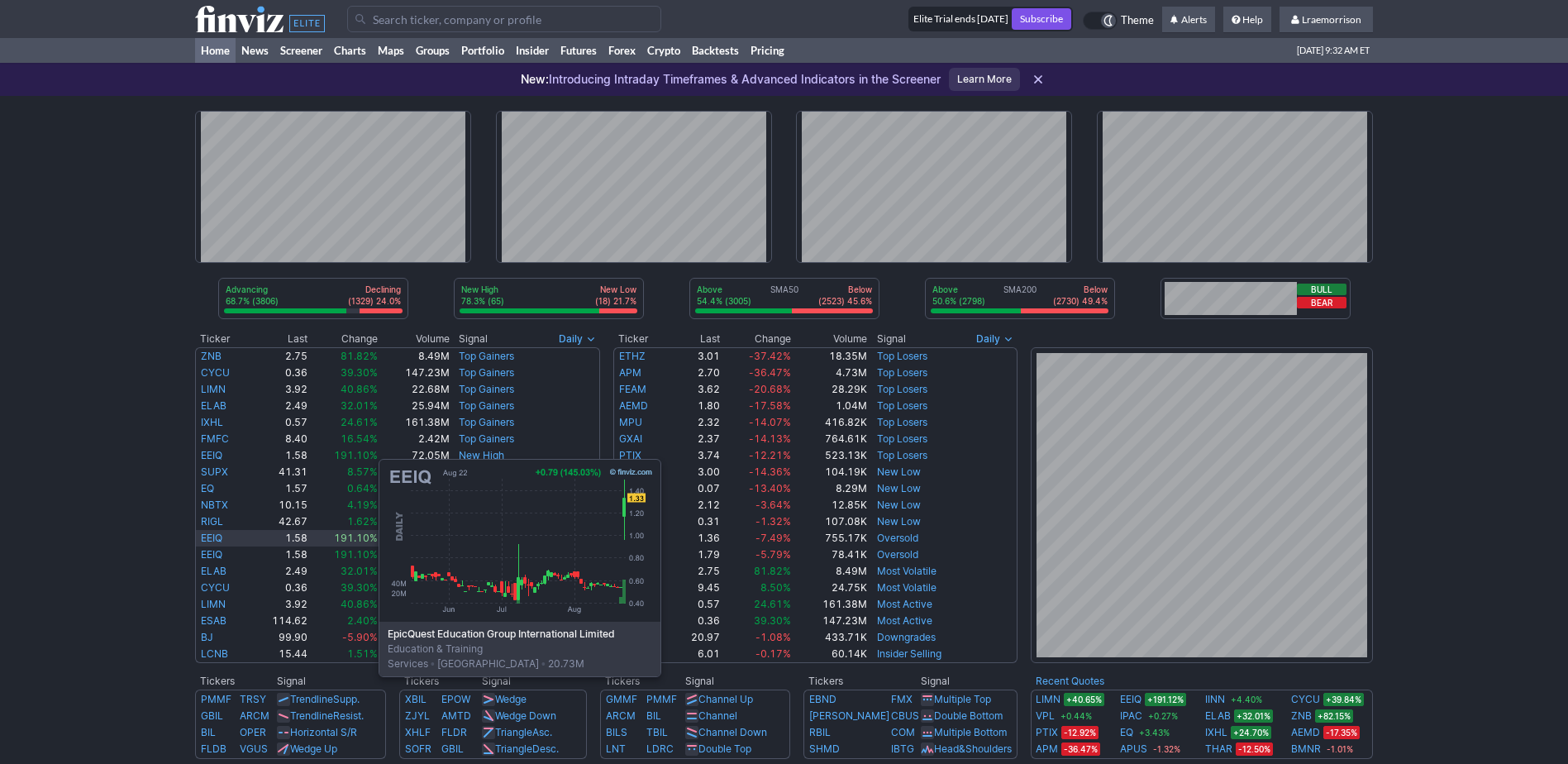
click at [213, 538] on link "EEIQ" at bounding box center [211, 538] width 21 height 12
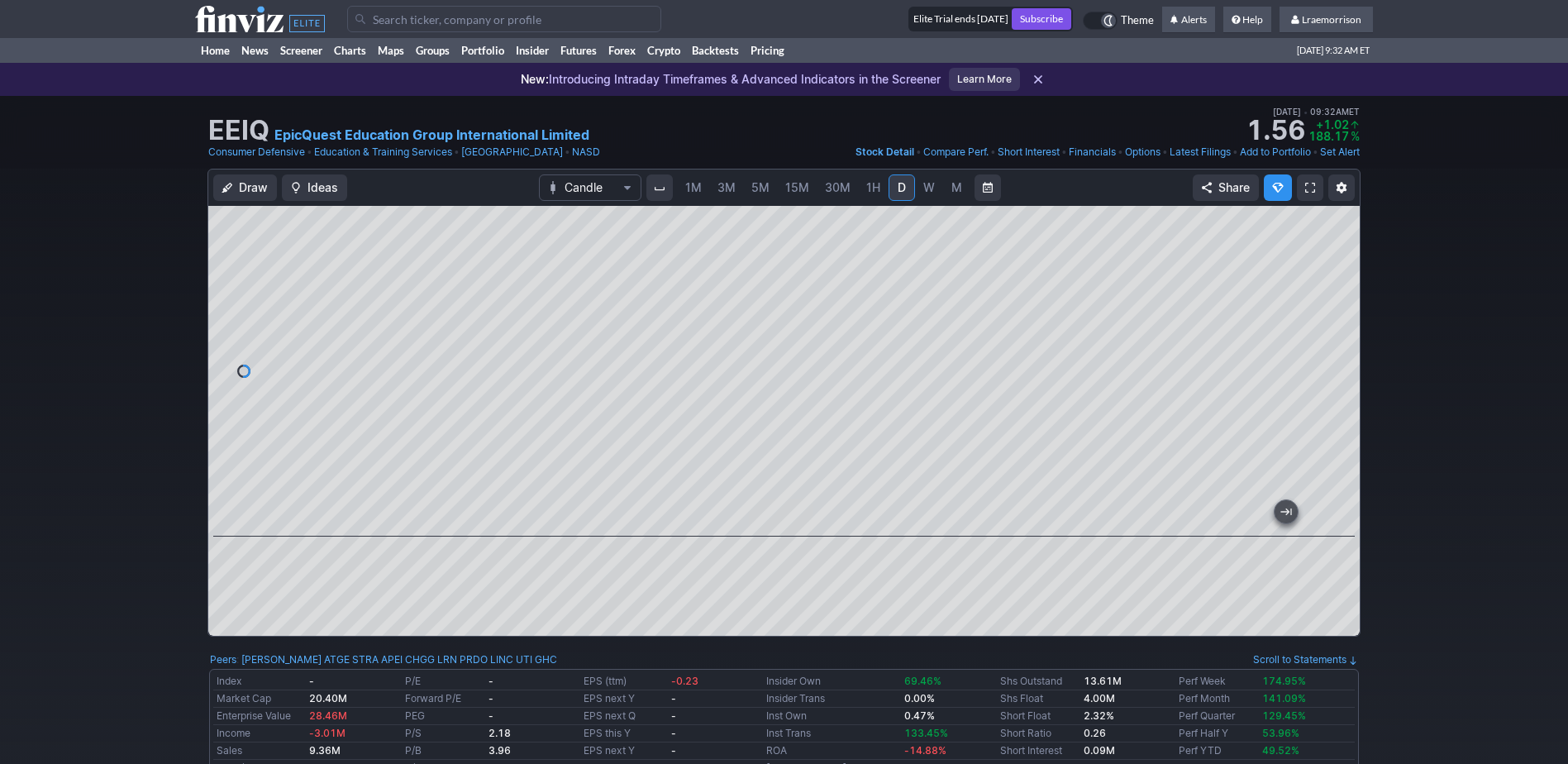
click at [684, 601] on div at bounding box center [784, 420] width 1152 height 430
click at [699, 183] on span "1M" at bounding box center [694, 186] width 17 height 14
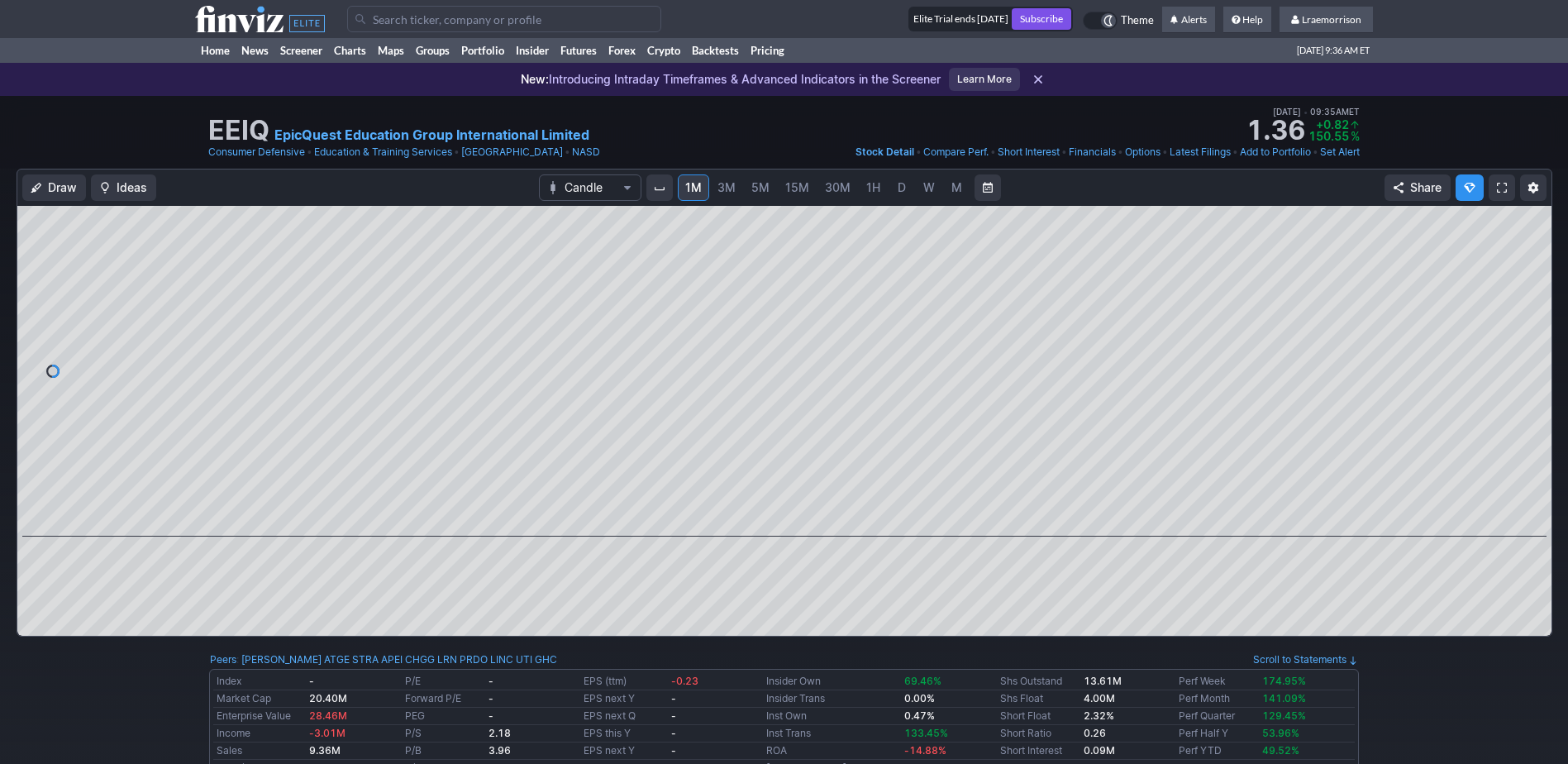
click at [401, 15] on input "Search" at bounding box center [504, 19] width 314 height 26
click at [225, 49] on link "Home" at bounding box center [214, 50] width 40 height 25
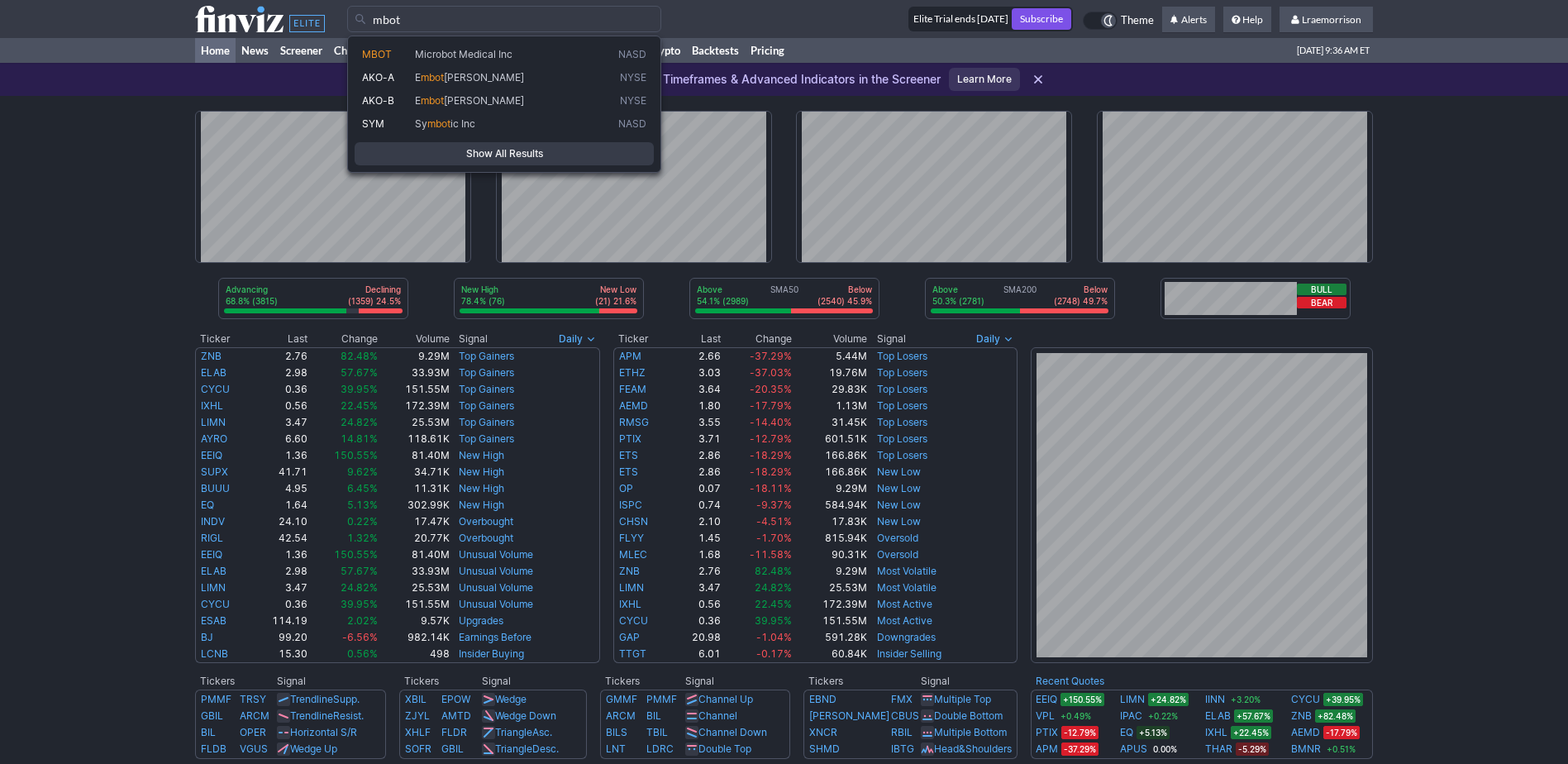
type input "mbot"
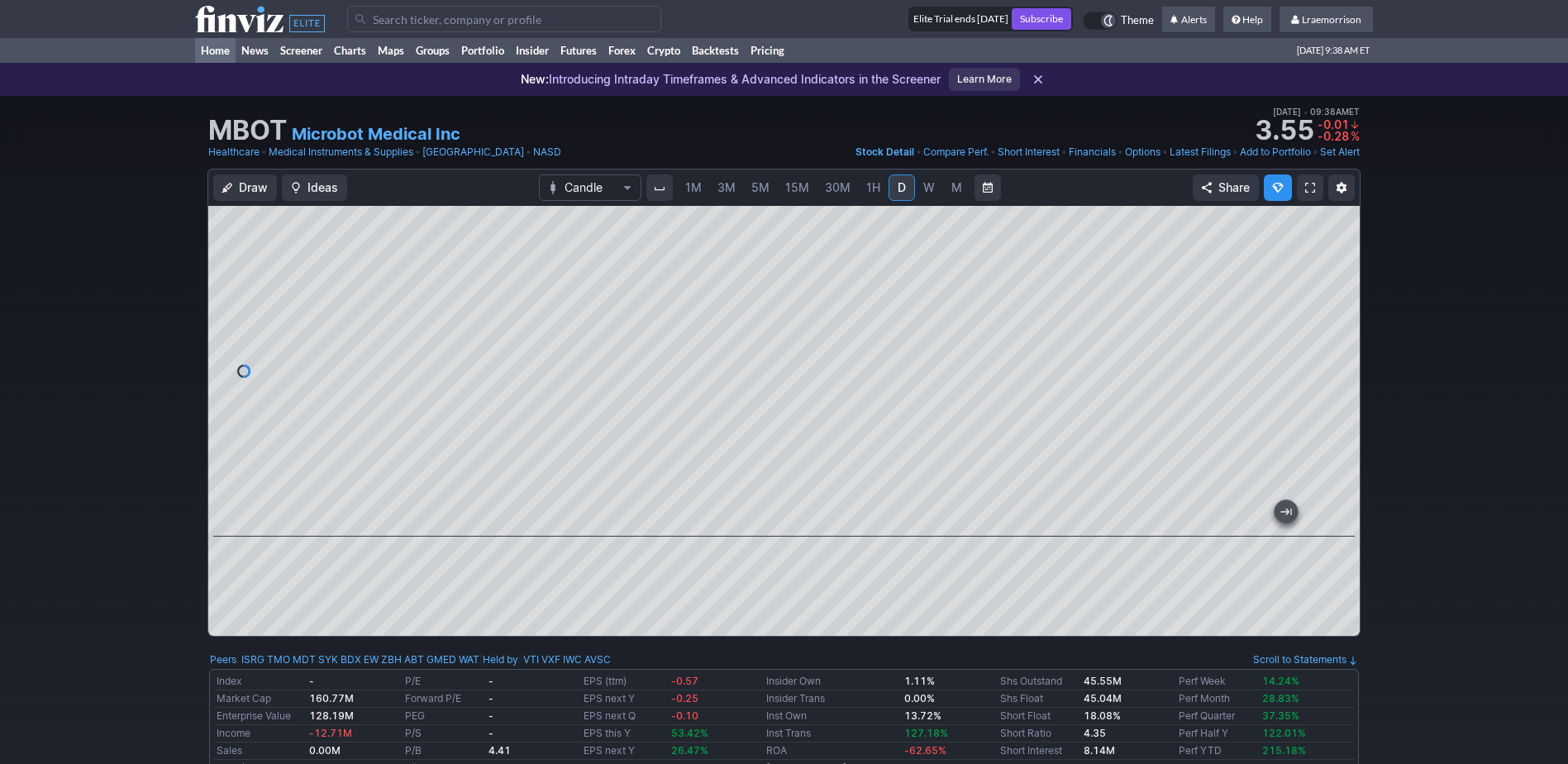
click at [215, 48] on link "Home" at bounding box center [214, 50] width 40 height 25
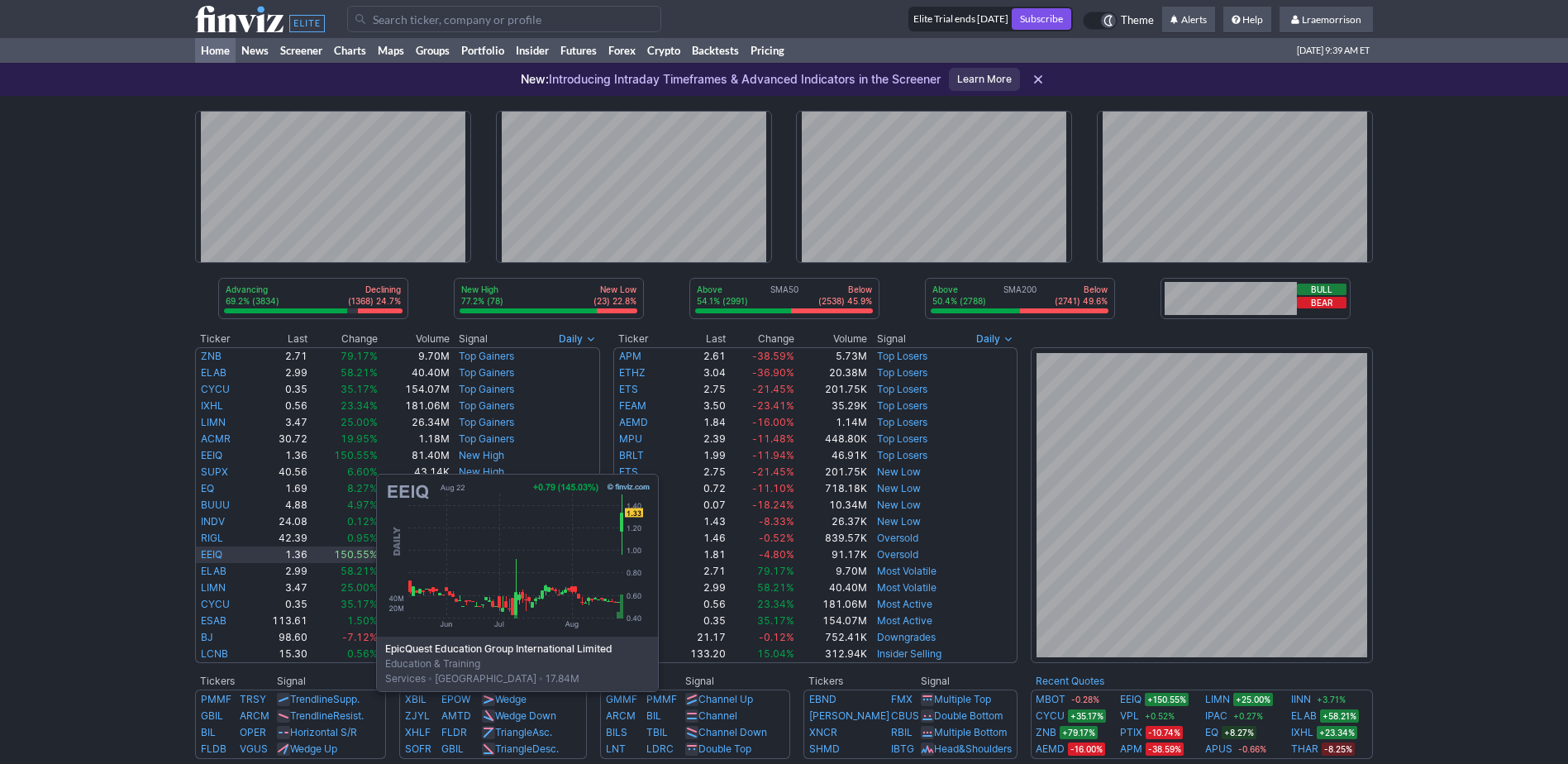
click at [211, 553] on link "EEIQ" at bounding box center [211, 553] width 21 height 12
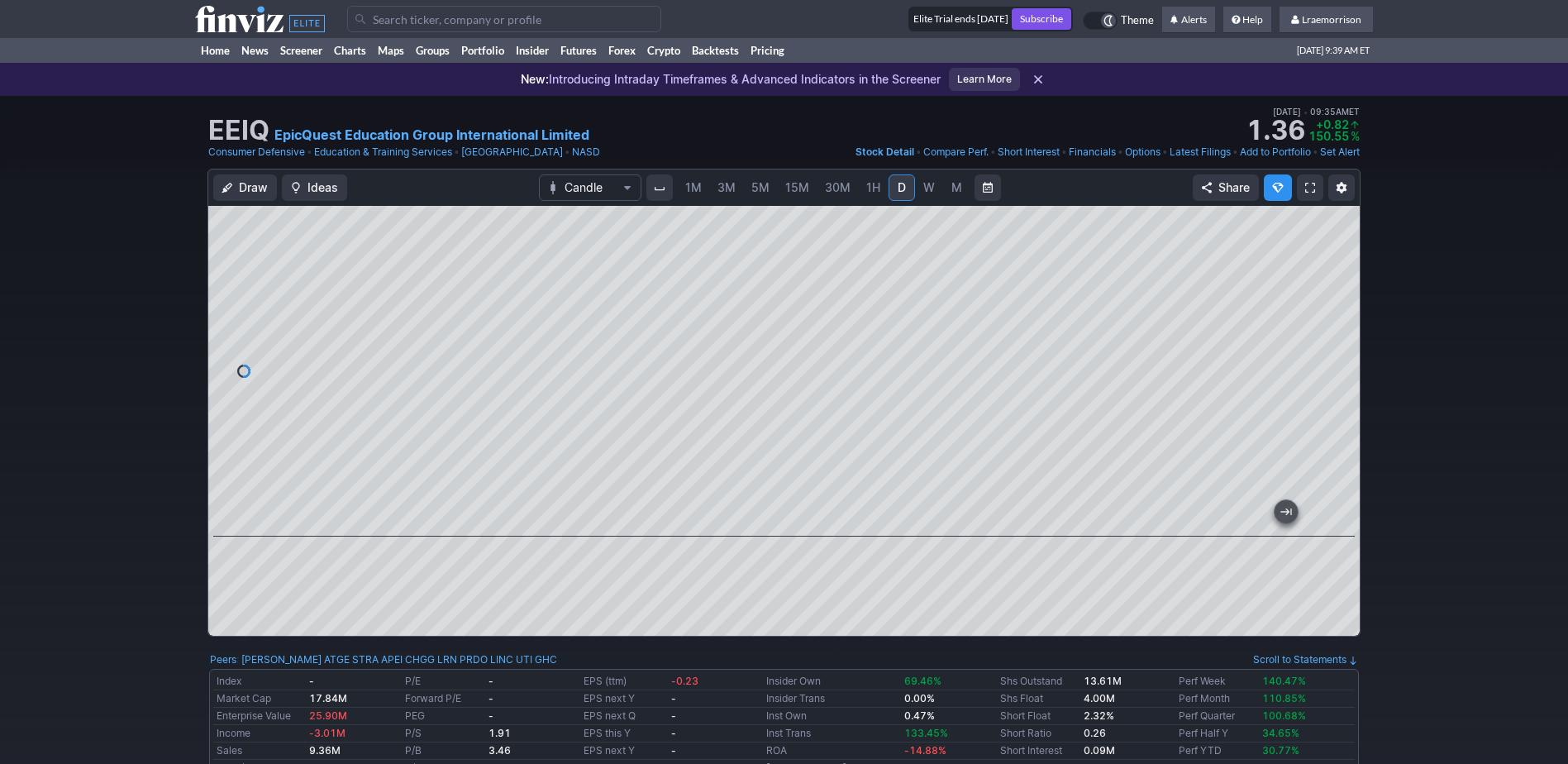
click at [863, 580] on div at bounding box center [784, 420] width 1152 height 430
click at [699, 187] on span "1M" at bounding box center [694, 186] width 17 height 14
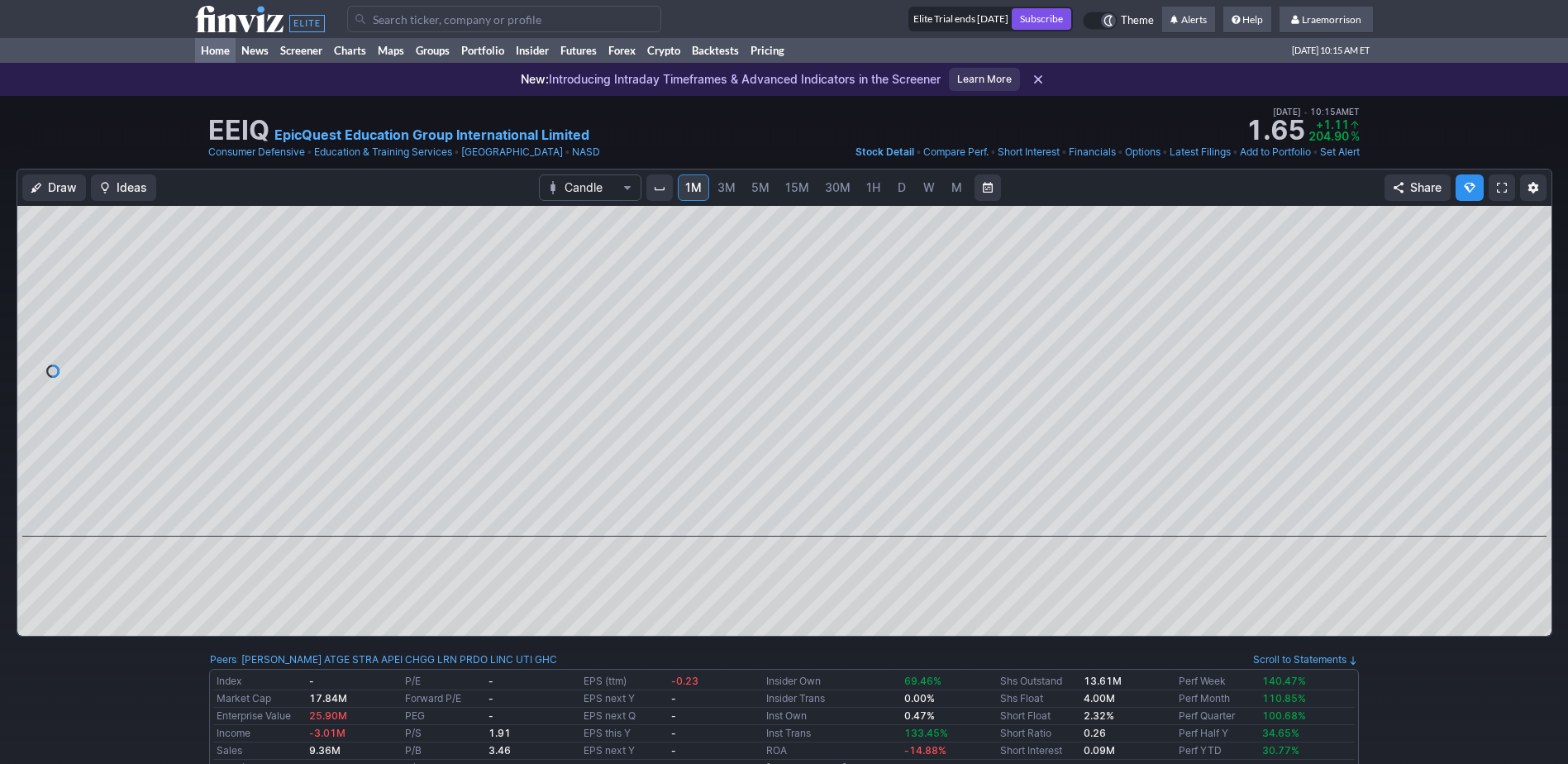
click at [210, 44] on link "Home" at bounding box center [214, 50] width 40 height 25
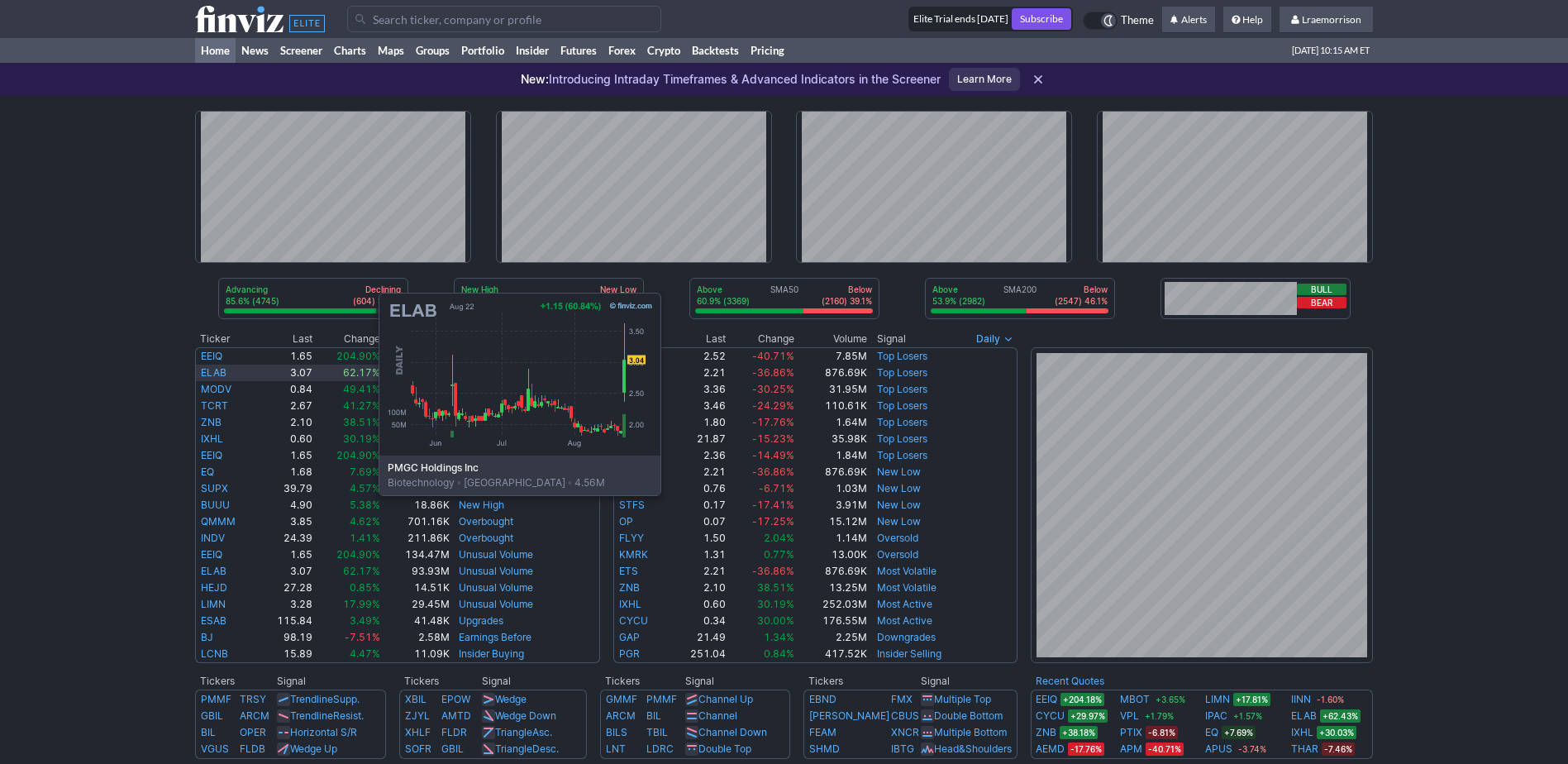
click at [213, 371] on link "ELAB" at bounding box center [214, 372] width 26 height 12
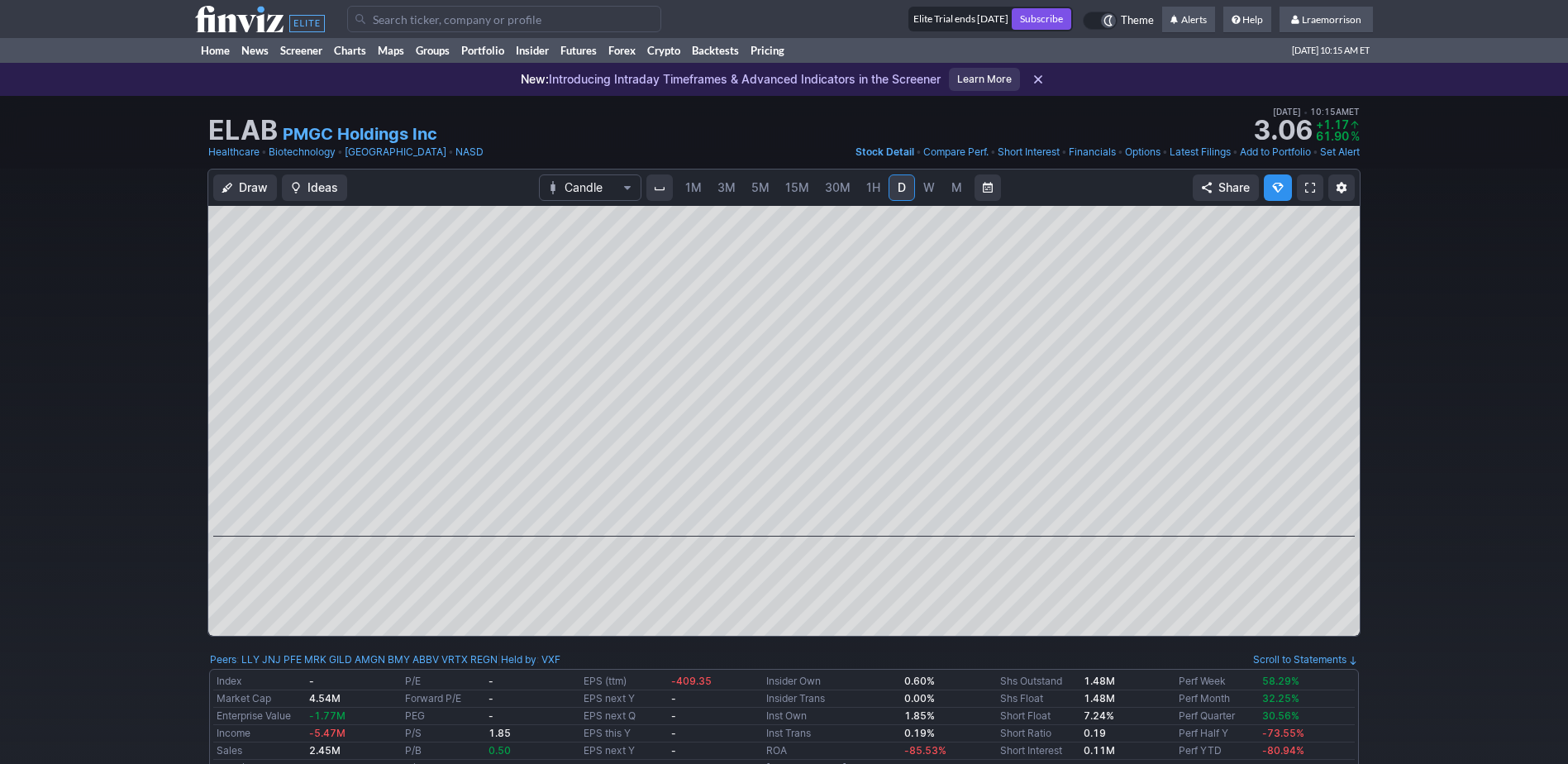
click at [694, 186] on span "1M" at bounding box center [694, 186] width 17 height 14
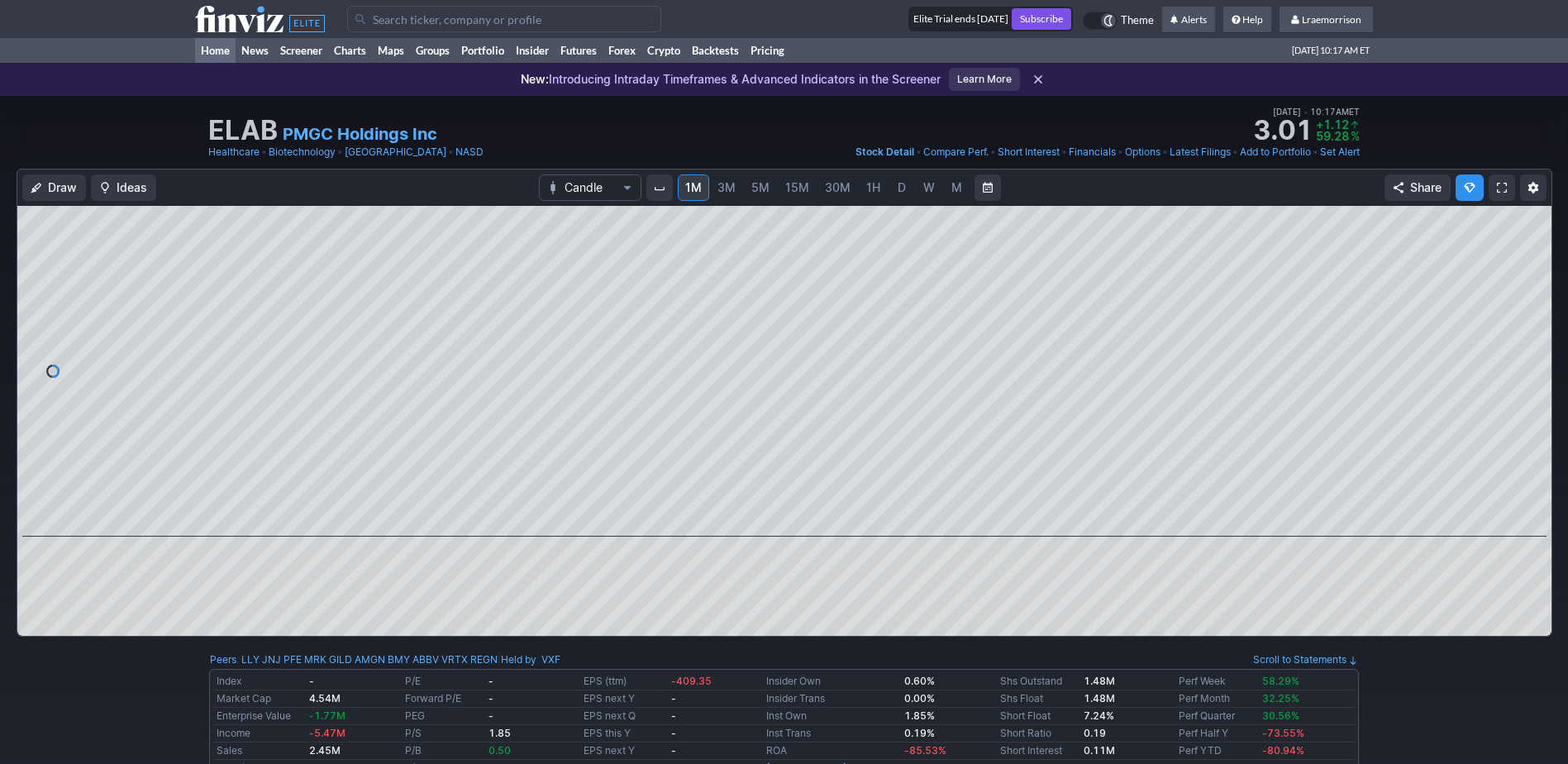
click at [215, 48] on link "Home" at bounding box center [214, 50] width 40 height 25
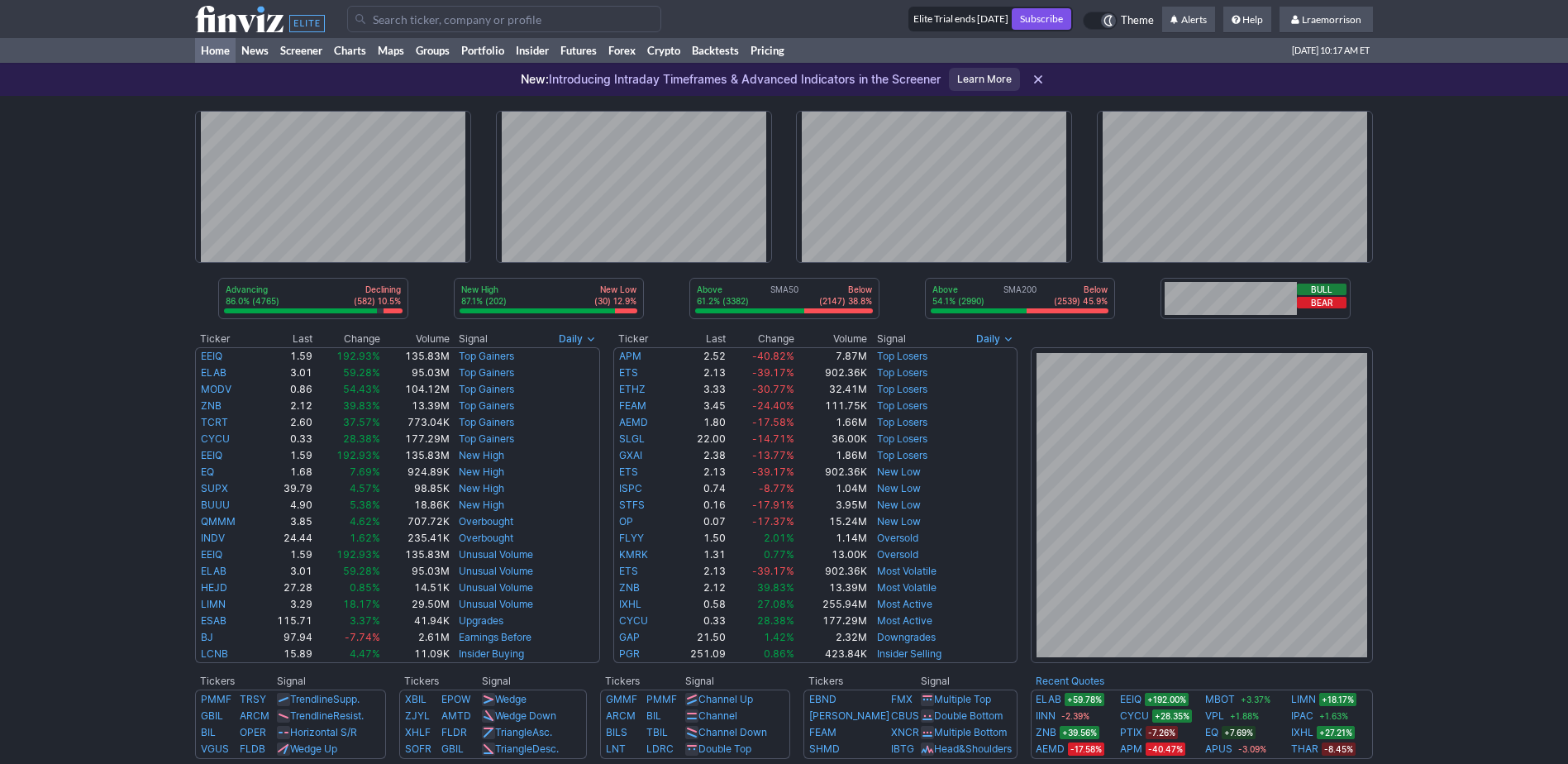
click at [395, 16] on input "Search" at bounding box center [504, 19] width 314 height 26
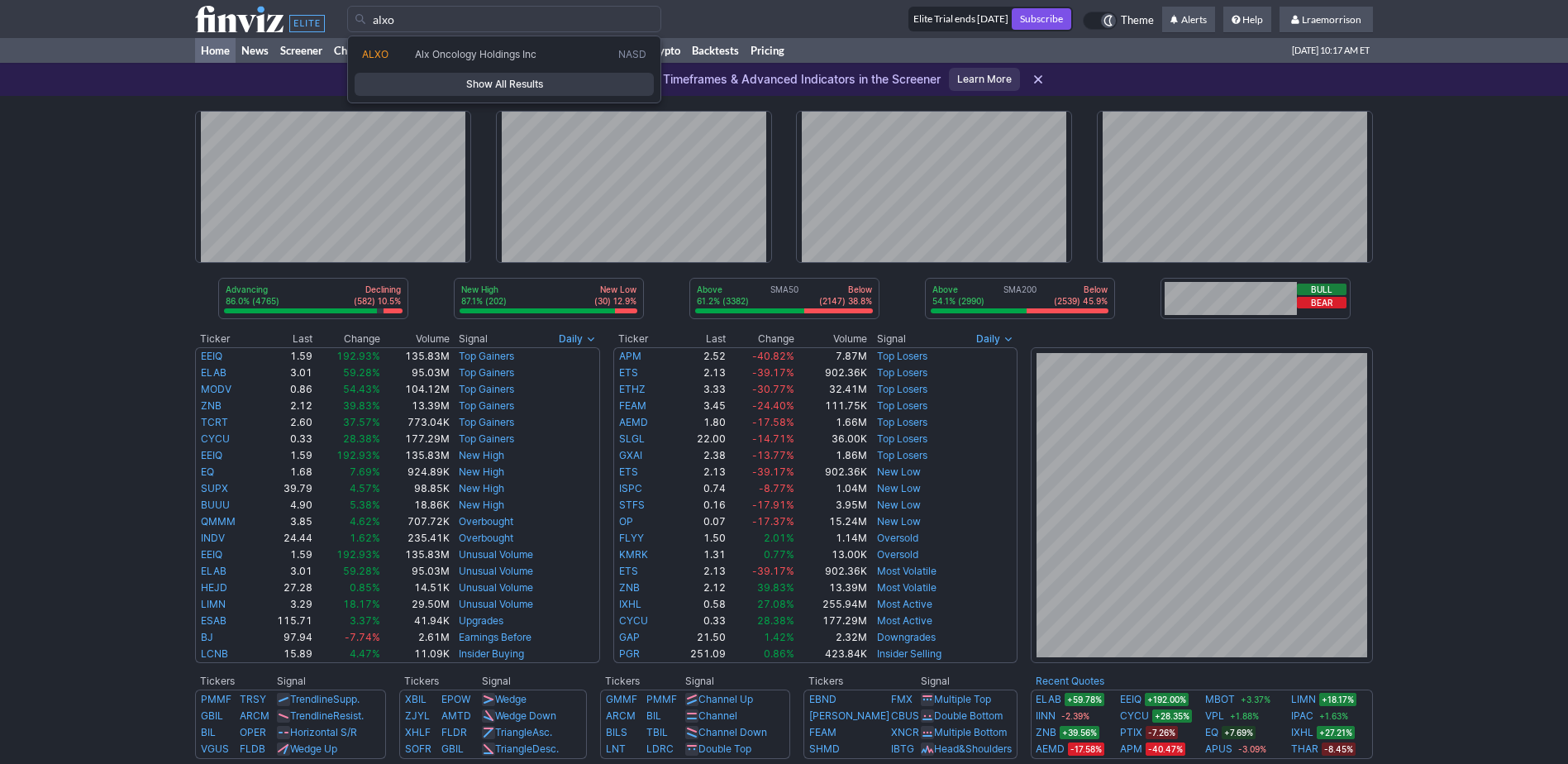
type input "alxo"
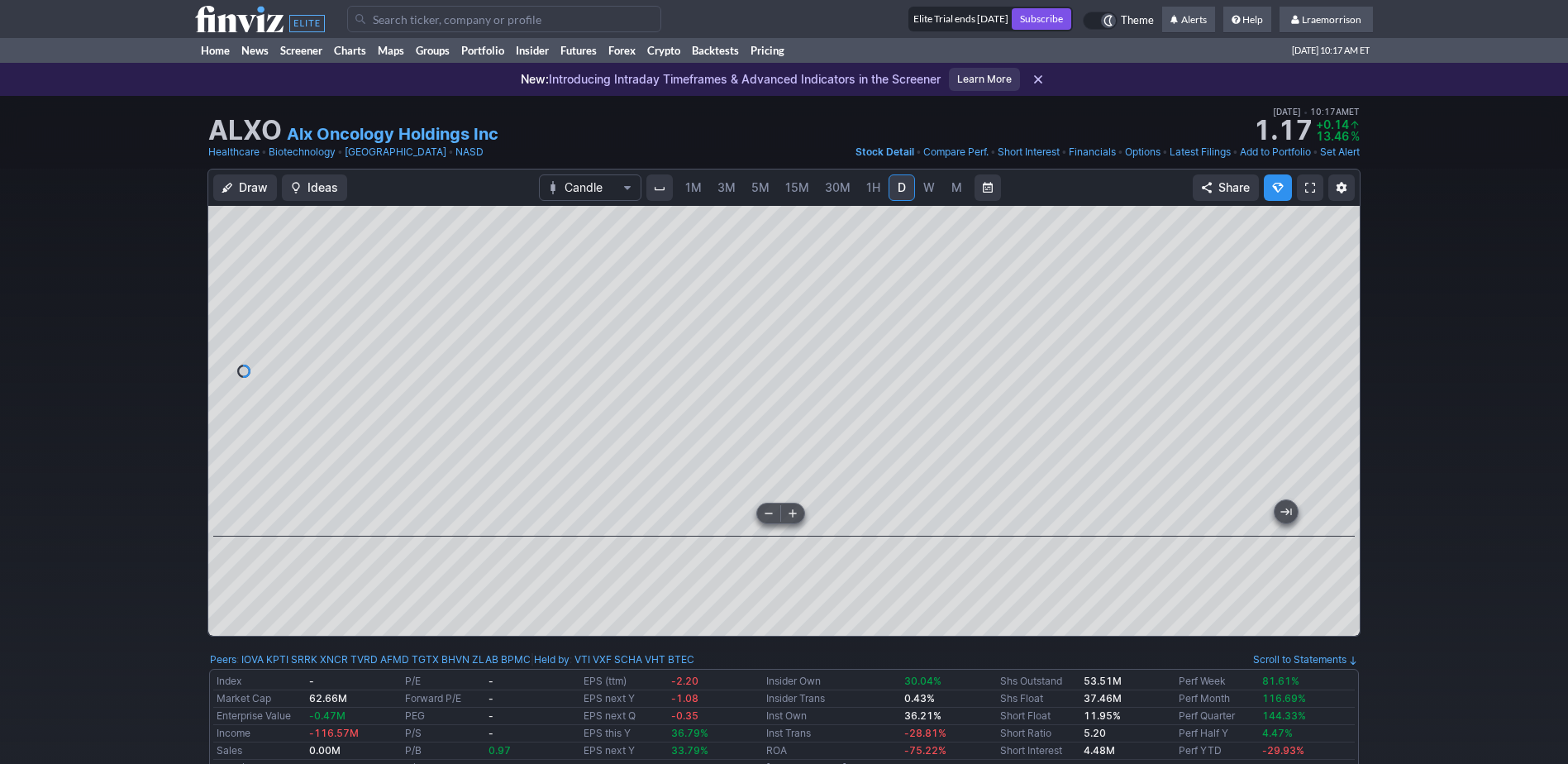
click at [779, 503] on div at bounding box center [784, 371] width 1152 height 331
click at [694, 188] on span "1M" at bounding box center [694, 186] width 17 height 14
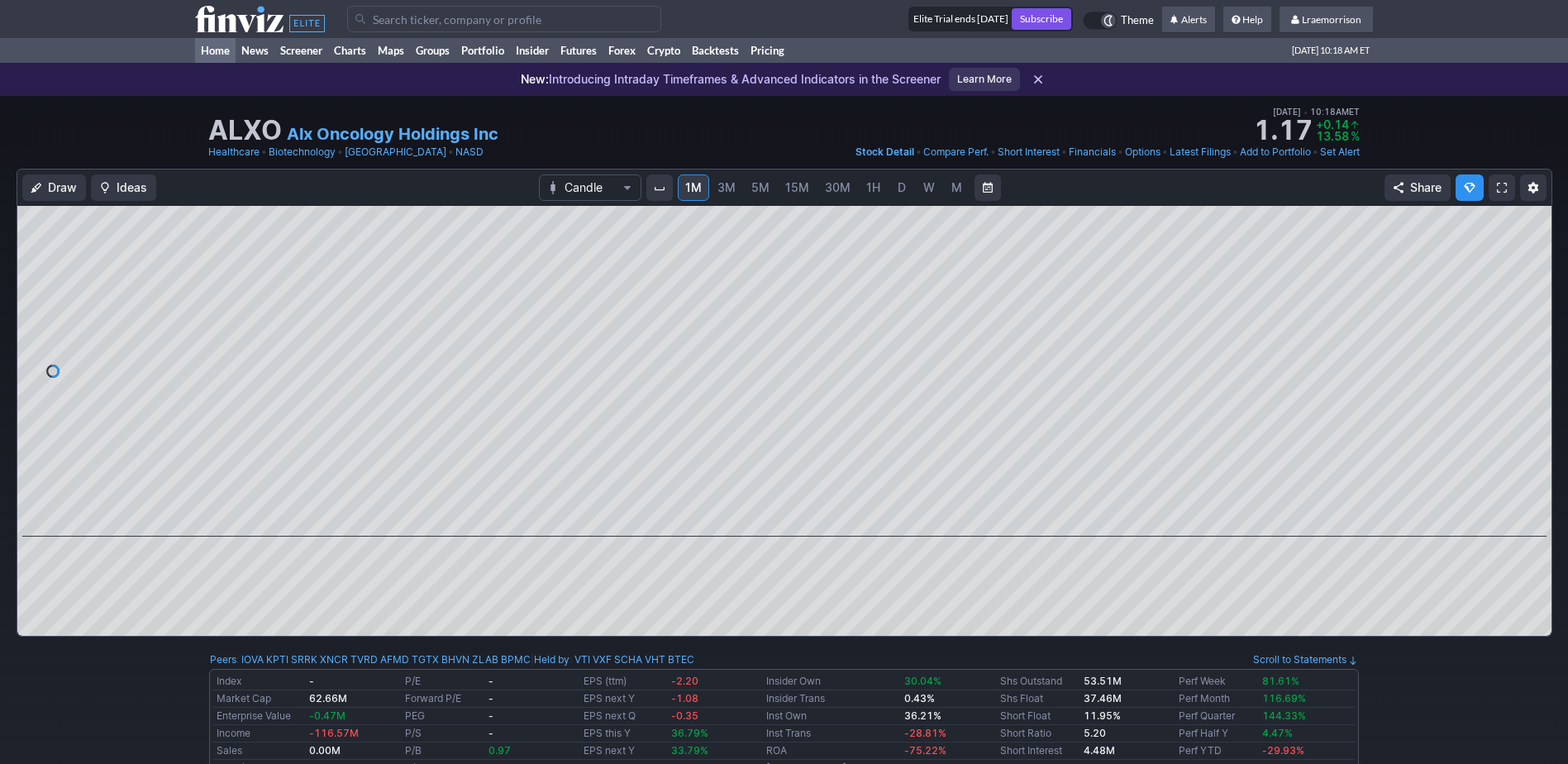
click at [215, 48] on link "Home" at bounding box center [214, 50] width 40 height 25
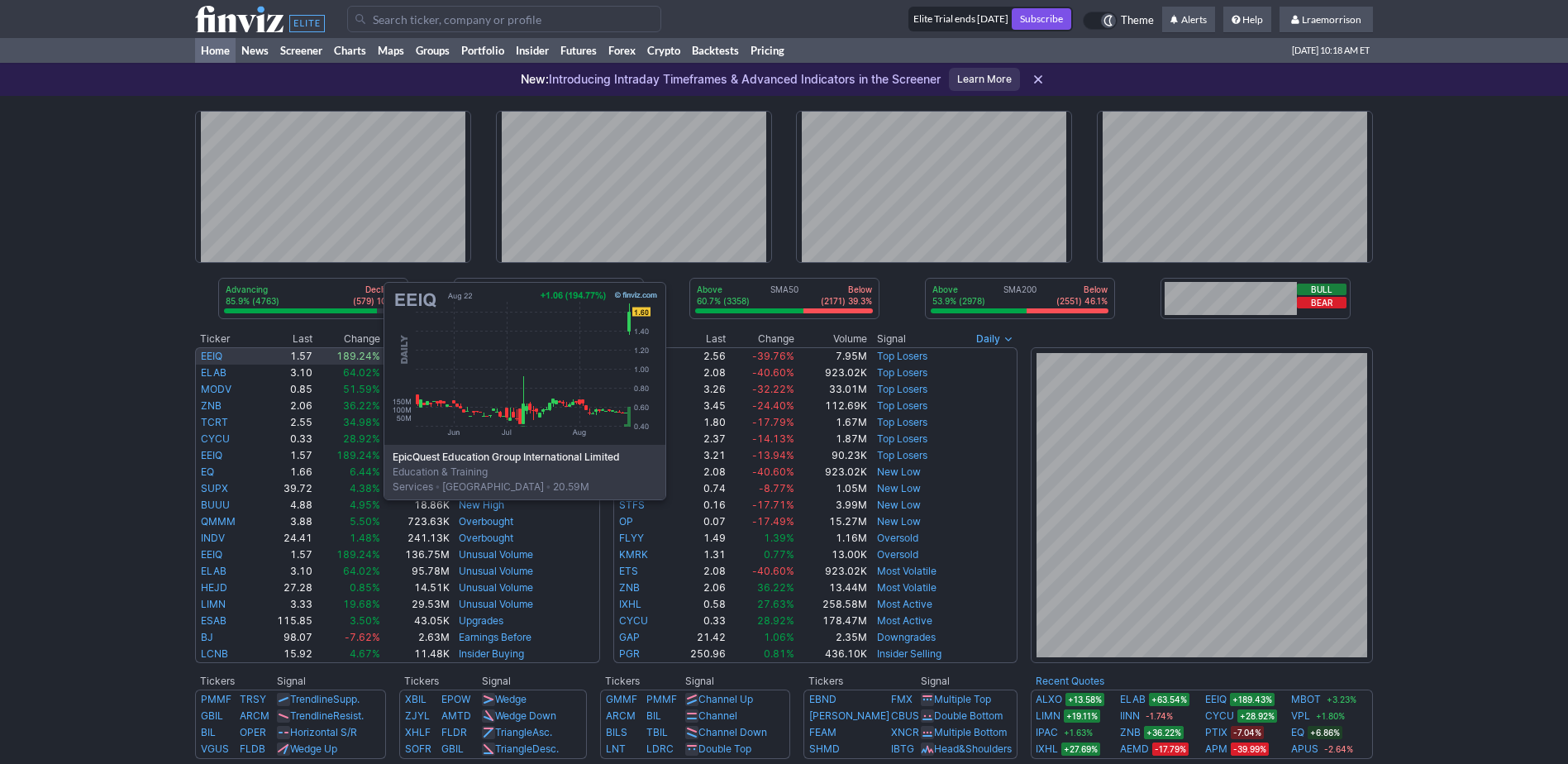
click at [217, 361] on link "EEIQ" at bounding box center [211, 355] width 21 height 12
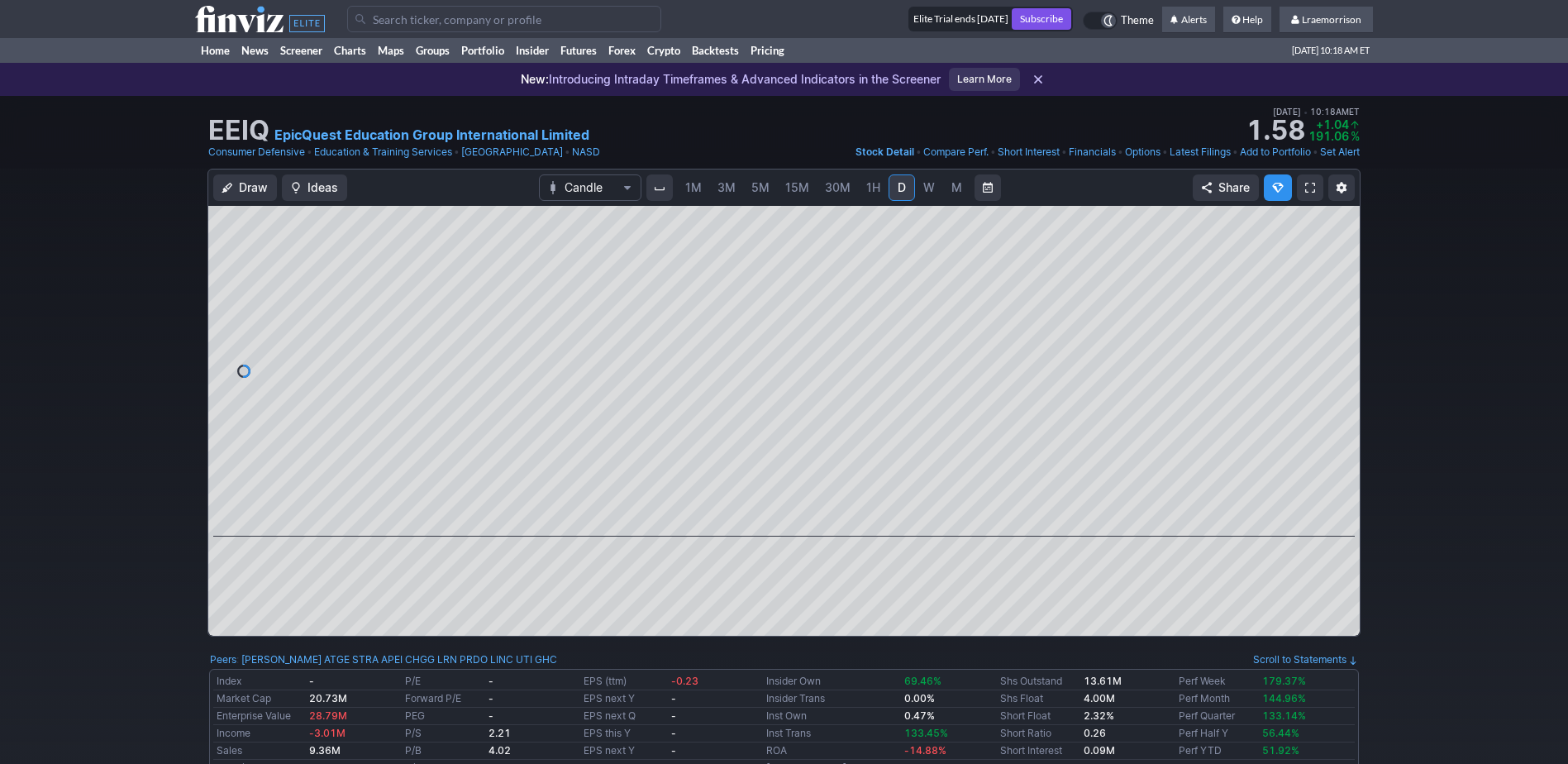
click at [692, 189] on span "1M" at bounding box center [694, 186] width 17 height 14
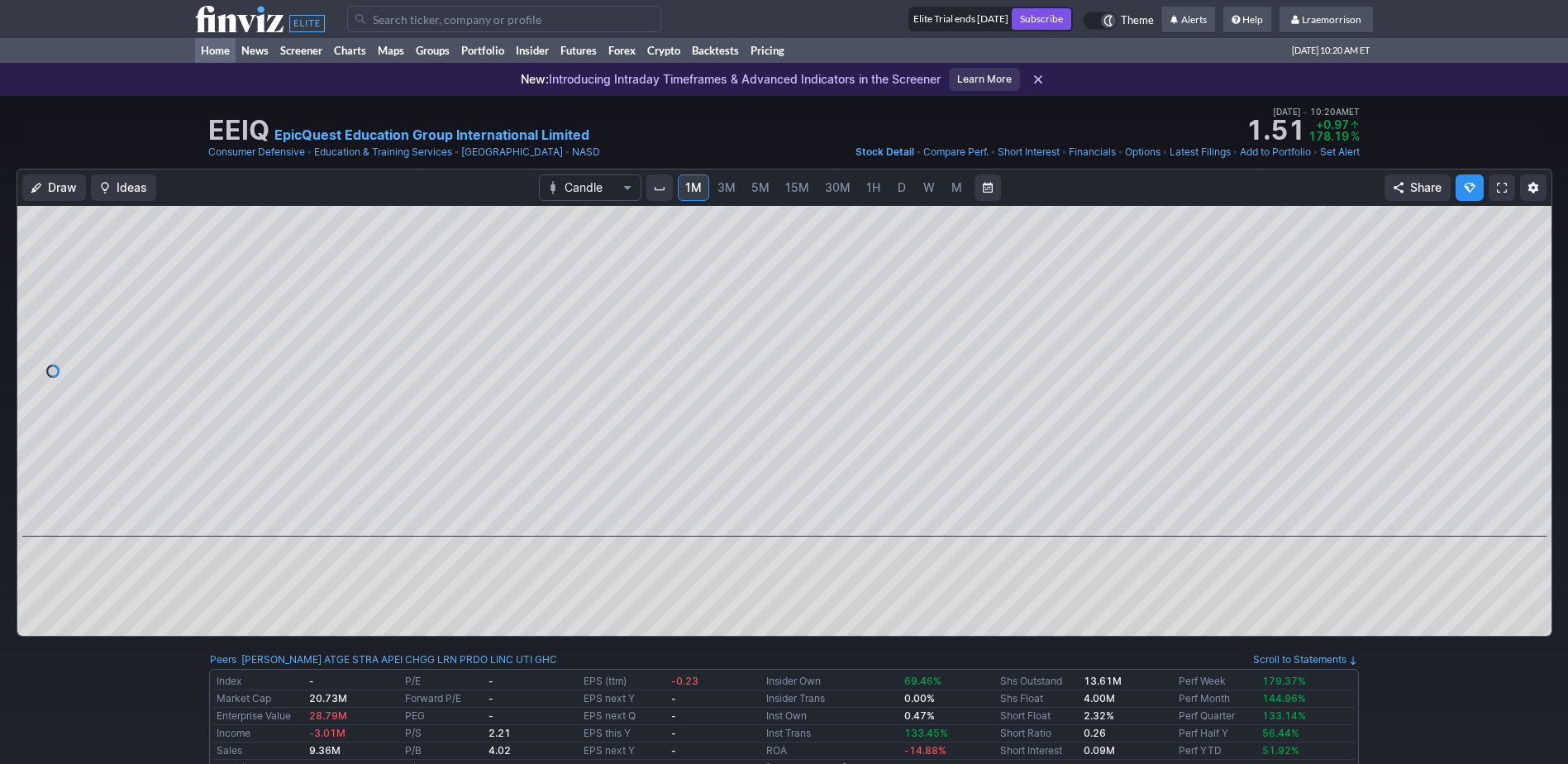
click at [210, 44] on link "Home" at bounding box center [214, 50] width 40 height 25
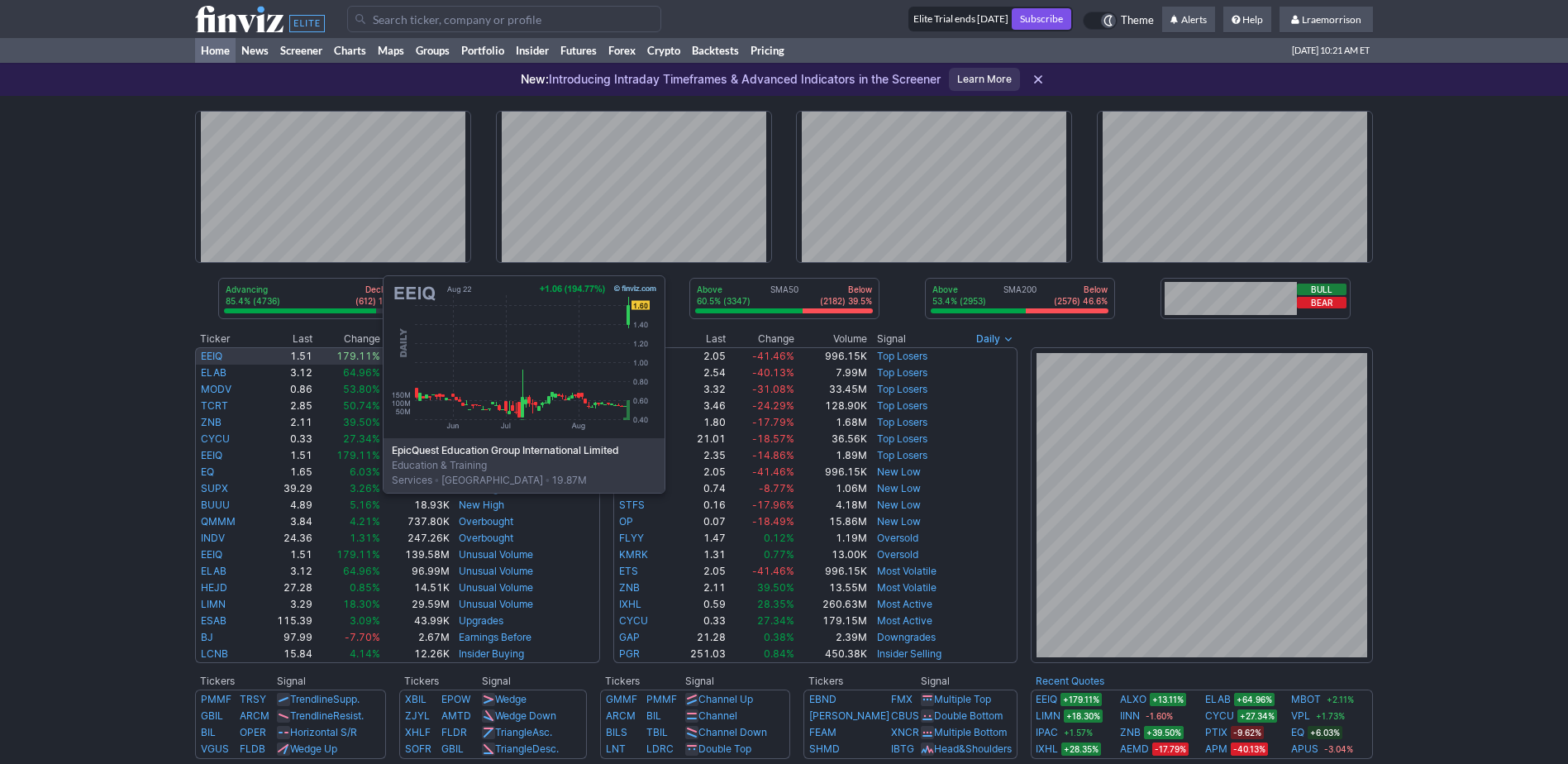
click at [217, 354] on link "EEIQ" at bounding box center [211, 355] width 21 height 12
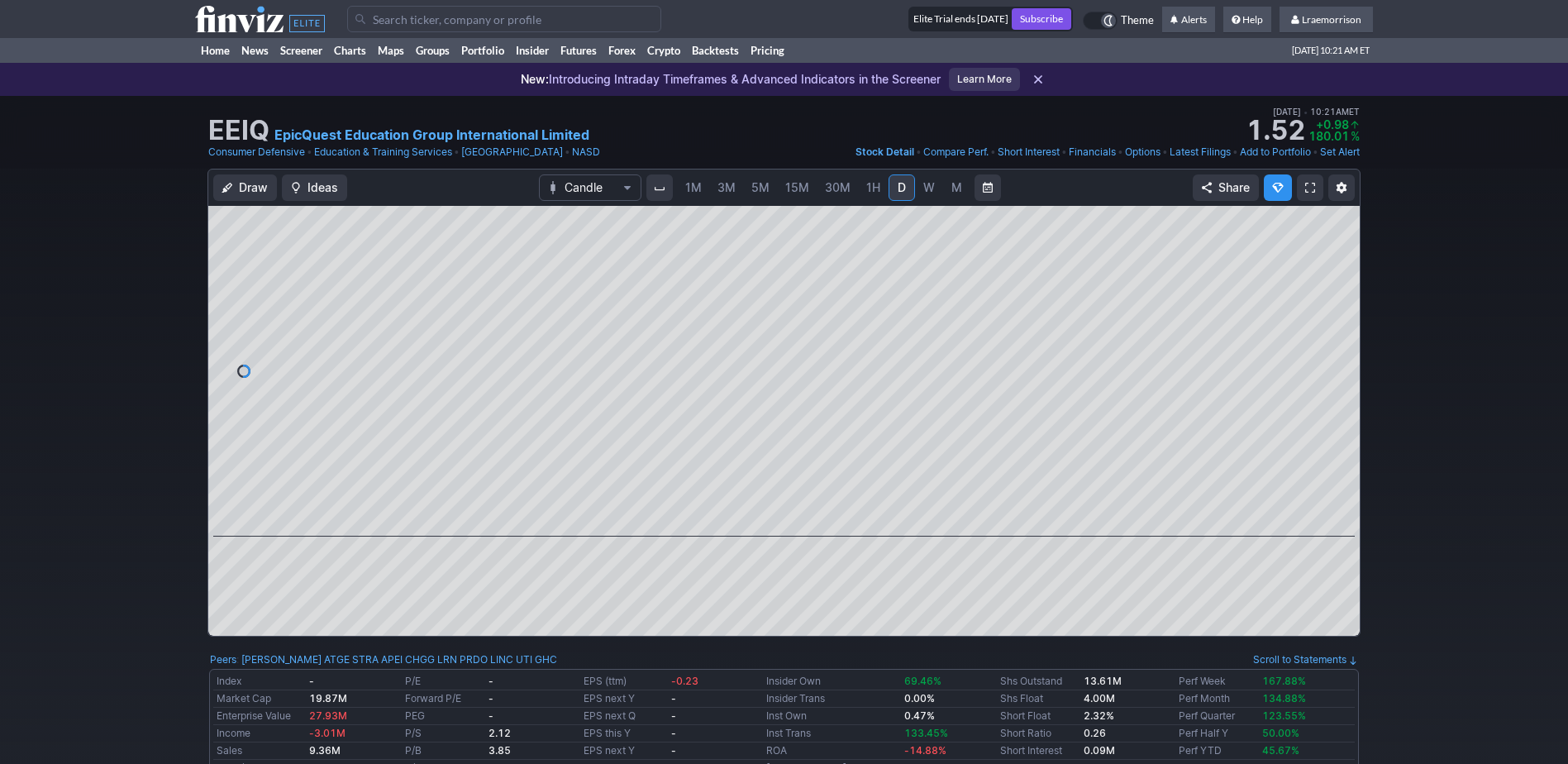
click at [694, 190] on span "1M" at bounding box center [694, 186] width 17 height 14
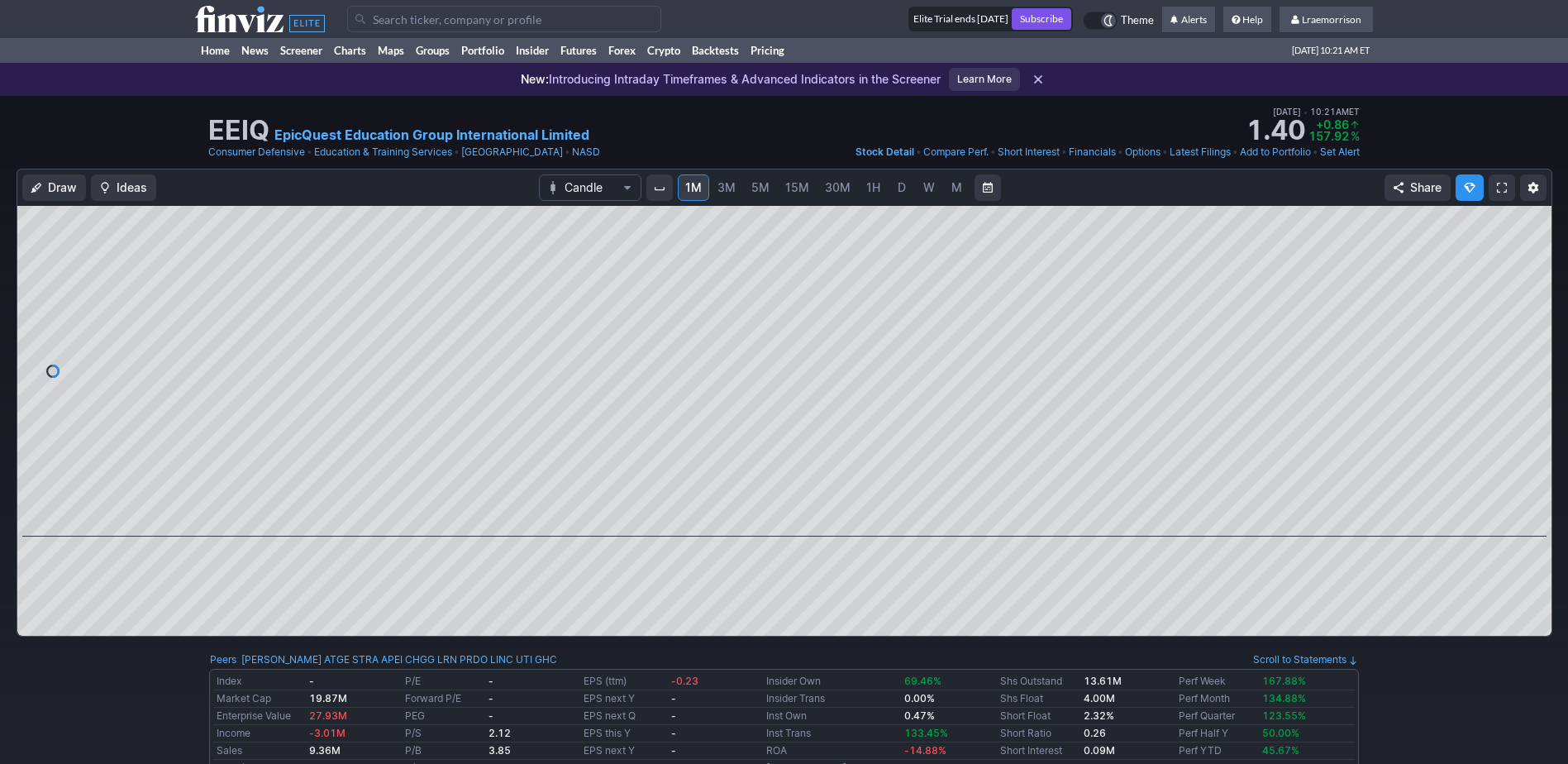
click at [377, 21] on input "Search" at bounding box center [504, 19] width 314 height 26
click at [225, 53] on link "Home" at bounding box center [214, 50] width 40 height 25
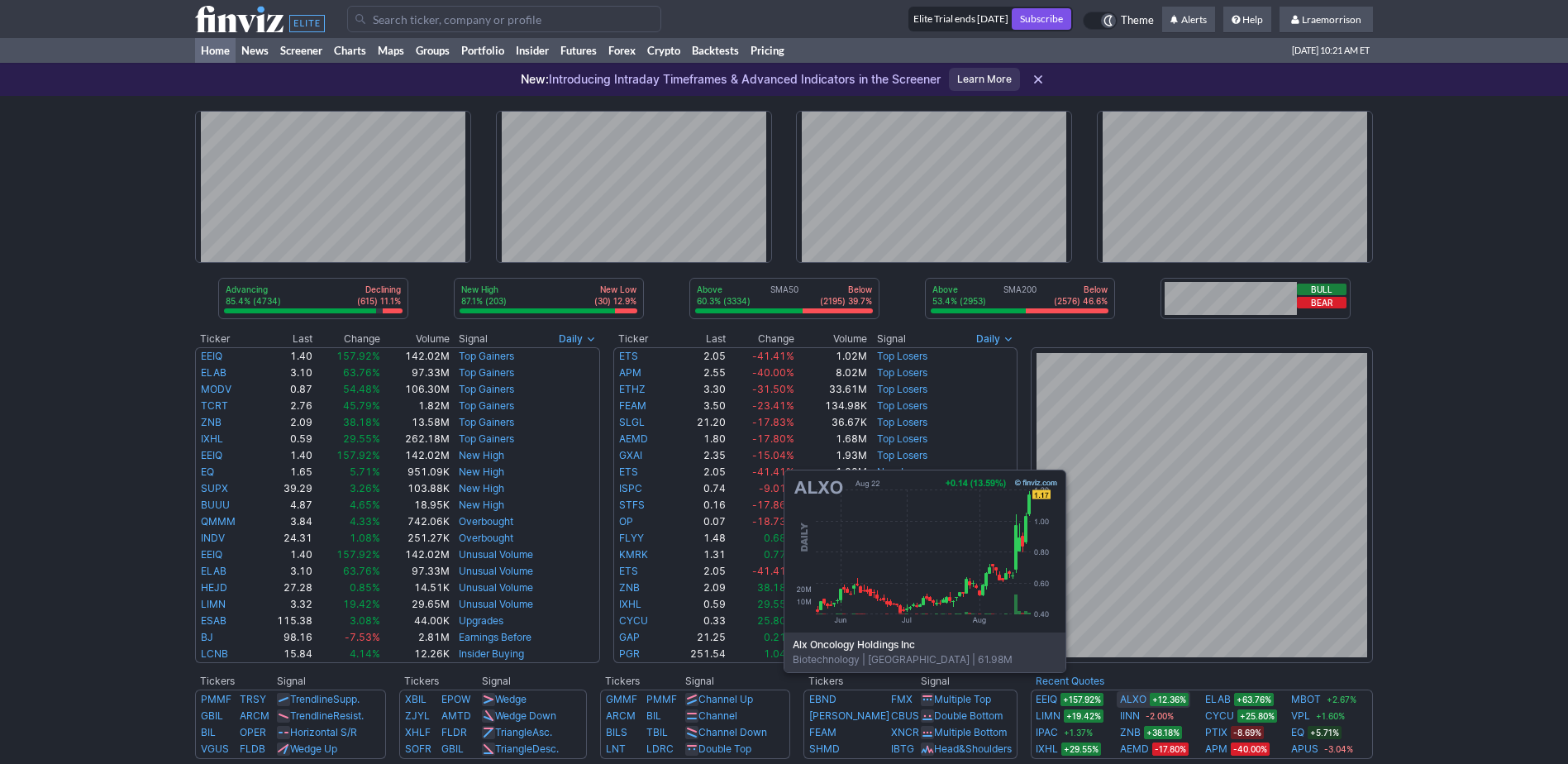
click at [1139, 697] on link "ALXO" at bounding box center [1133, 700] width 26 height 17
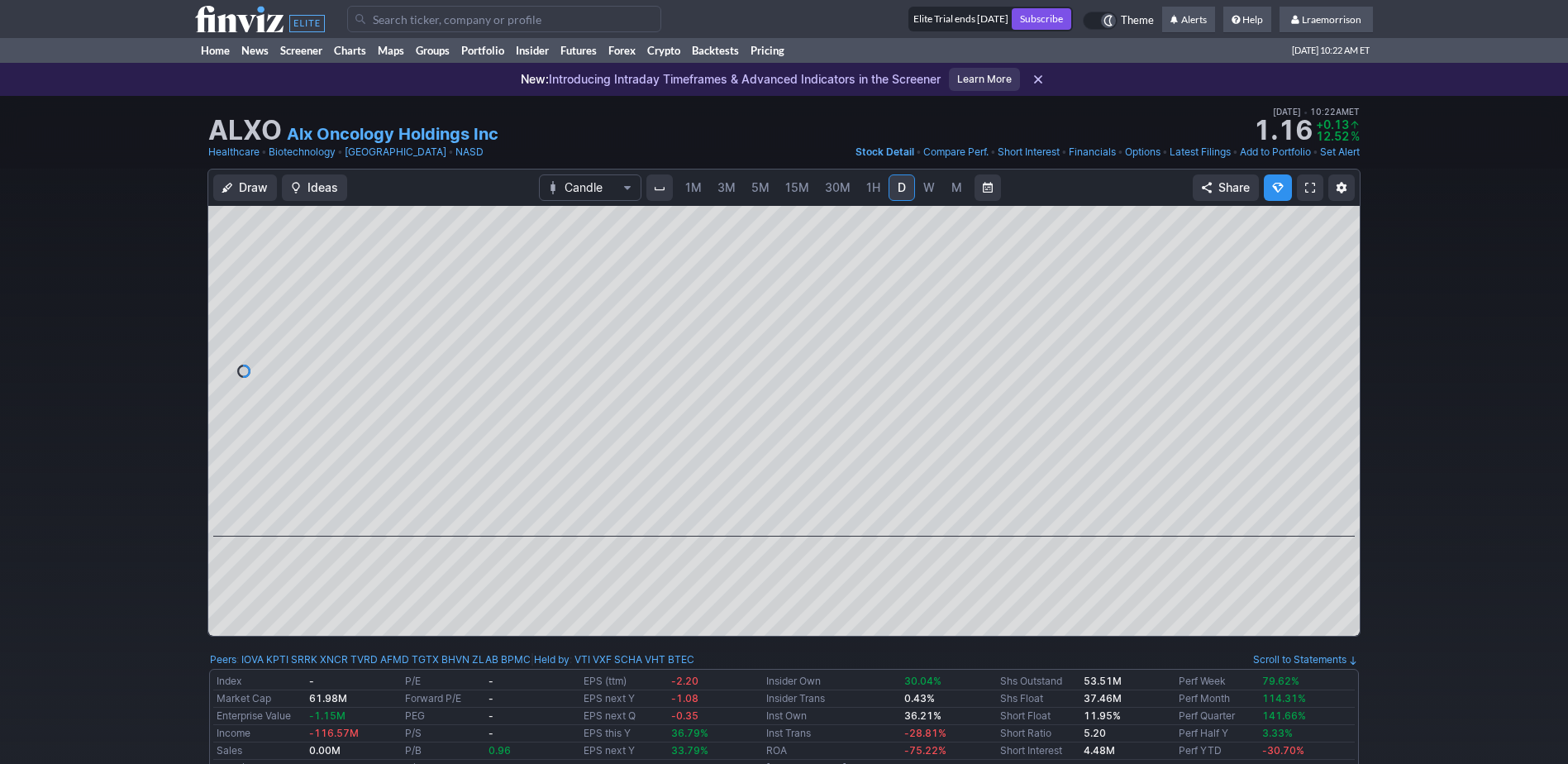
click at [694, 189] on span "1M" at bounding box center [694, 186] width 17 height 14
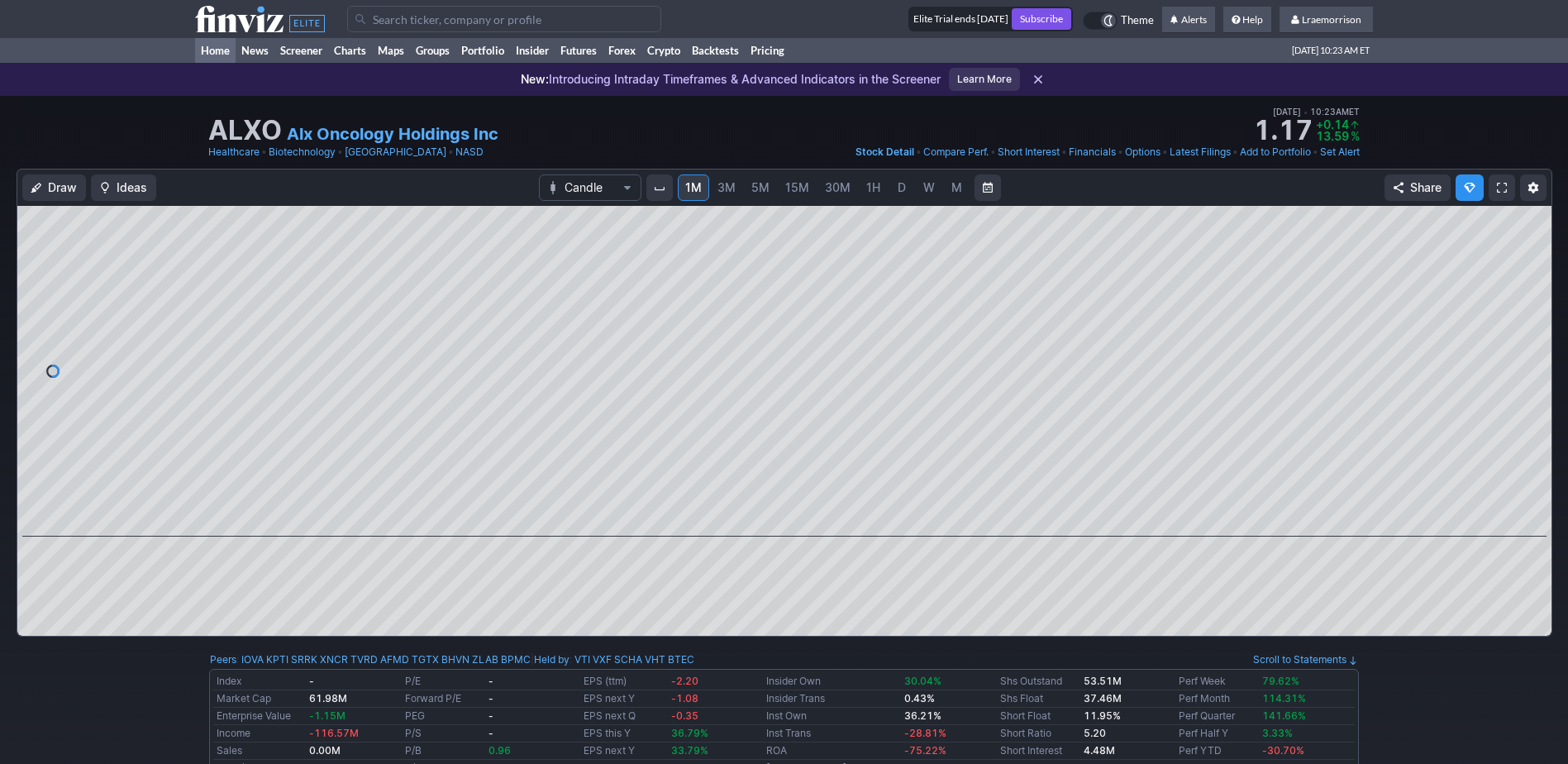
click at [221, 55] on link "Home" at bounding box center [214, 50] width 40 height 25
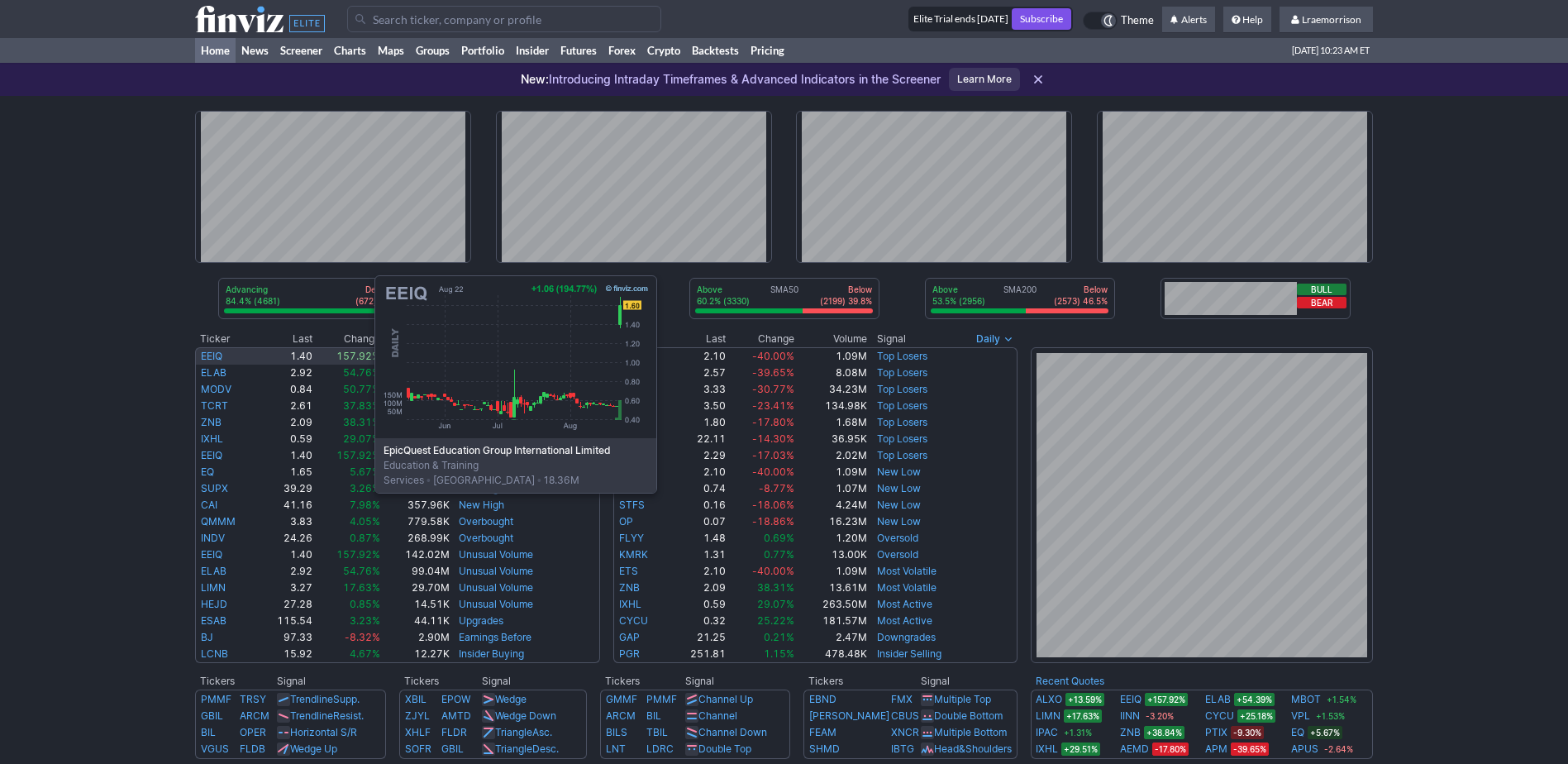
click at [210, 354] on link "EEIQ" at bounding box center [211, 355] width 21 height 12
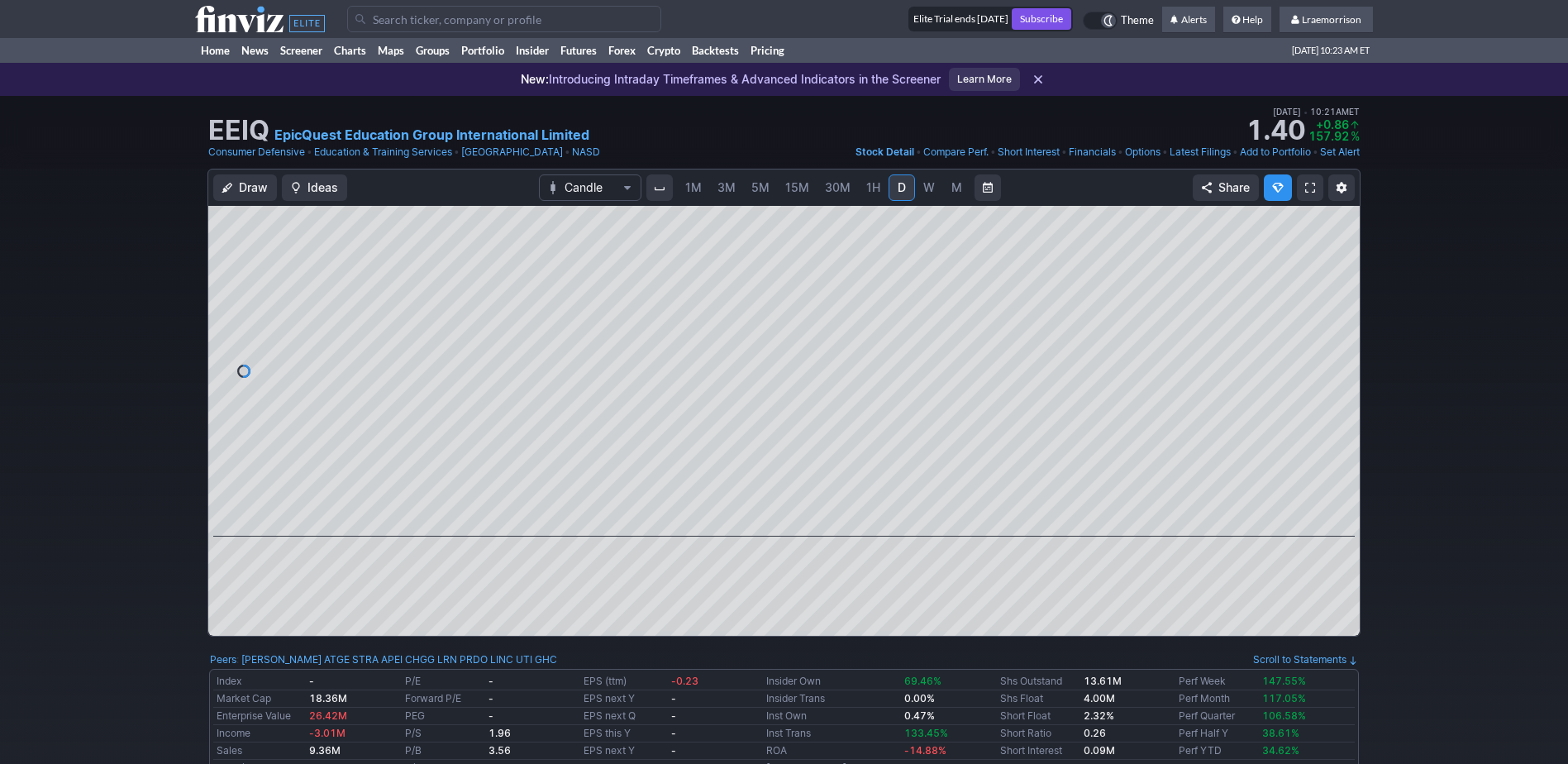
click at [690, 190] on span "1M" at bounding box center [694, 186] width 17 height 14
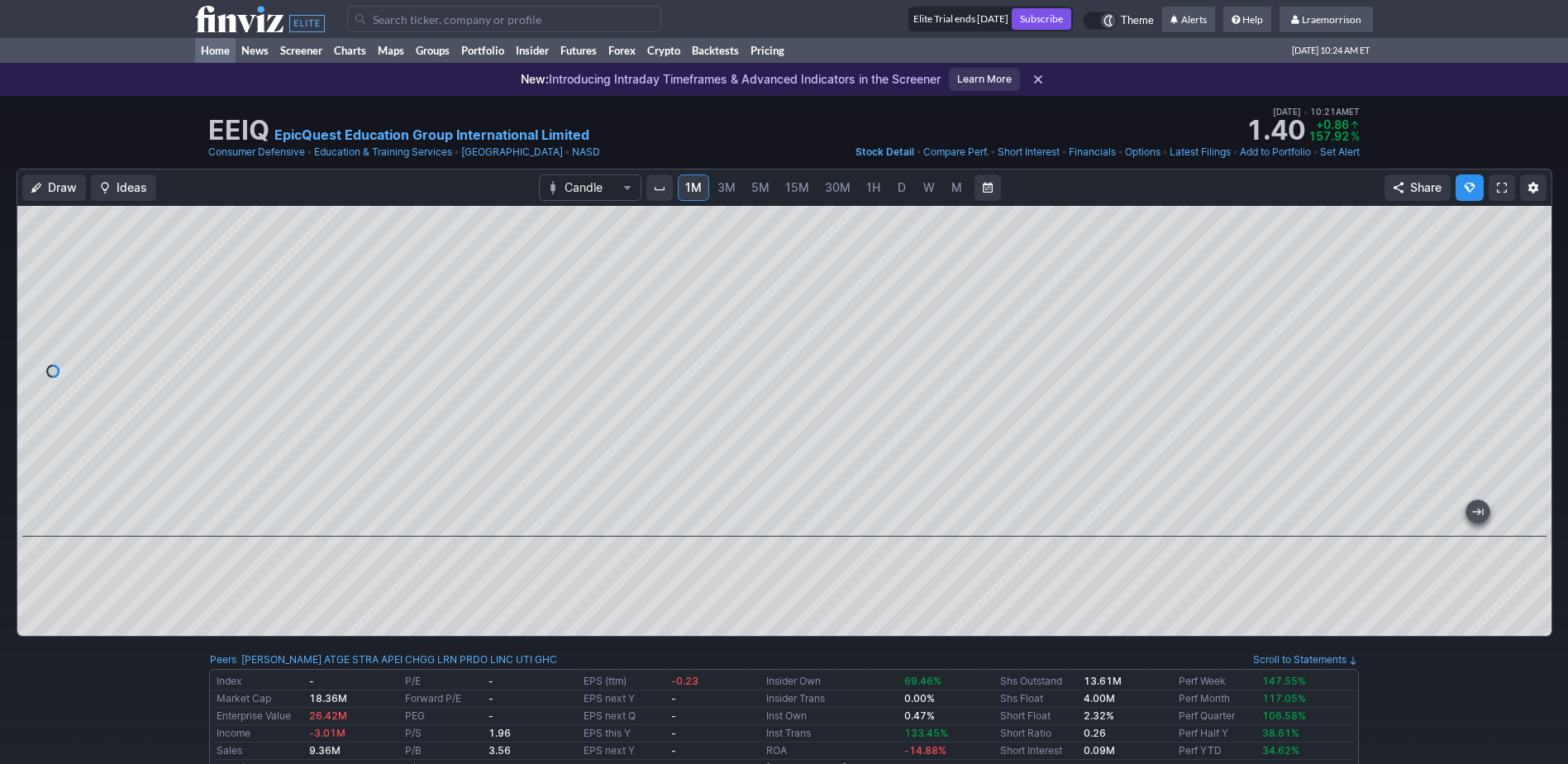
click at [225, 52] on link "Home" at bounding box center [214, 50] width 40 height 25
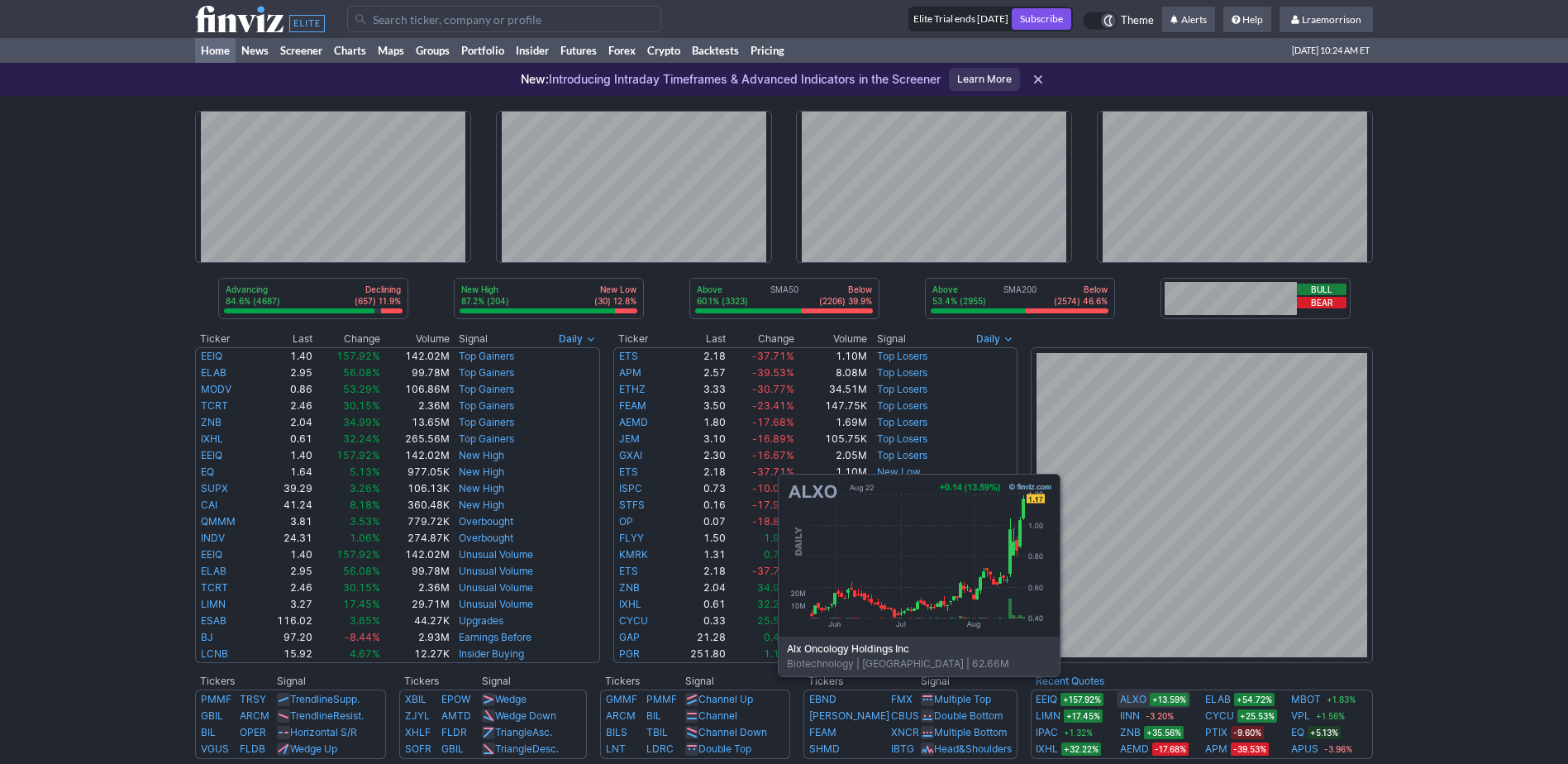
click at [1133, 702] on link "ALXO" at bounding box center [1133, 700] width 26 height 17
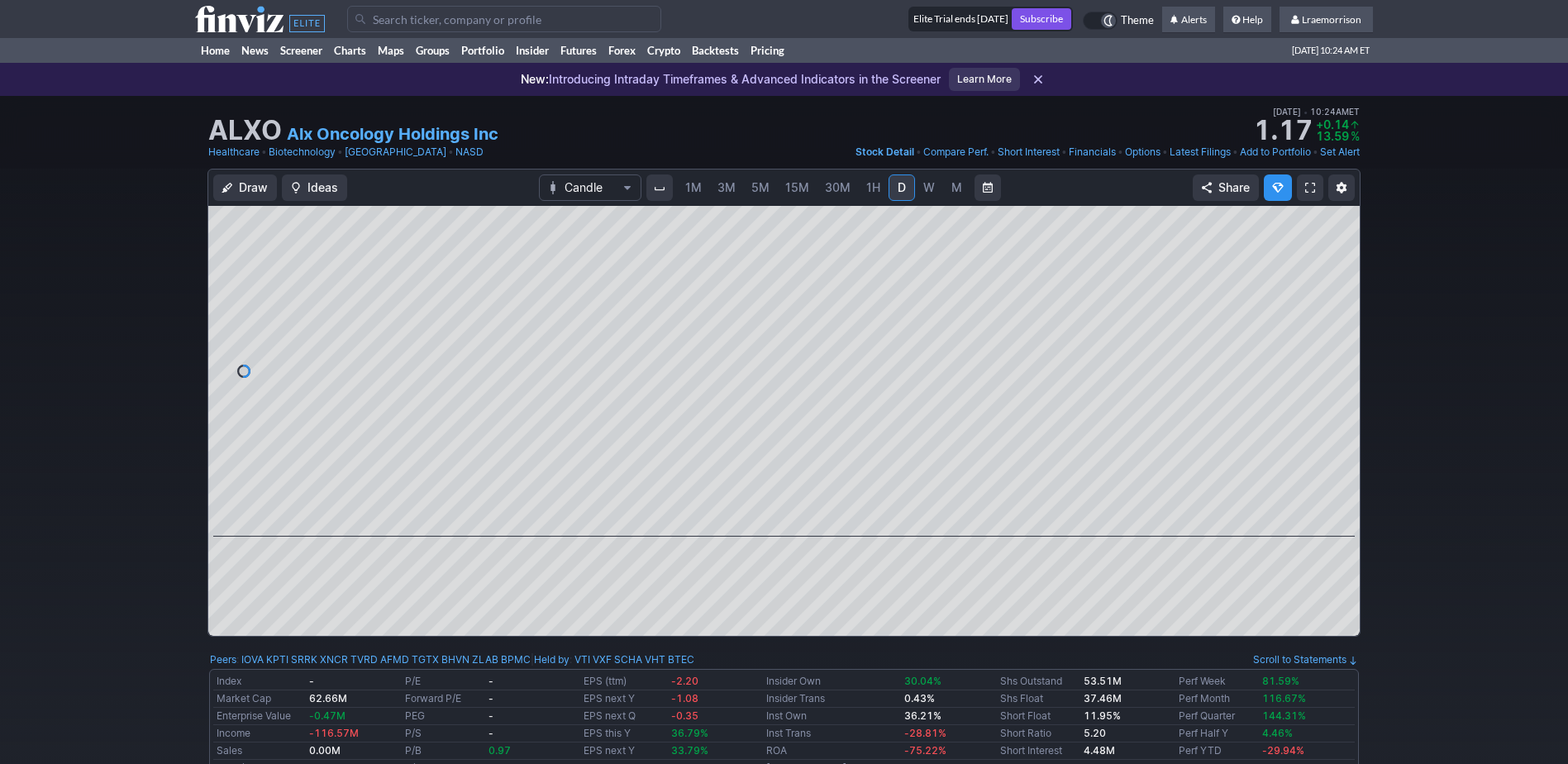
click at [690, 181] on span "1M" at bounding box center [694, 186] width 17 height 14
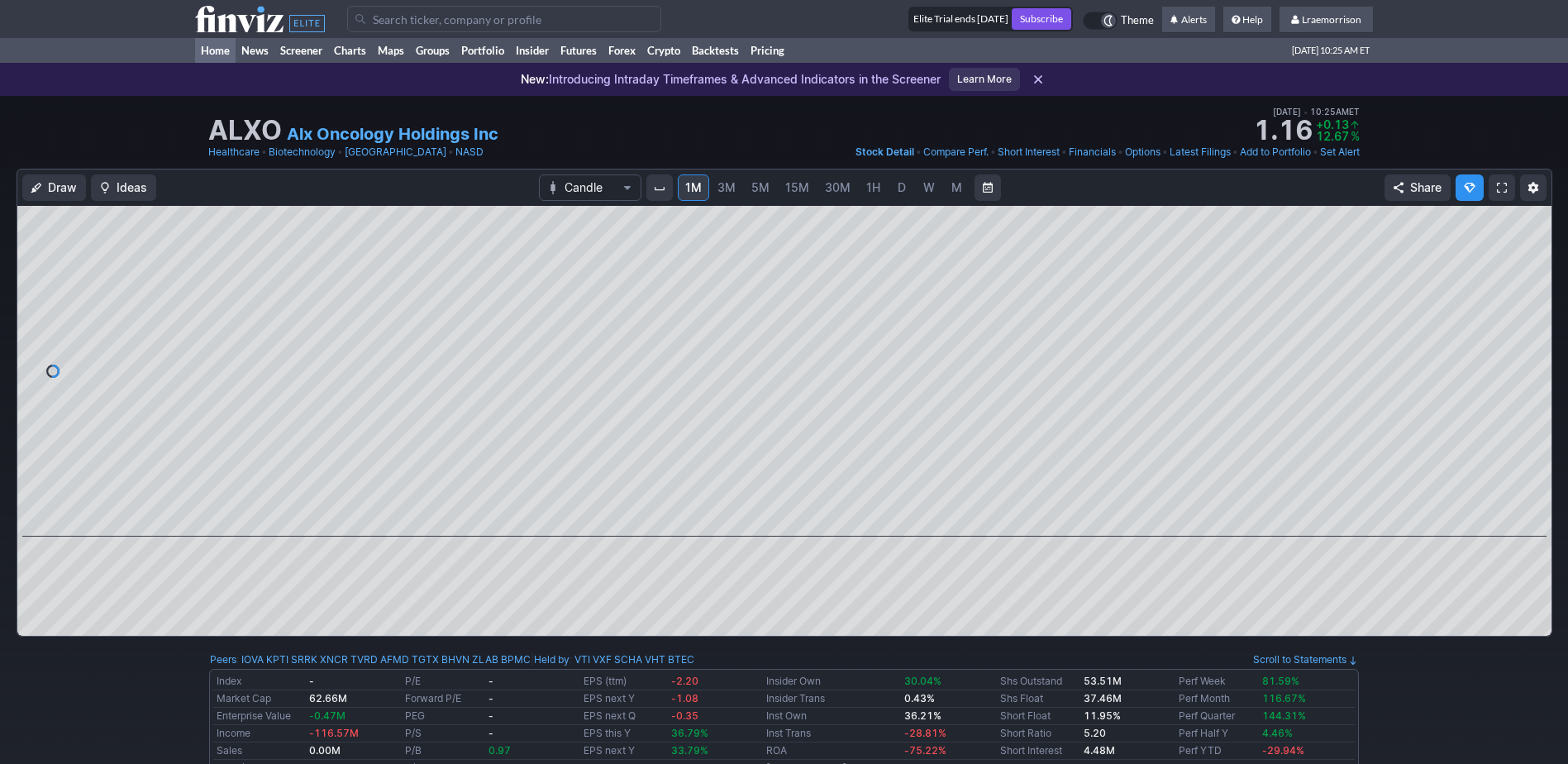
click at [225, 47] on link "Home" at bounding box center [214, 50] width 40 height 25
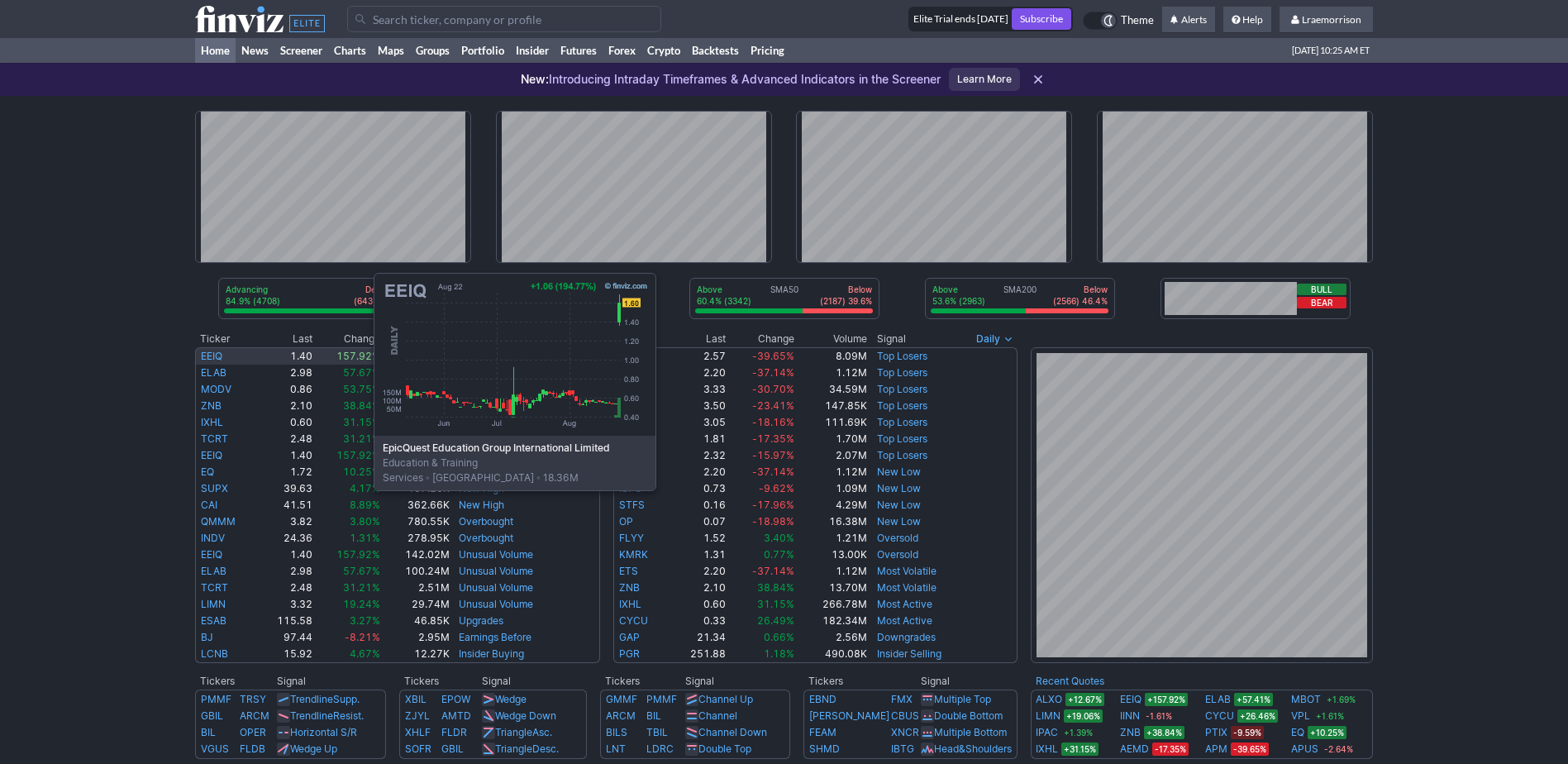
click at [209, 351] on link "EEIQ" at bounding box center [211, 355] width 21 height 12
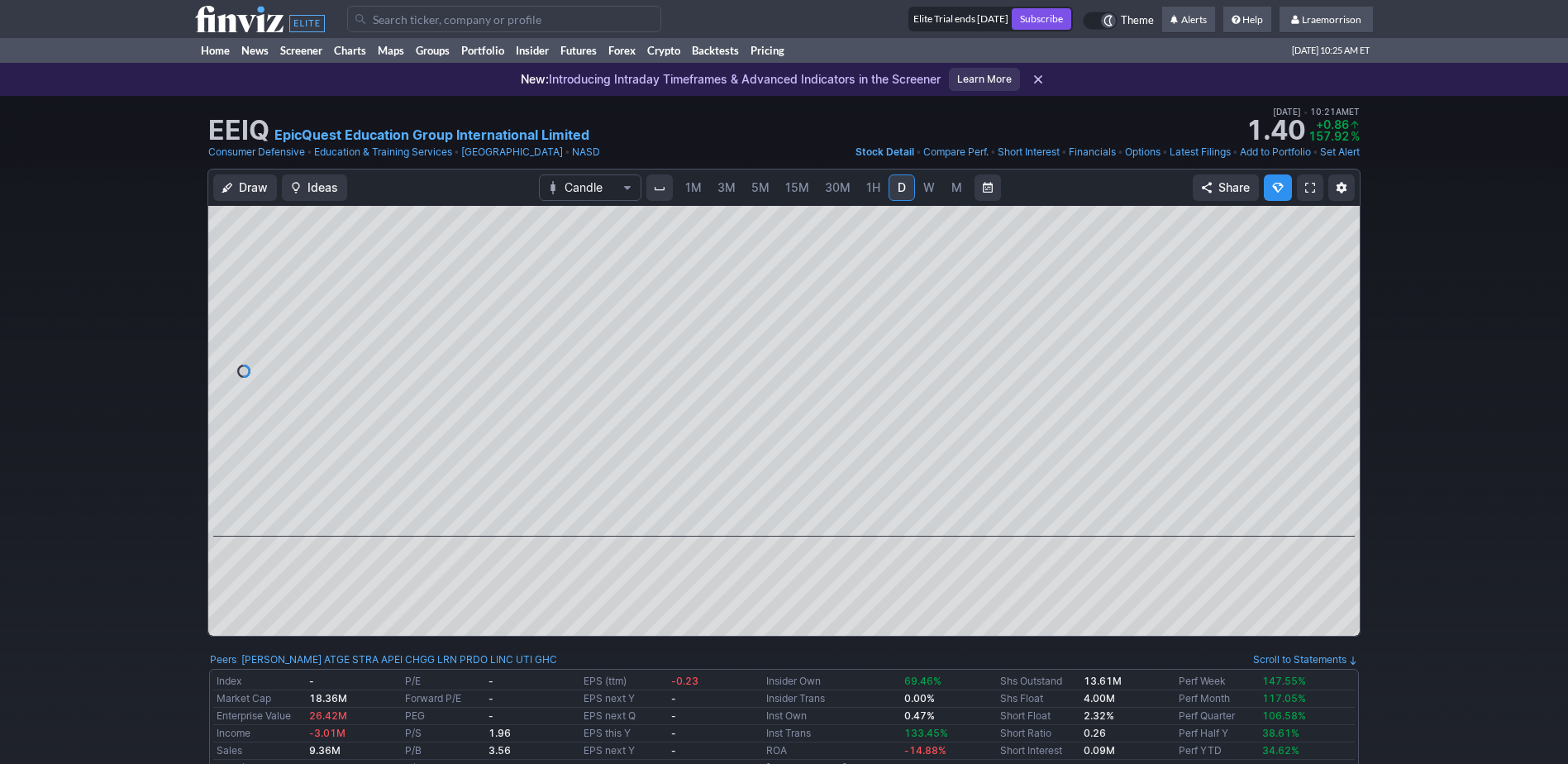
click at [687, 184] on span "1M" at bounding box center [694, 186] width 17 height 14
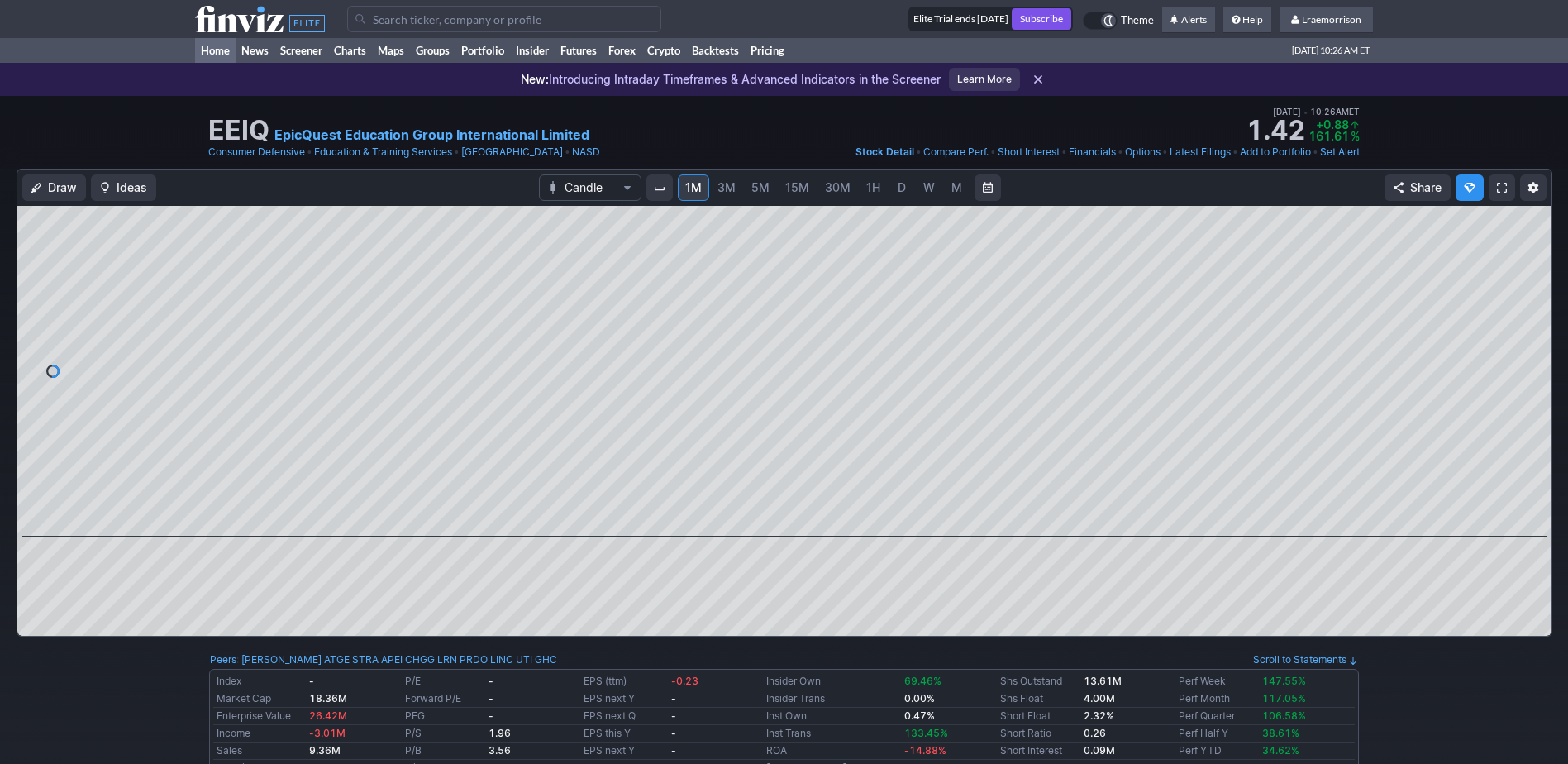
click at [222, 51] on link "Home" at bounding box center [214, 50] width 40 height 25
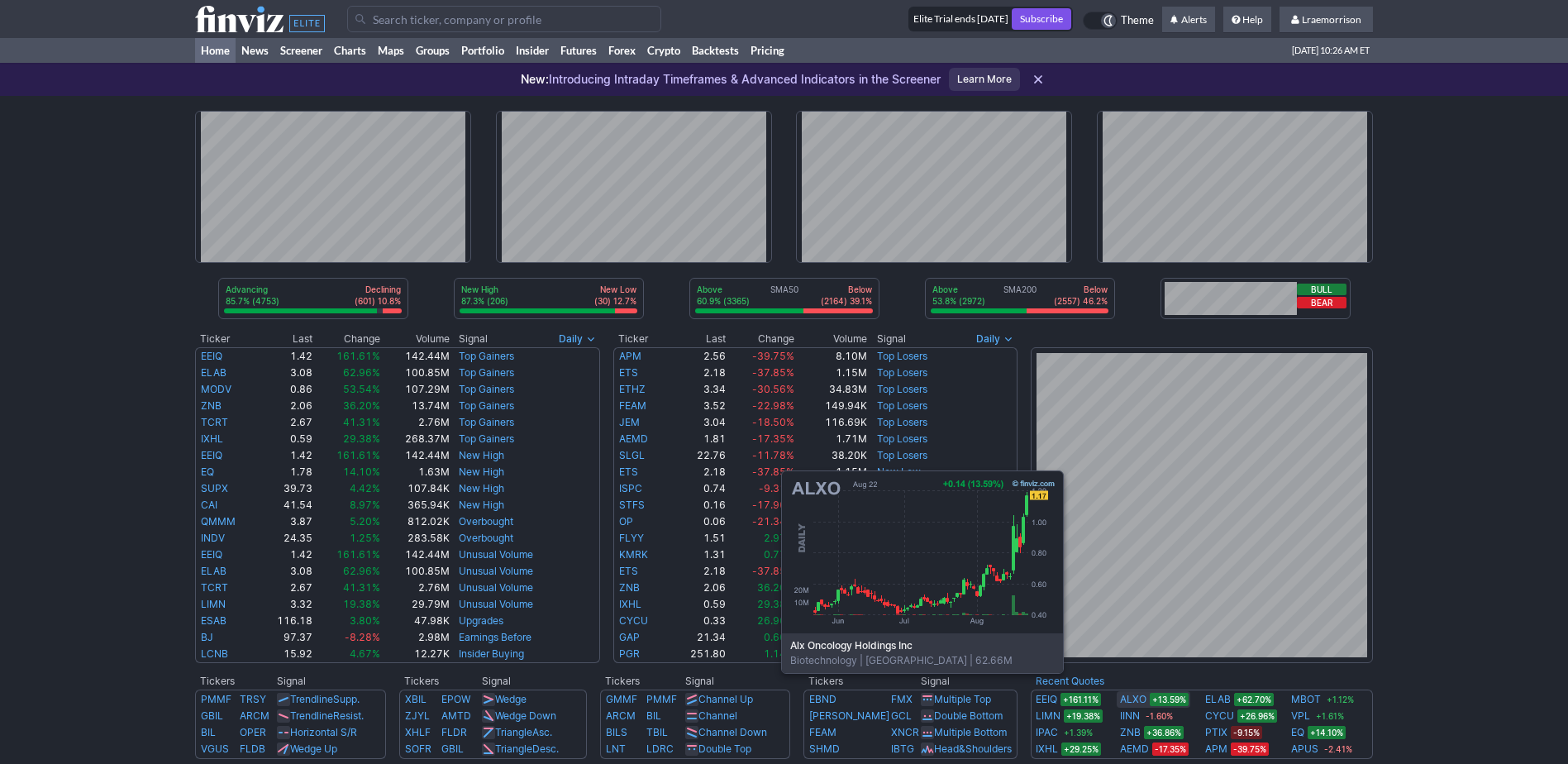
click at [1136, 698] on link "ALXO" at bounding box center [1133, 700] width 26 height 17
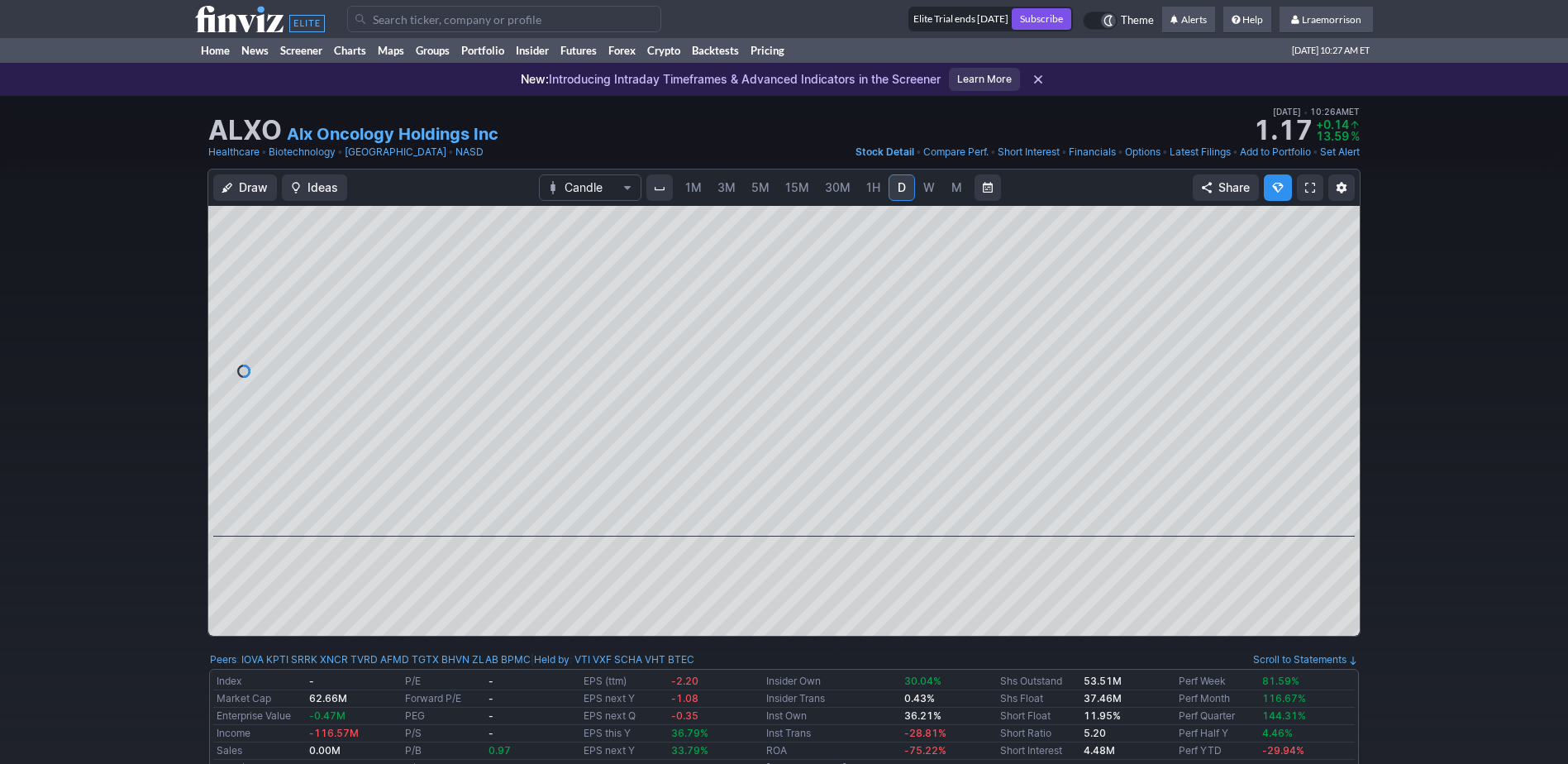
click at [689, 187] on span "1M" at bounding box center [694, 186] width 17 height 14
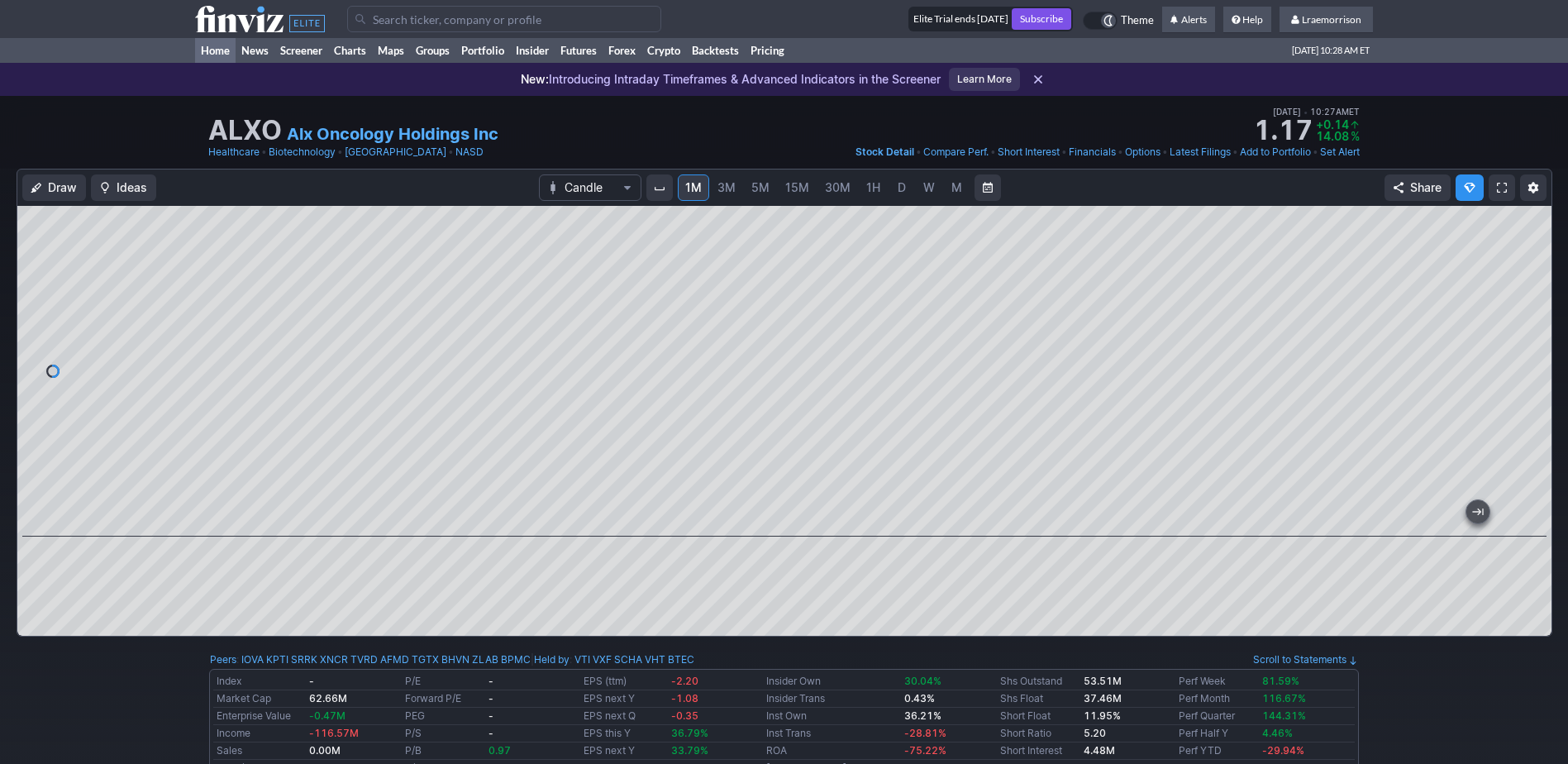
click at [219, 53] on link "Home" at bounding box center [214, 50] width 40 height 25
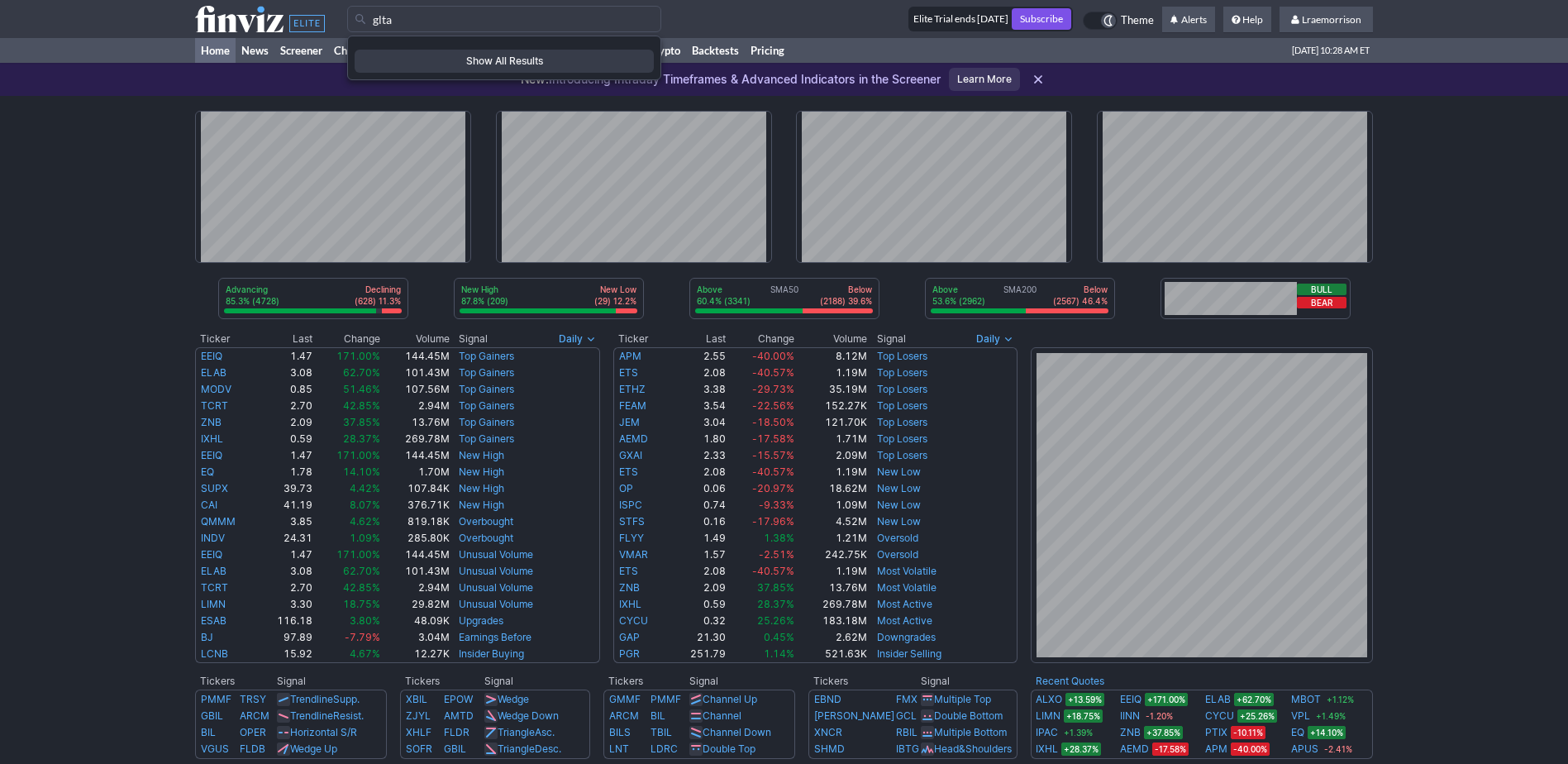
type input "glta"
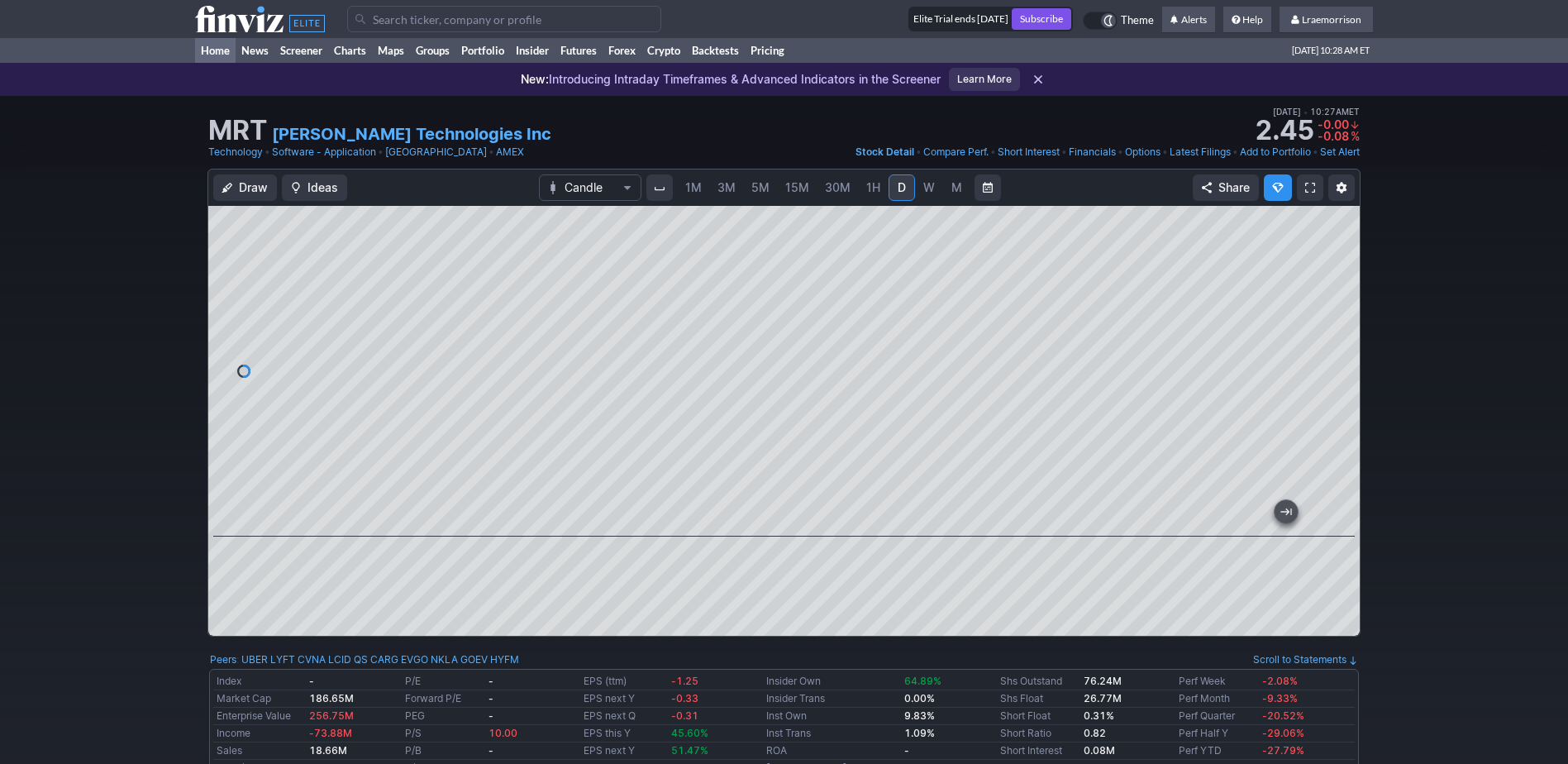
click at [224, 46] on link "Home" at bounding box center [214, 50] width 40 height 25
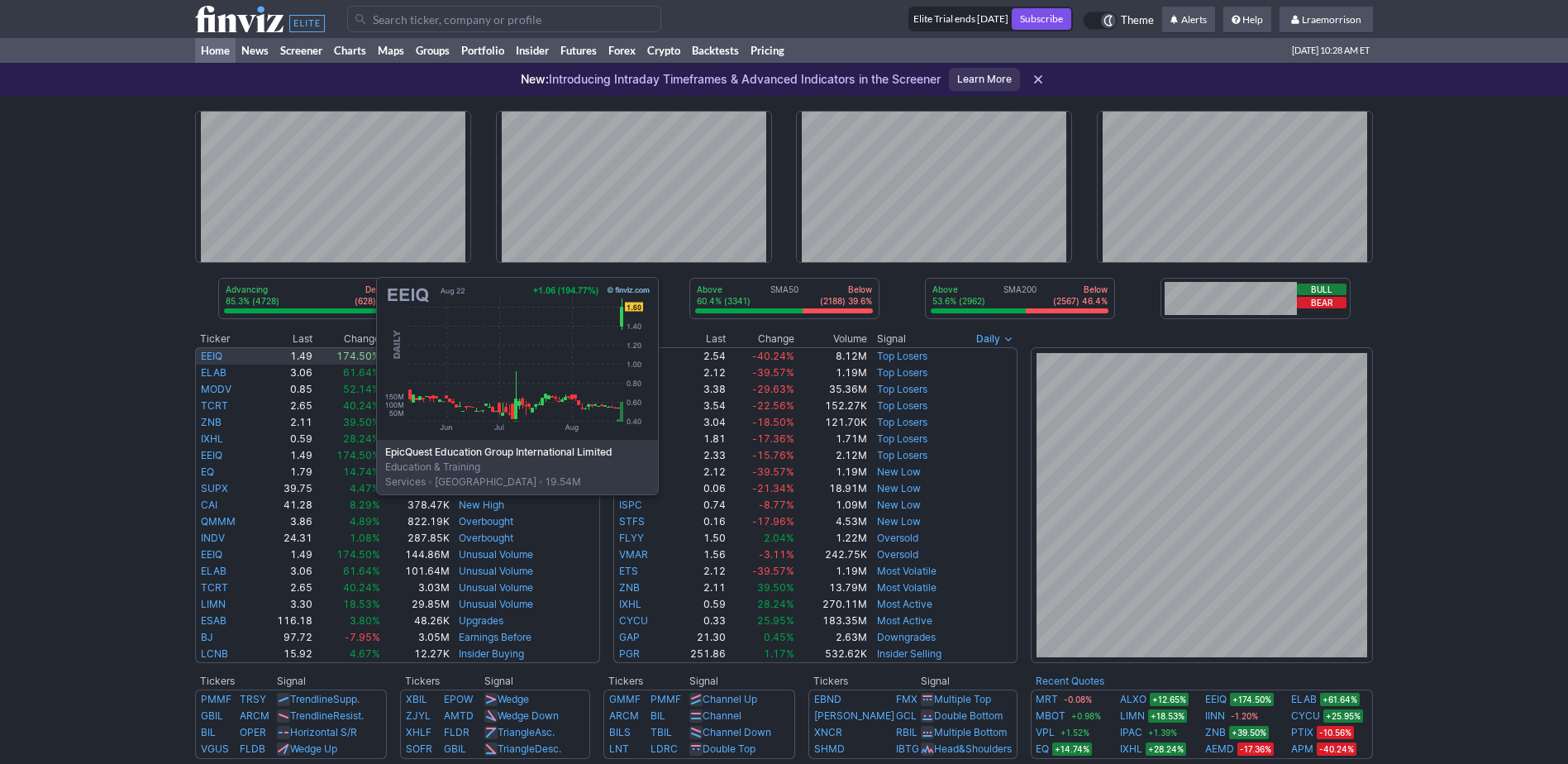
click at [211, 356] on link "EEIQ" at bounding box center [211, 355] width 21 height 12
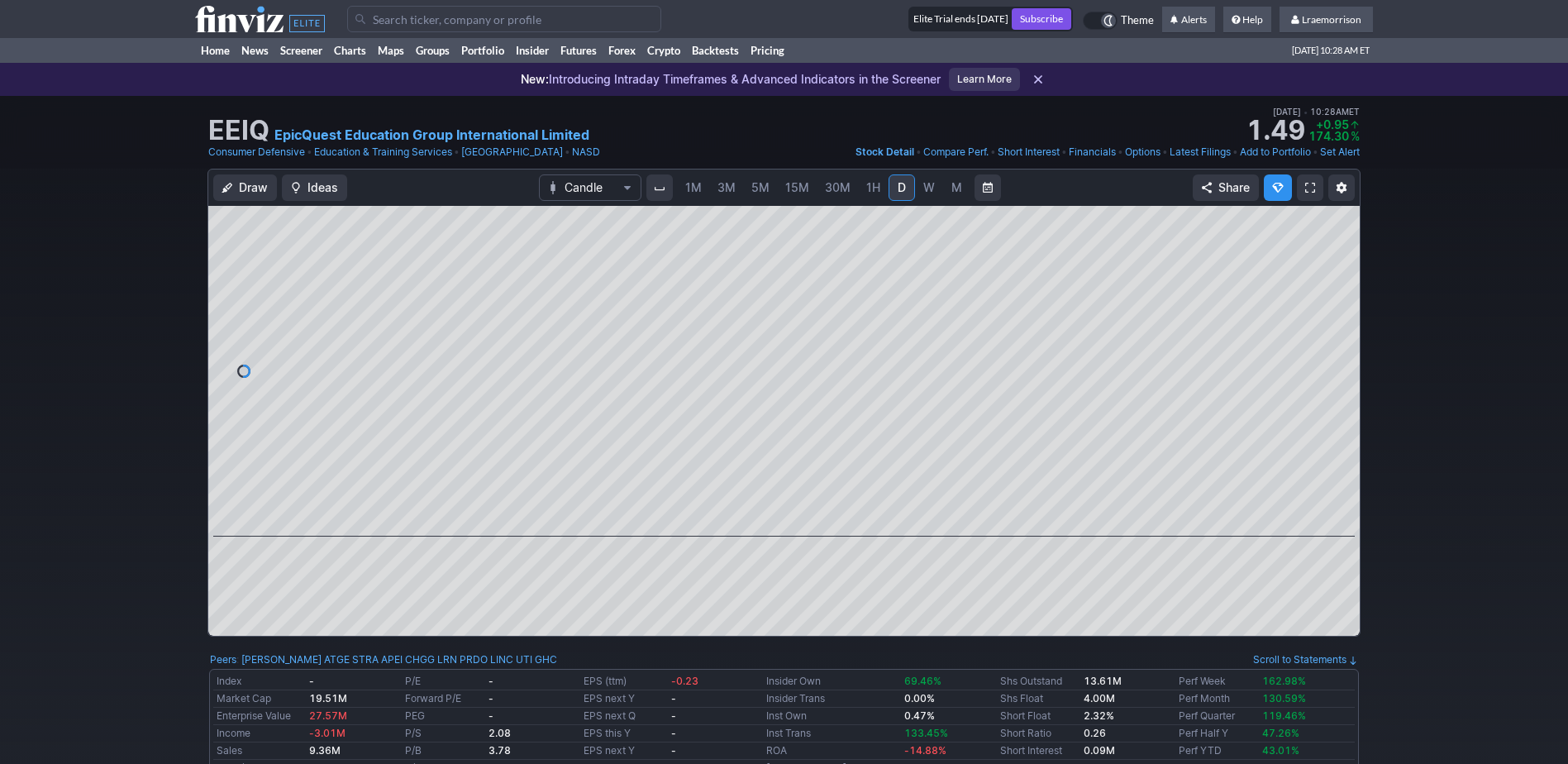
click at [688, 181] on span "1M" at bounding box center [694, 186] width 17 height 14
